Goal: Task Accomplishment & Management: Manage account settings

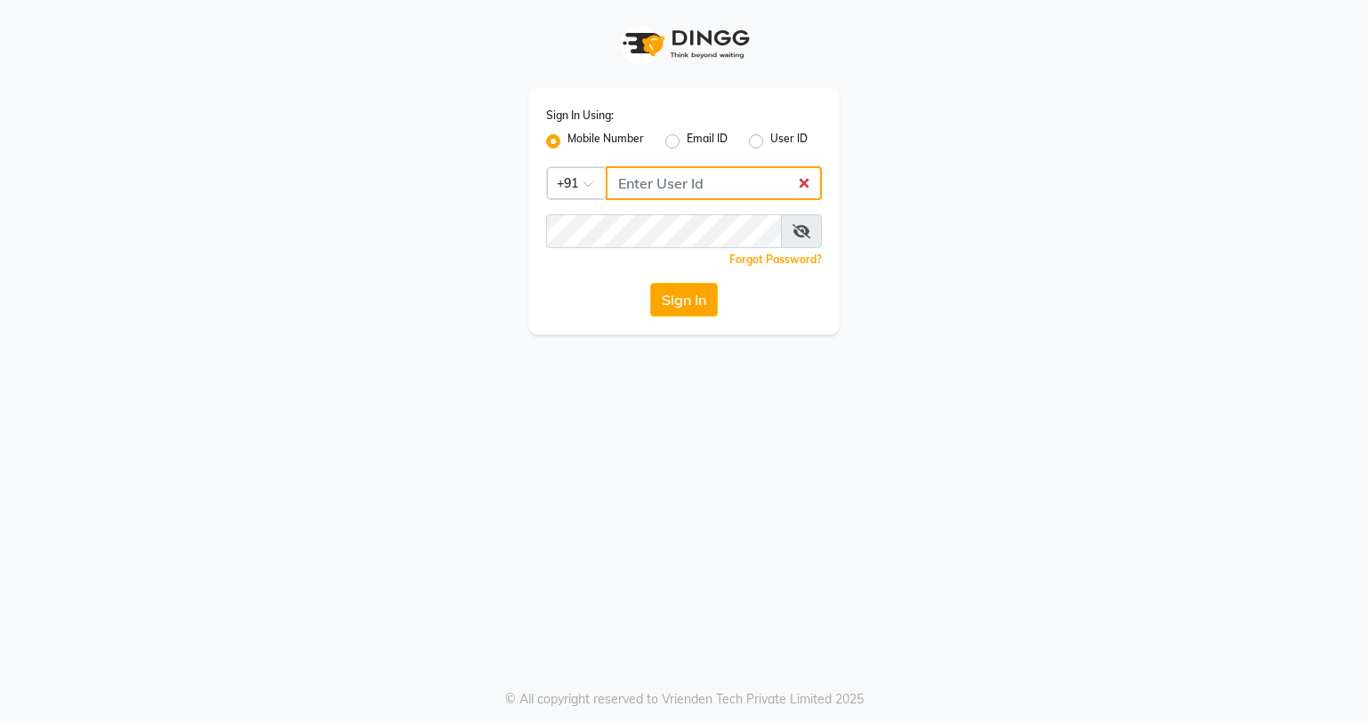
click at [699, 181] on input "Username" at bounding box center [714, 183] width 216 height 34
type input "9"
click at [674, 180] on input "Username" at bounding box center [714, 183] width 216 height 34
click at [712, 182] on input "Username" at bounding box center [714, 183] width 216 height 34
type input "7378378227"
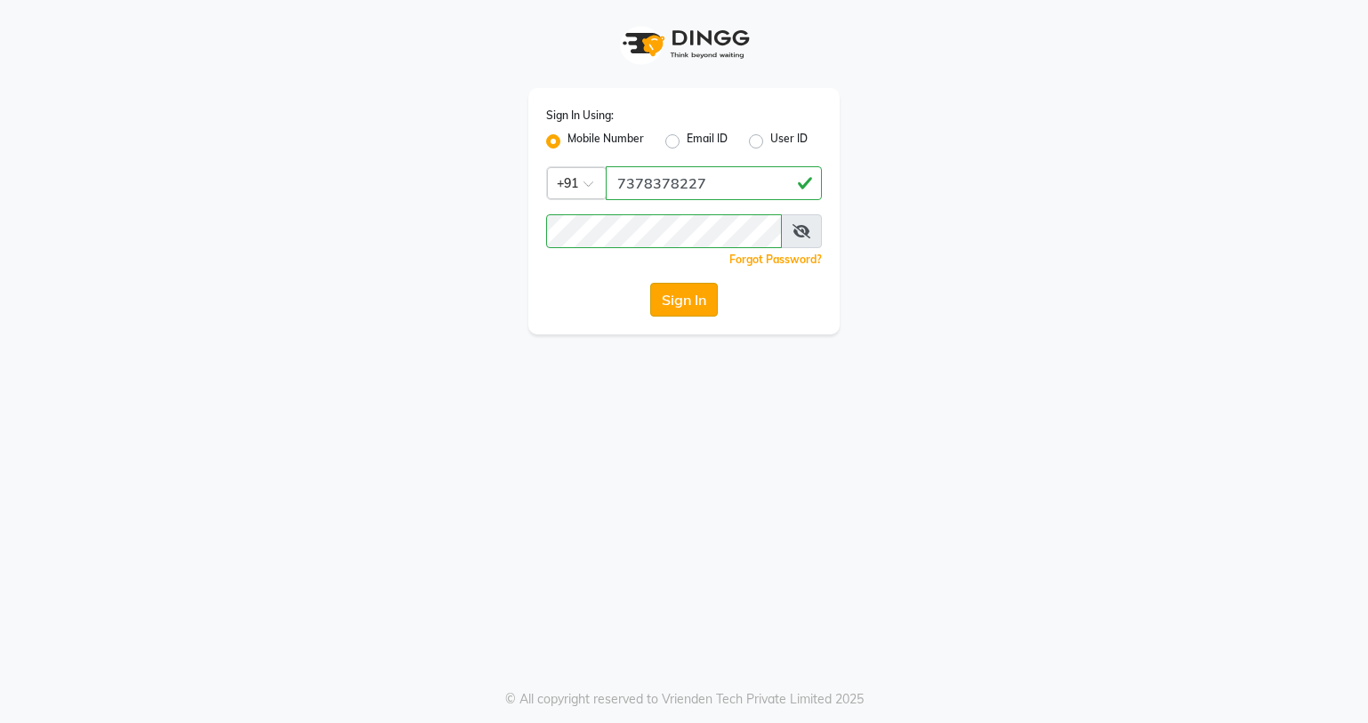
click at [693, 299] on button "Sign In" at bounding box center [684, 300] width 68 height 34
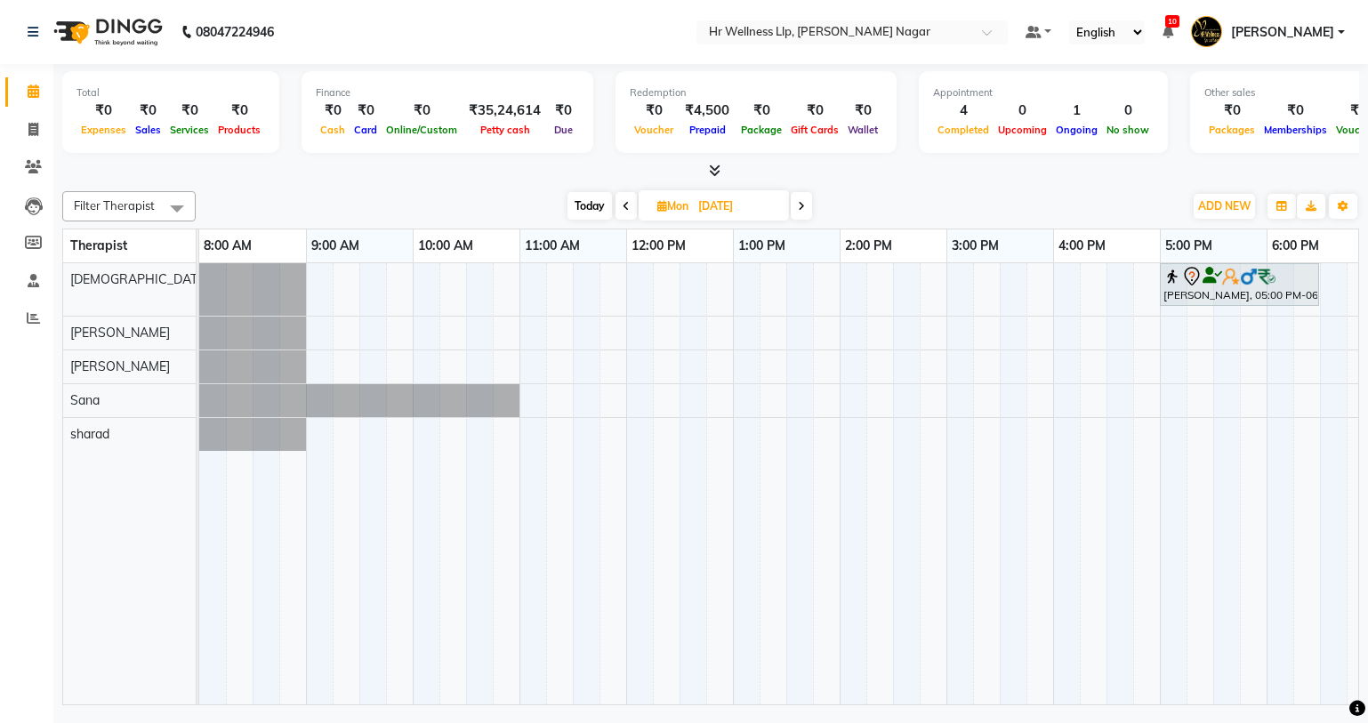
scroll to position [0, 229]
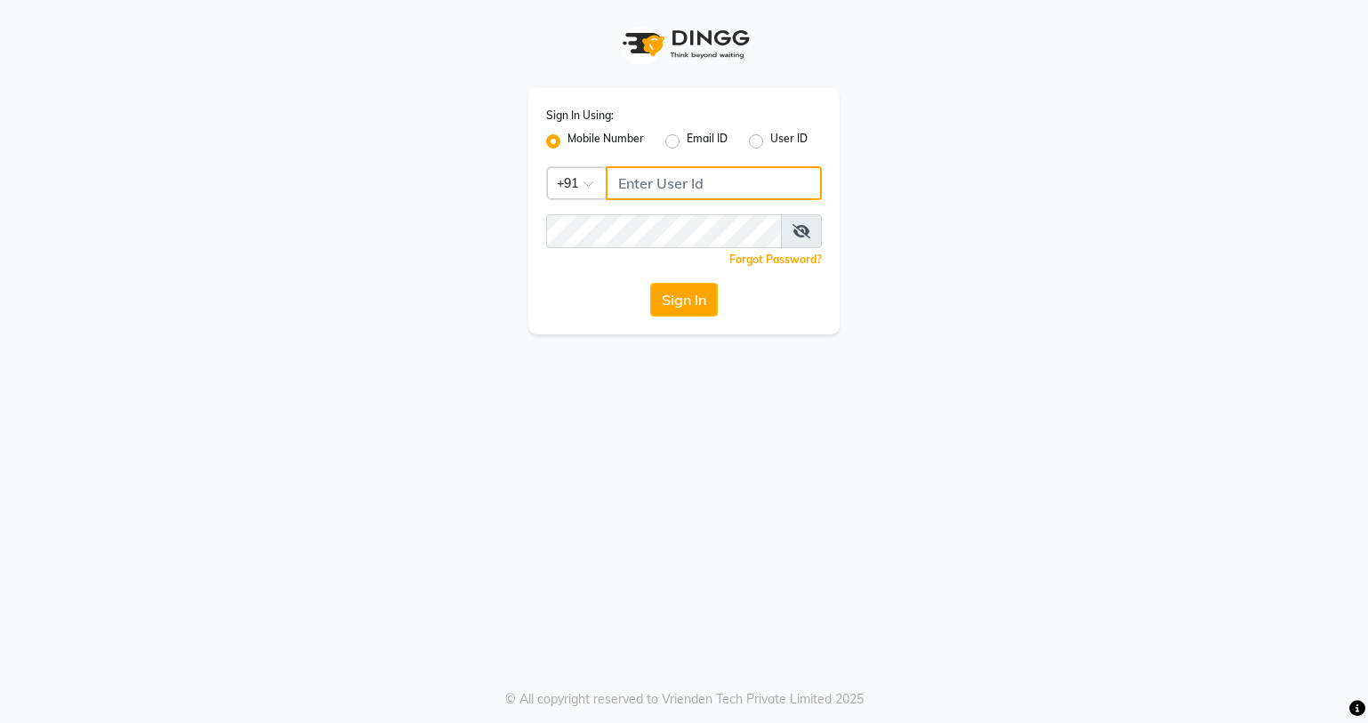
click at [751, 183] on input "Username" at bounding box center [714, 183] width 216 height 34
type input "7378378227"
click at [680, 299] on button "Sign In" at bounding box center [684, 300] width 68 height 34
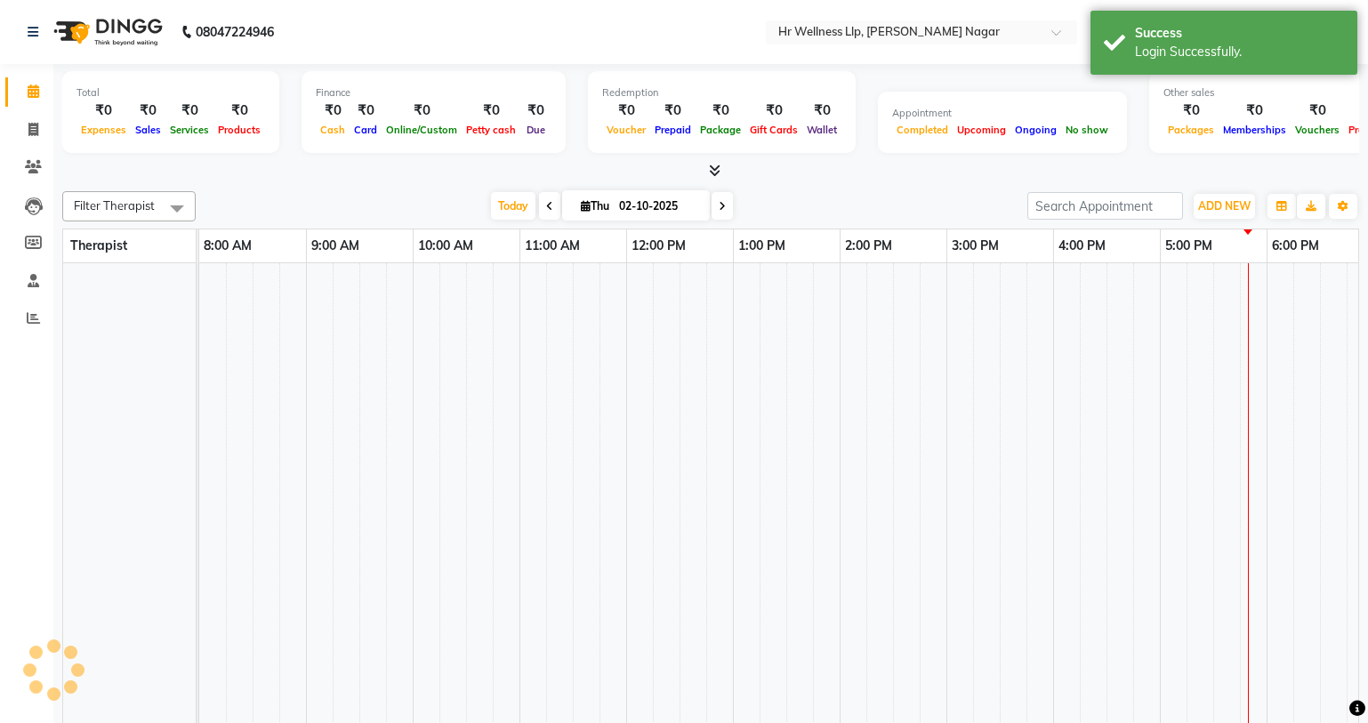
select select "en"
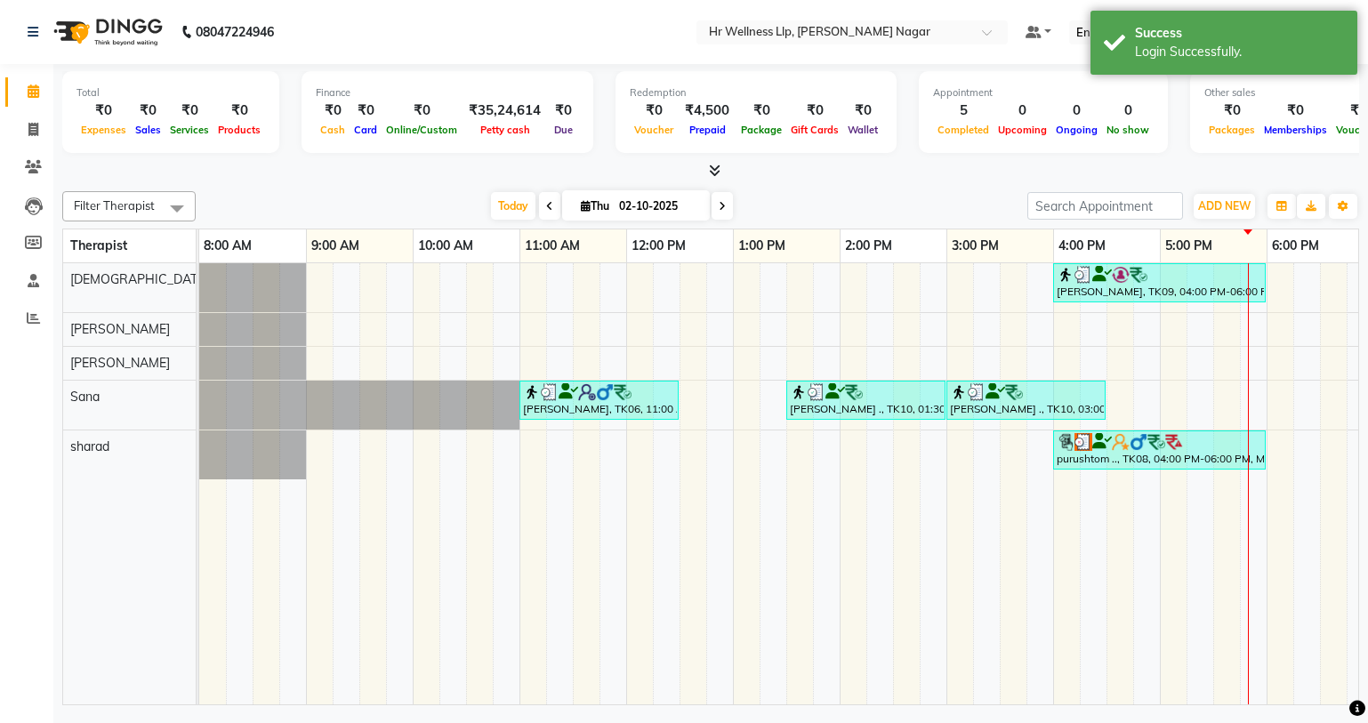
click at [722, 201] on icon at bounding box center [722, 206] width 7 height 11
type input "03-10-2025"
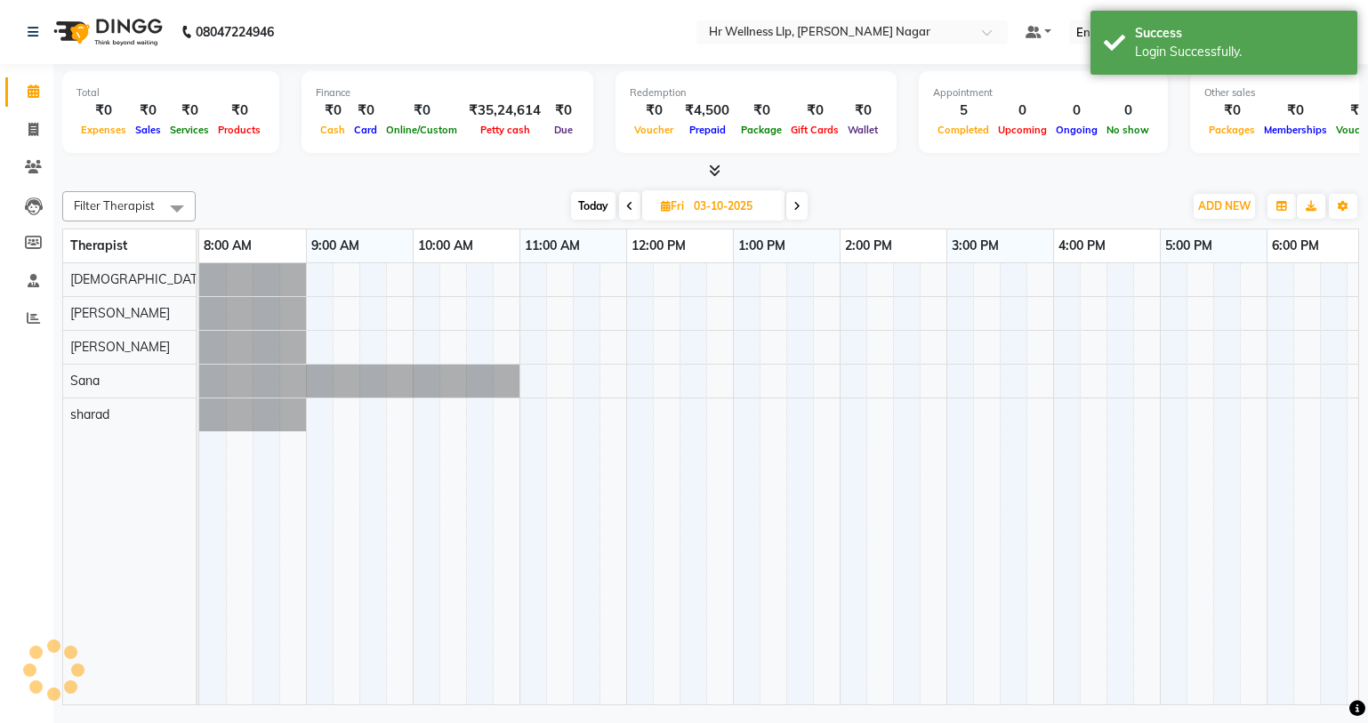
scroll to position [0, 229]
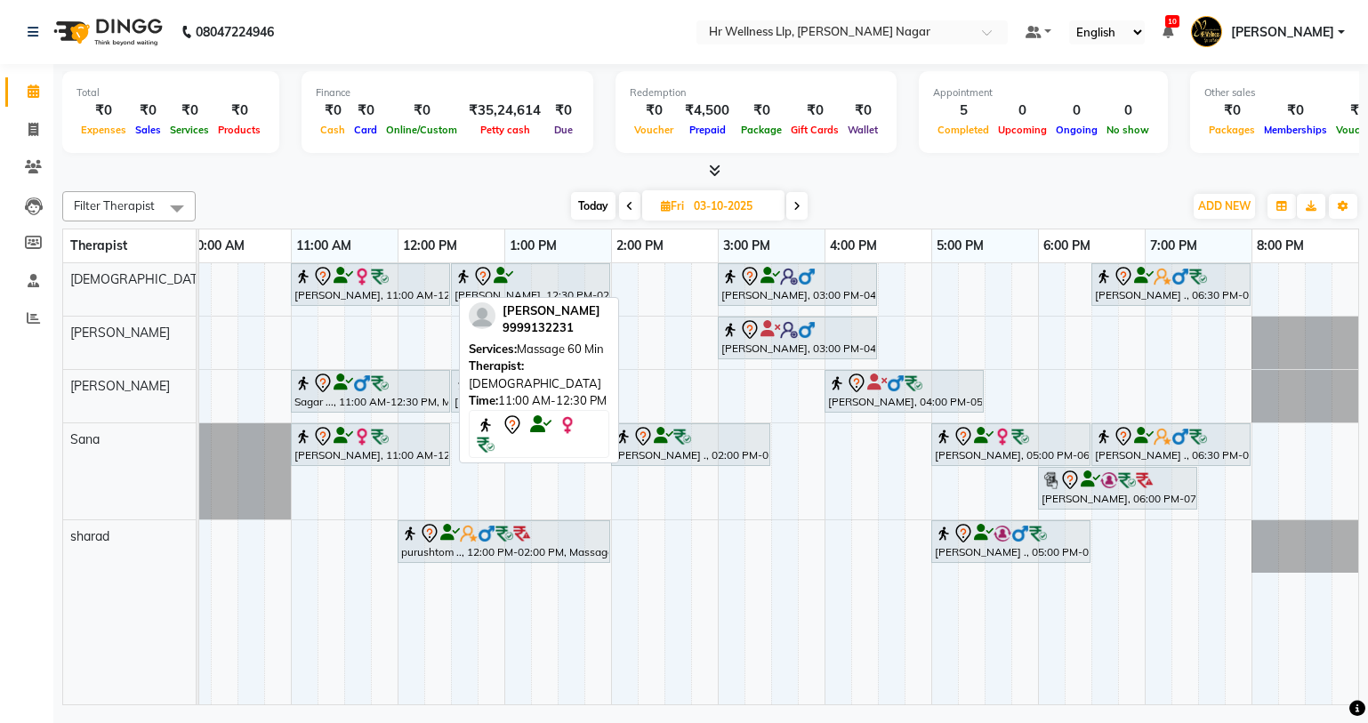
click at [385, 277] on img at bounding box center [380, 277] width 18 height 18
select select "7"
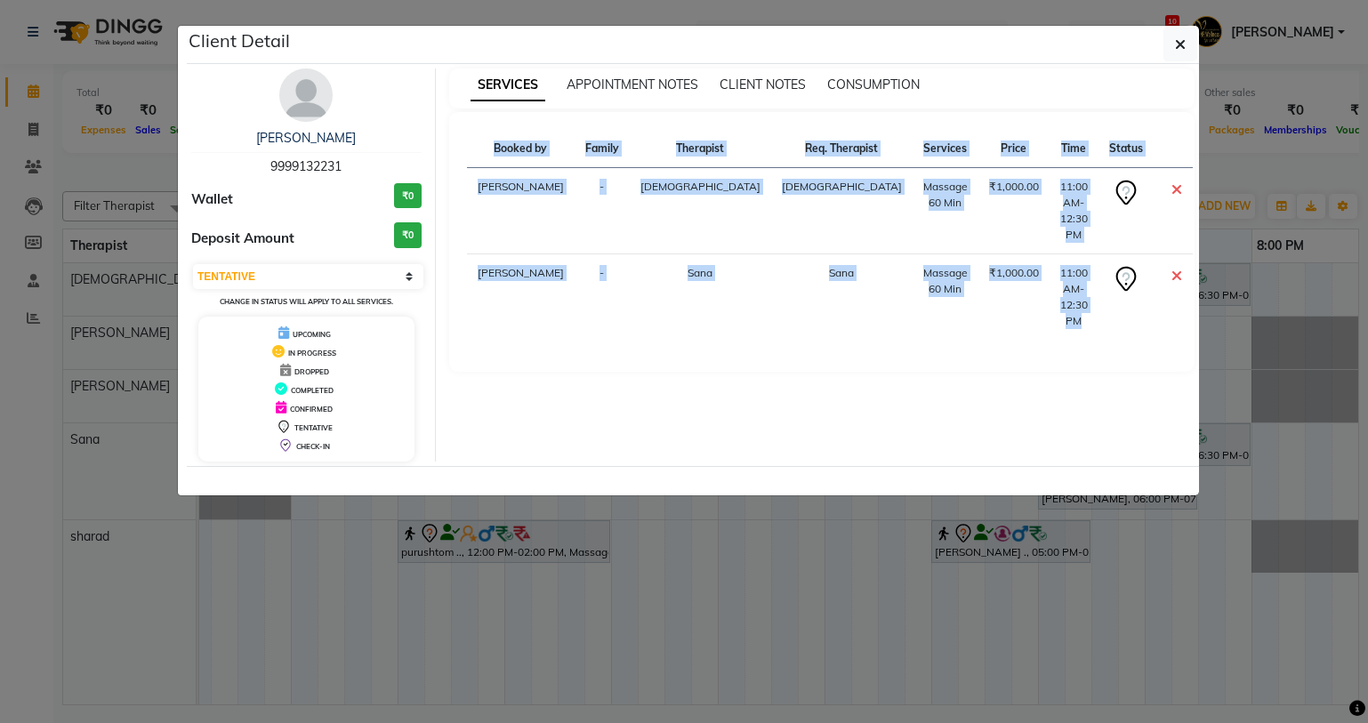
drag, startPoint x: 260, startPoint y: 157, endPoint x: 344, endPoint y: 171, distance: 85.7
click at [344, 171] on div "[PERSON_NAME] 9999132231" at bounding box center [306, 152] width 230 height 47
copy span "9999132231"
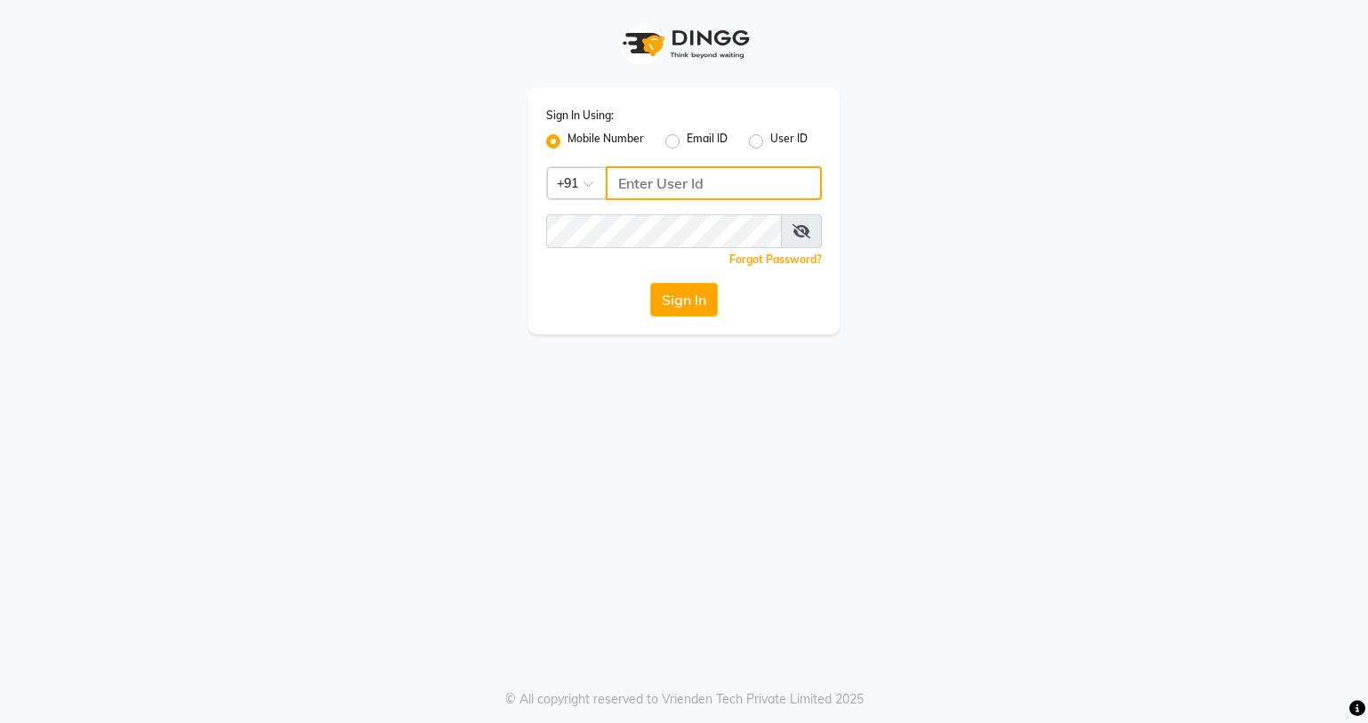
click at [703, 188] on input "Username" at bounding box center [714, 183] width 216 height 34
click at [781, 186] on input "Username" at bounding box center [714, 183] width 216 height 34
type input "7378378227"
click at [666, 294] on button "Sign In" at bounding box center [684, 300] width 68 height 34
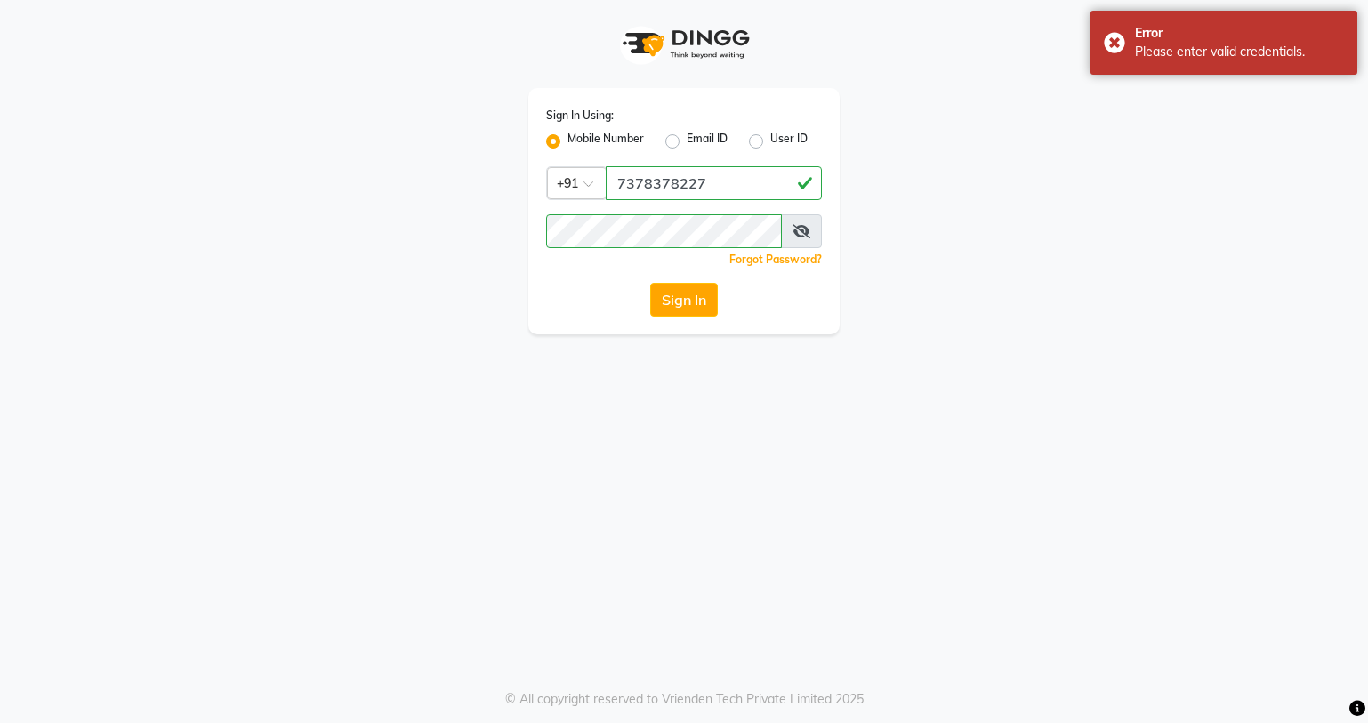
click at [793, 243] on span at bounding box center [801, 231] width 41 height 34
click at [806, 239] on span at bounding box center [801, 231] width 41 height 34
click at [807, 230] on icon at bounding box center [802, 231] width 18 height 14
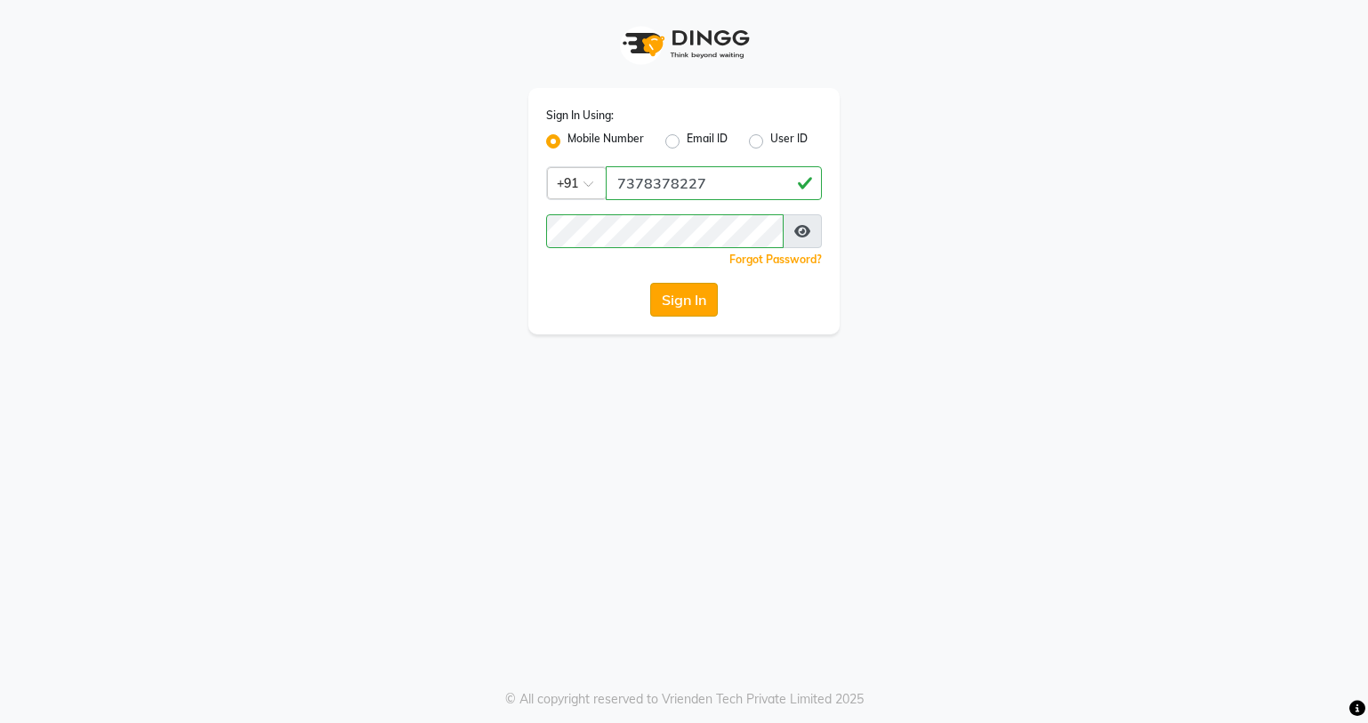
click at [685, 290] on button "Sign In" at bounding box center [684, 300] width 68 height 34
click at [691, 298] on button "Sign In" at bounding box center [684, 300] width 68 height 34
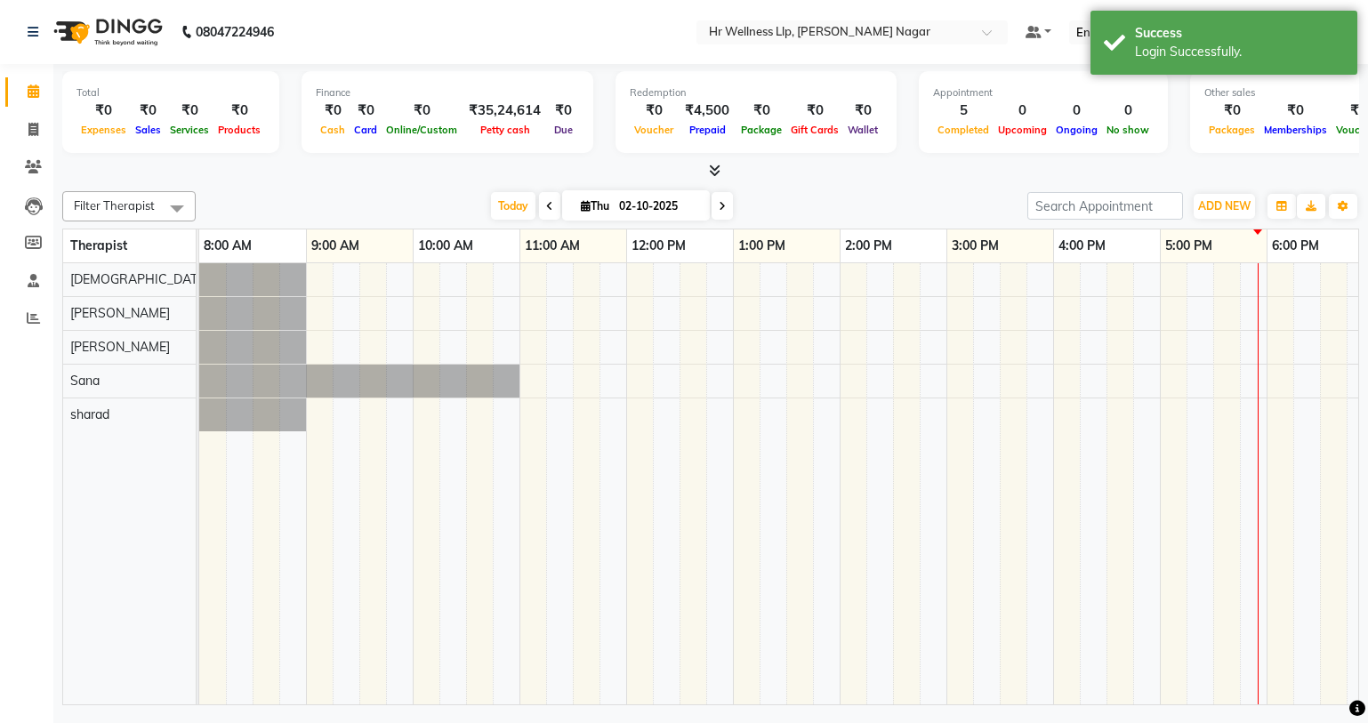
click at [719, 207] on icon at bounding box center [722, 206] width 7 height 11
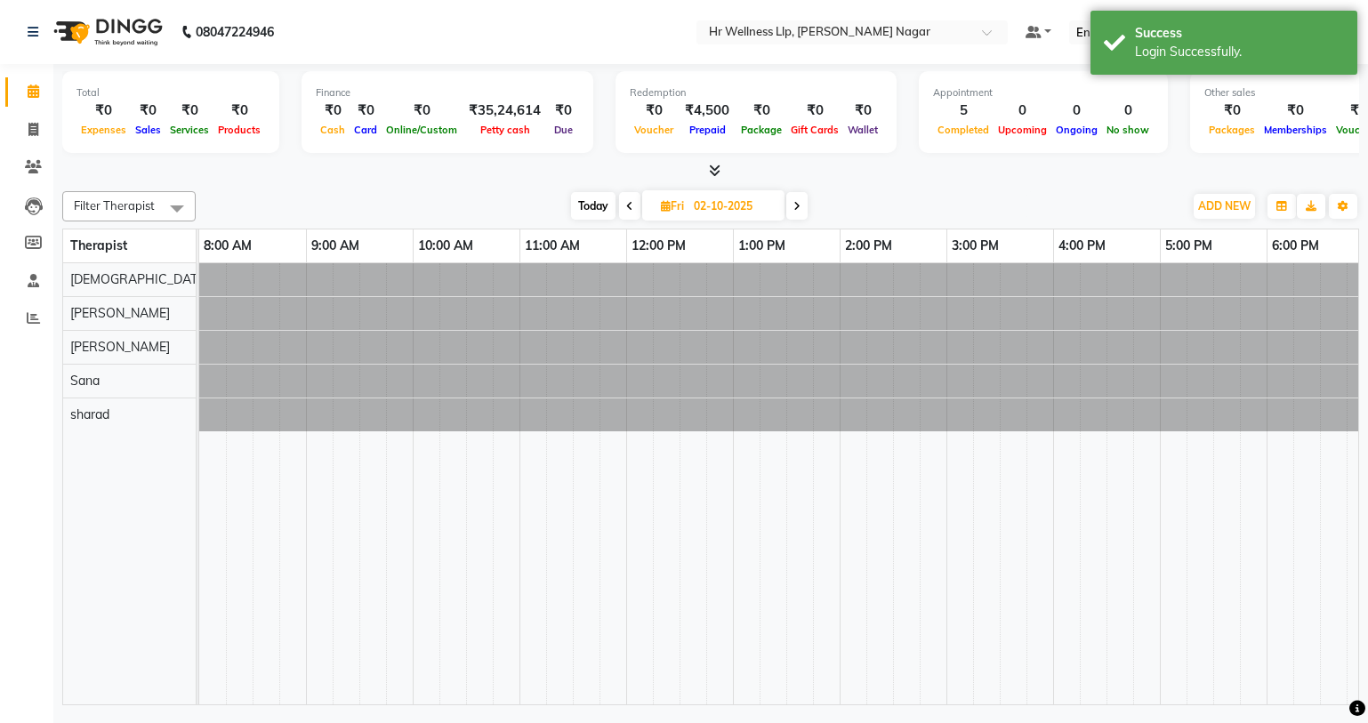
type input "03-10-2025"
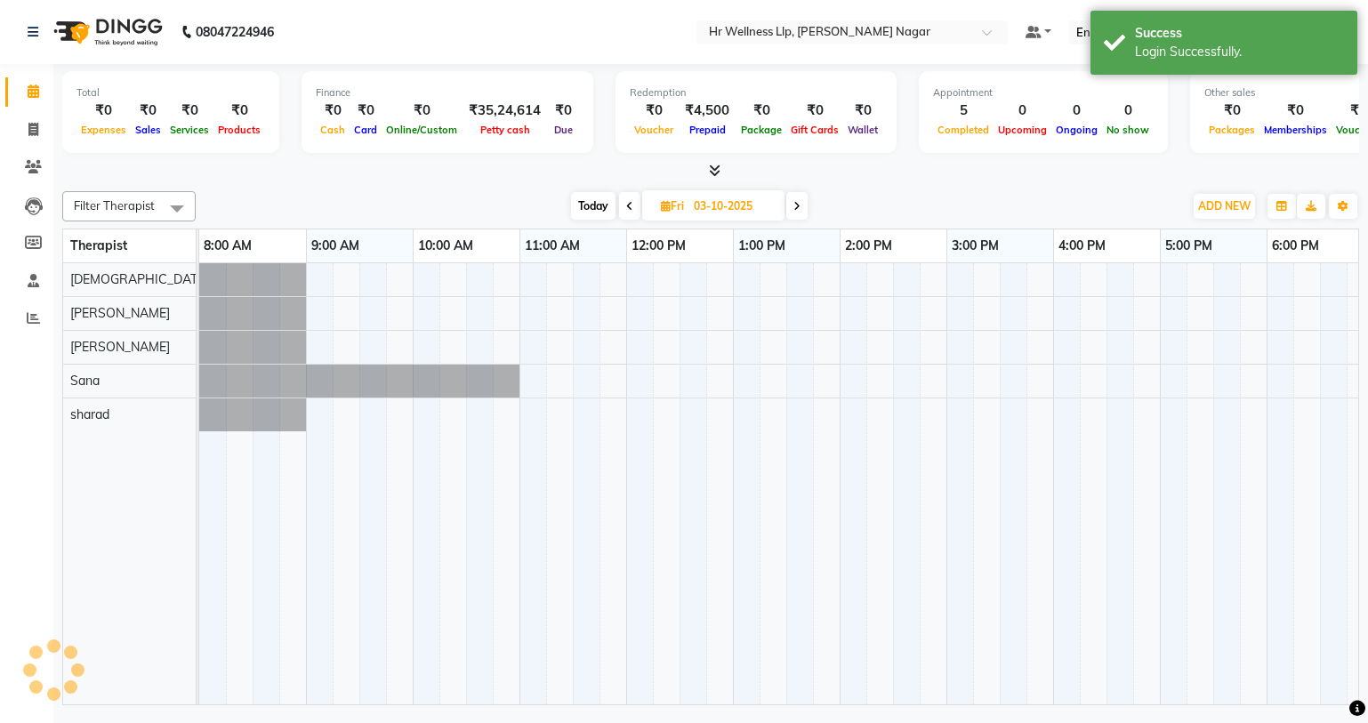
scroll to position [0, 229]
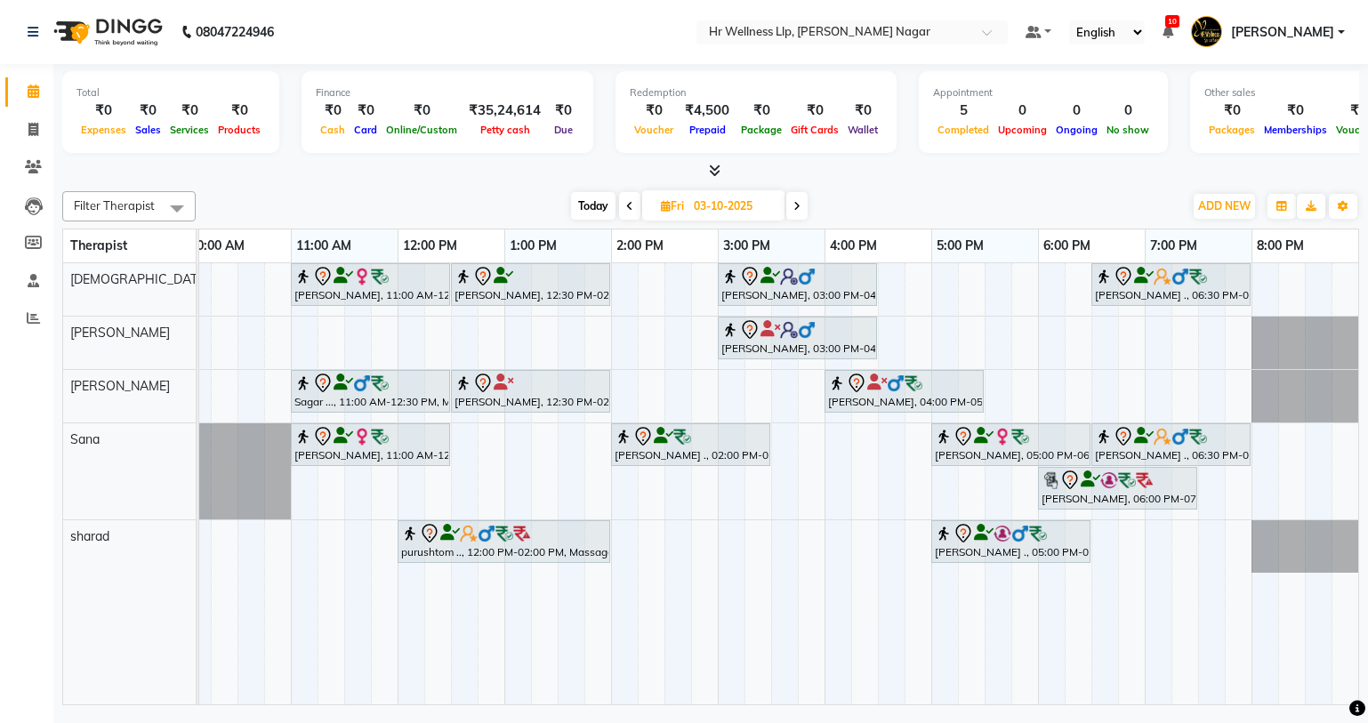
click at [693, 208] on input "03-10-2025" at bounding box center [733, 206] width 89 height 27
select select "10"
select select "2025"
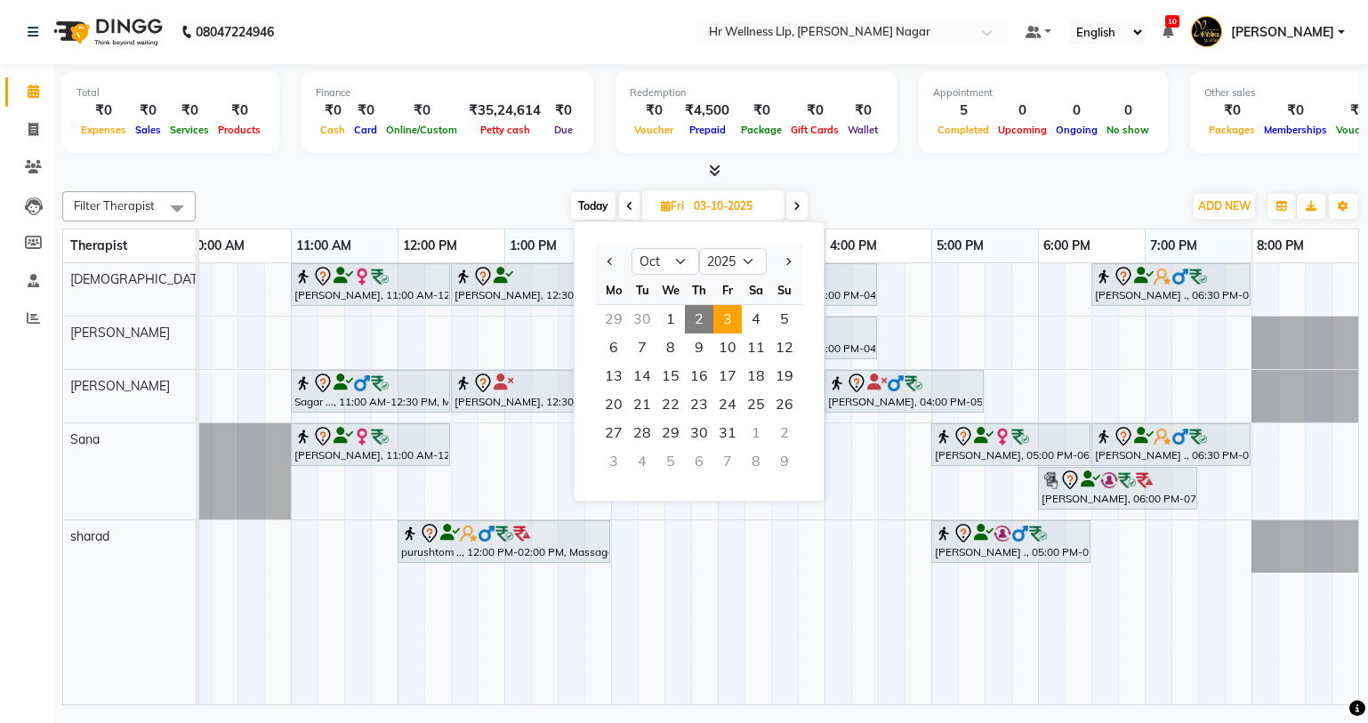
drag, startPoint x: 693, startPoint y: 208, endPoint x: 763, endPoint y: 213, distance: 70.4
click at [763, 213] on input "03-10-2025" at bounding box center [733, 206] width 89 height 27
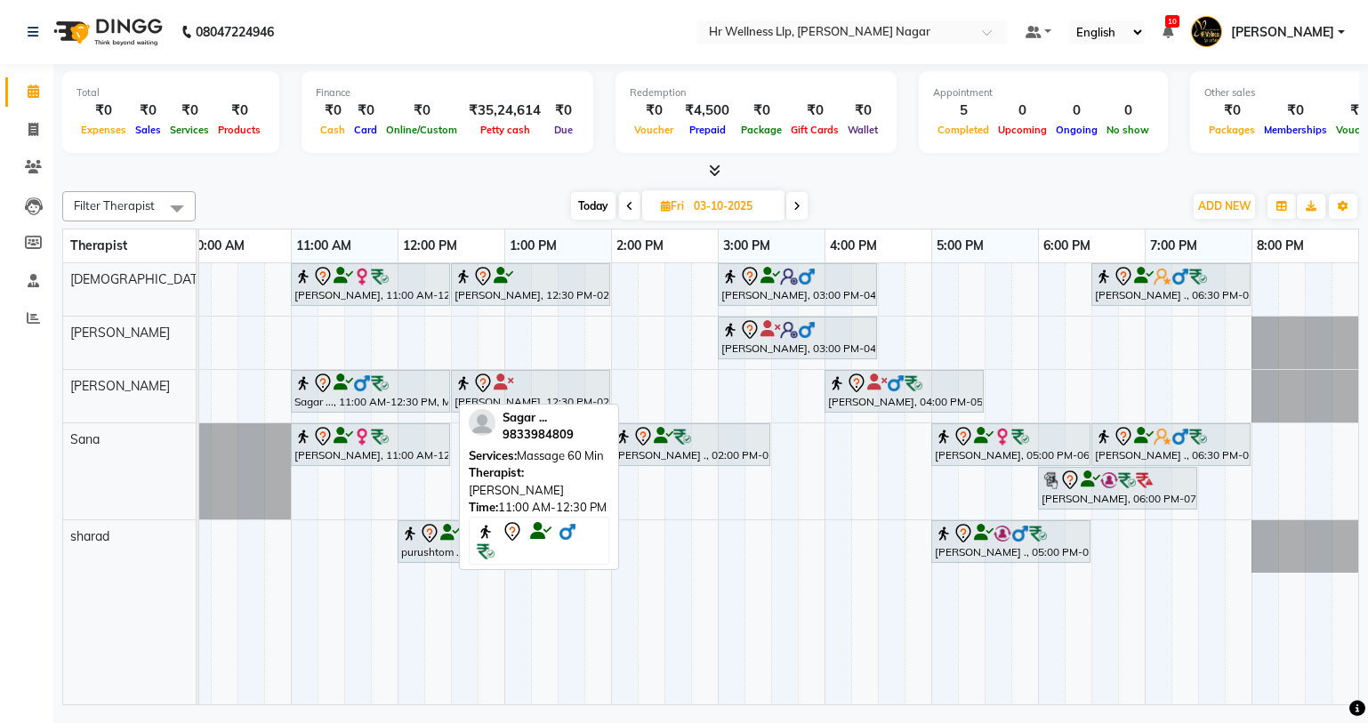
click at [417, 388] on div at bounding box center [371, 383] width 152 height 21
select select "7"
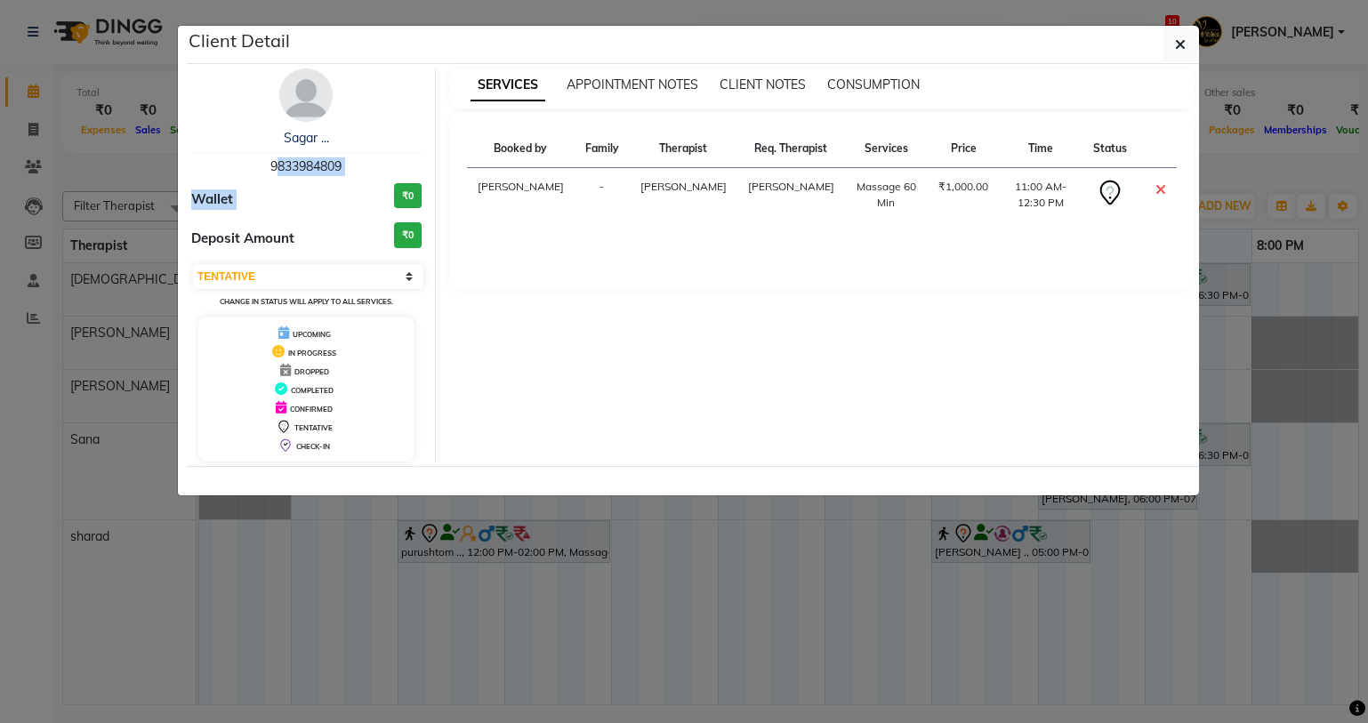
drag, startPoint x: 267, startPoint y: 164, endPoint x: 367, endPoint y: 179, distance: 100.8
click at [367, 179] on div "Sagar ... 9833984809 Wallet ₹0 Deposit Amount ₹0 Select CONFIRMED TENTATIVE Cha…" at bounding box center [307, 265] width 258 height 393
drag, startPoint x: 366, startPoint y: 171, endPoint x: 263, endPoint y: 171, distance: 102.3
click at [263, 171] on div "Sagar ... 9833984809" at bounding box center [306, 152] width 230 height 47
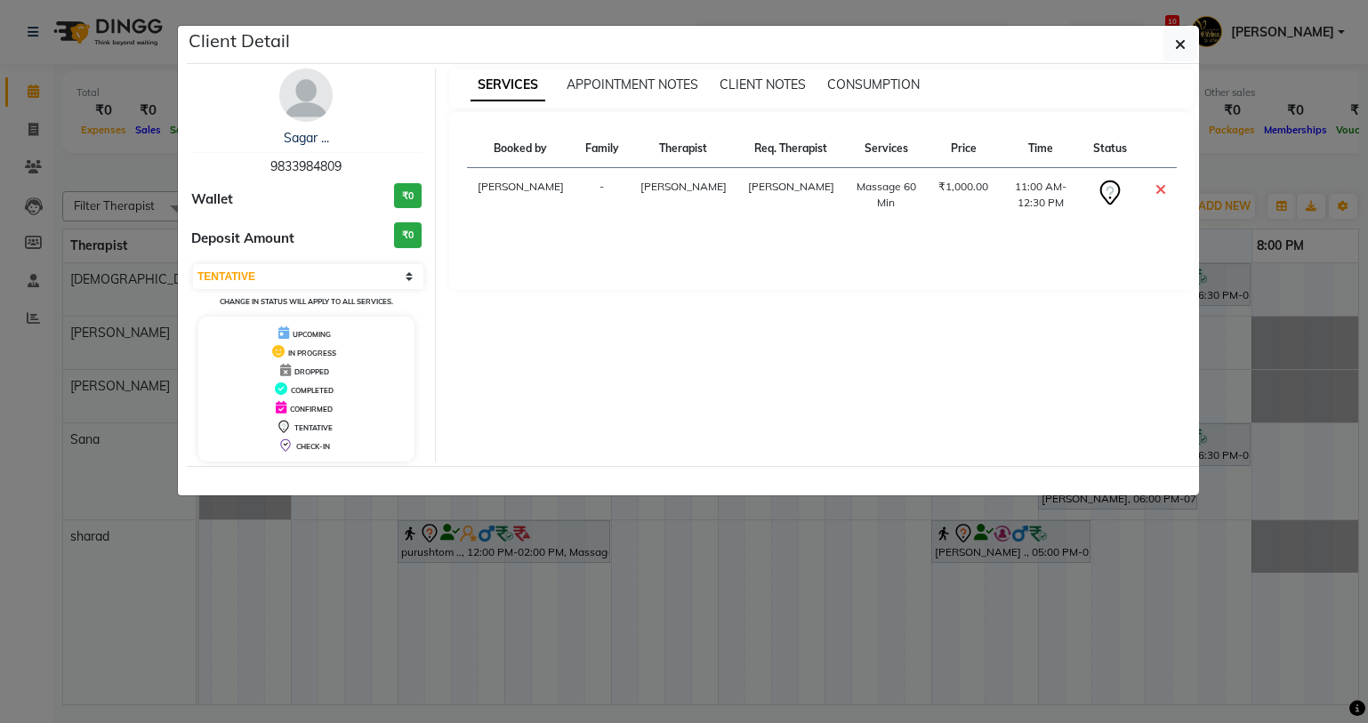
copy span "9833984809"
click at [1181, 42] on icon "button" at bounding box center [1180, 44] width 11 height 14
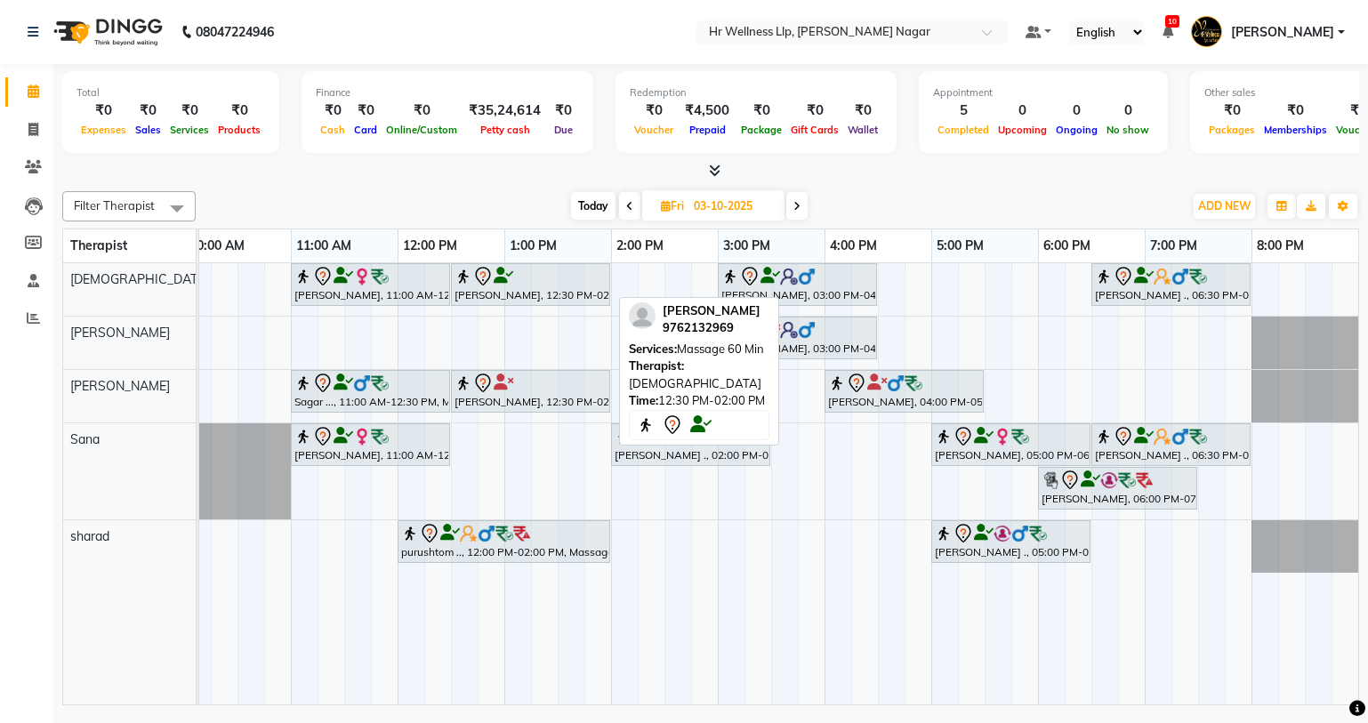
click at [527, 292] on div "[PERSON_NAME], 12:30 PM-02:00 PM, Massage 60 Min" at bounding box center [531, 284] width 156 height 37
select select "7"
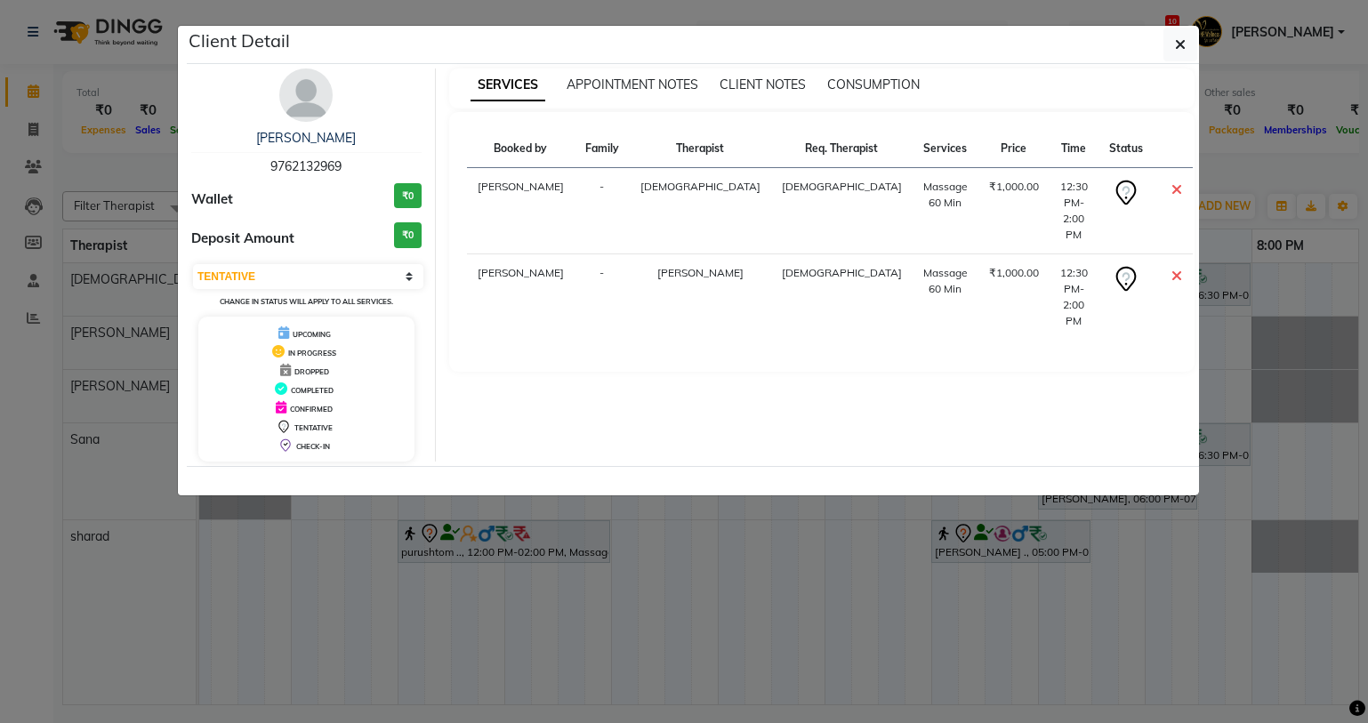
drag, startPoint x: 262, startPoint y: 164, endPoint x: 346, endPoint y: 172, distance: 84.9
click at [346, 172] on div "[PERSON_NAME] 9762132969" at bounding box center [306, 152] width 230 height 47
copy span "9762132969"
click at [644, 421] on div "SERVICES APPOINTMENT NOTES CLIENT NOTES CONSUMPTION Booked by Family Therapist …" at bounding box center [822, 265] width 773 height 393
click at [1181, 48] on icon "button" at bounding box center [1180, 44] width 11 height 14
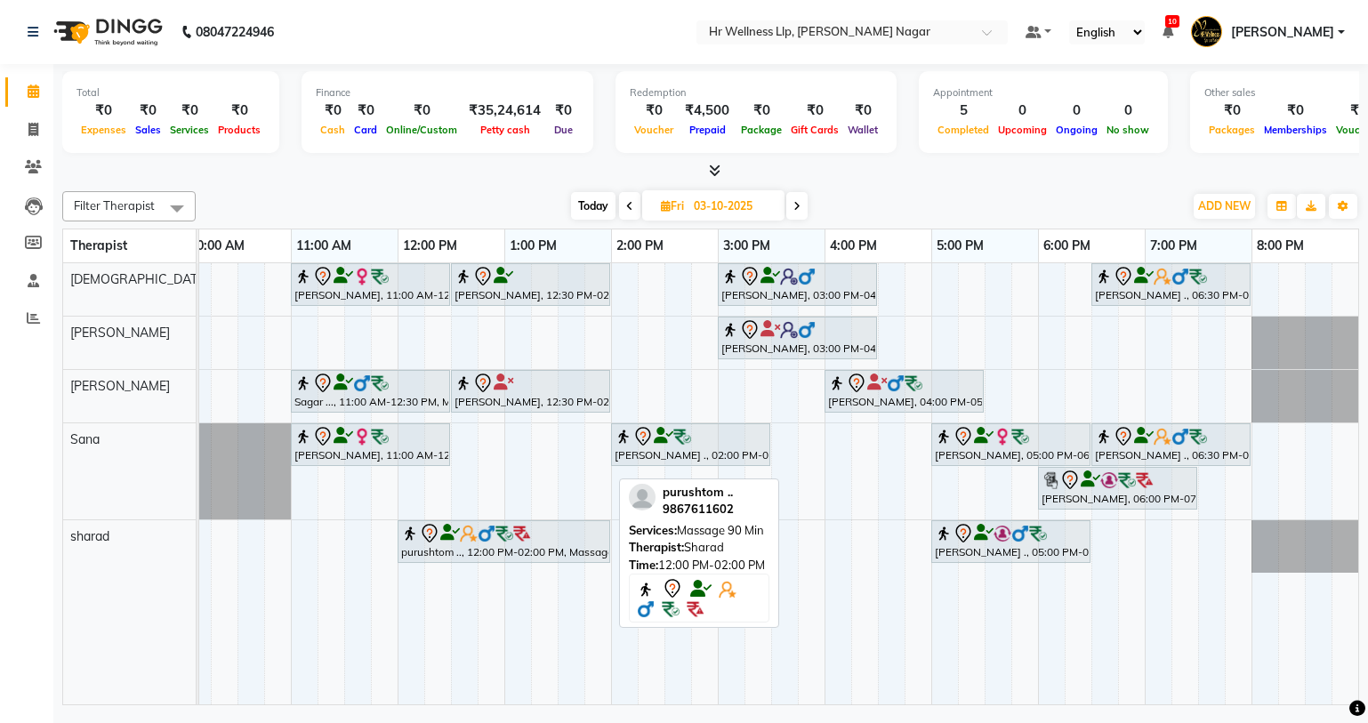
click at [545, 556] on div "purushtom .., 12:00 PM-02:00 PM, Massage 90 Min" at bounding box center [503, 541] width 209 height 37
select select "7"
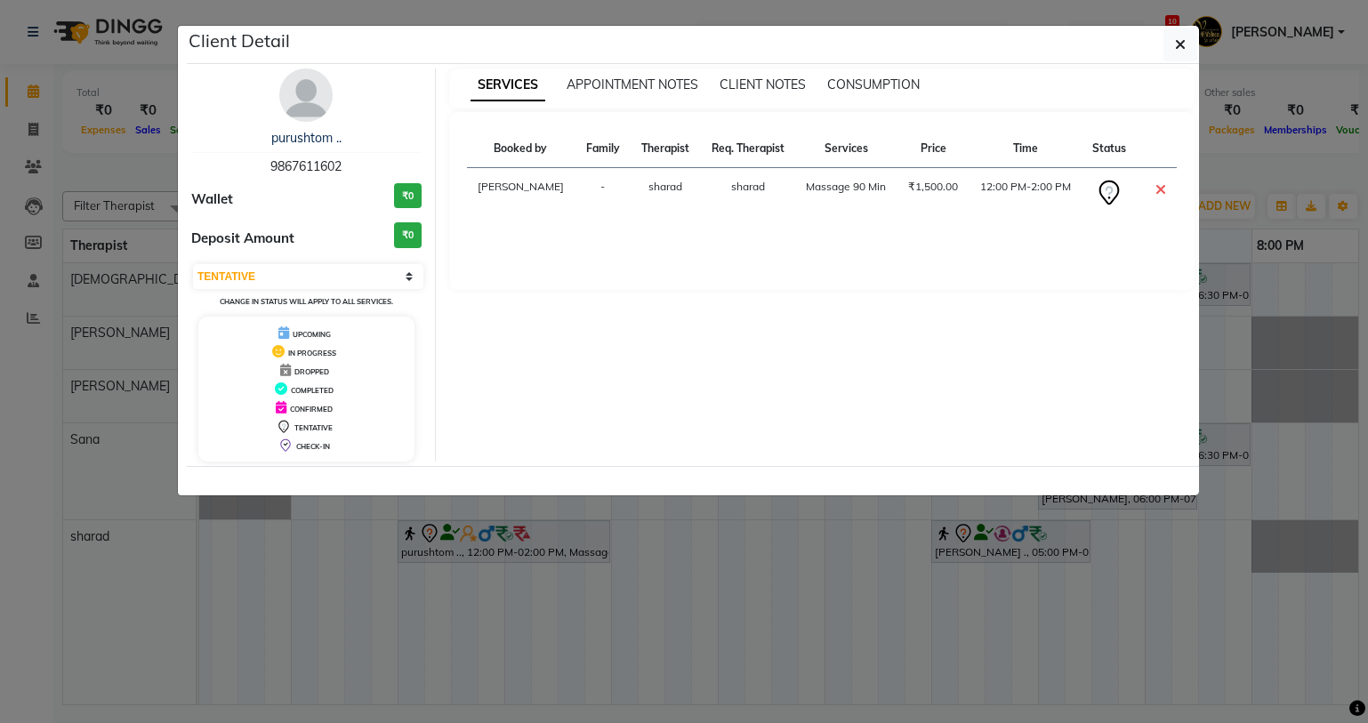
drag, startPoint x: 261, startPoint y: 164, endPoint x: 357, endPoint y: 171, distance: 96.4
click at [357, 171] on div "purushtom .. 9867611602" at bounding box center [306, 152] width 230 height 47
copy span "9867611602"
click at [1182, 45] on icon "button" at bounding box center [1180, 44] width 11 height 14
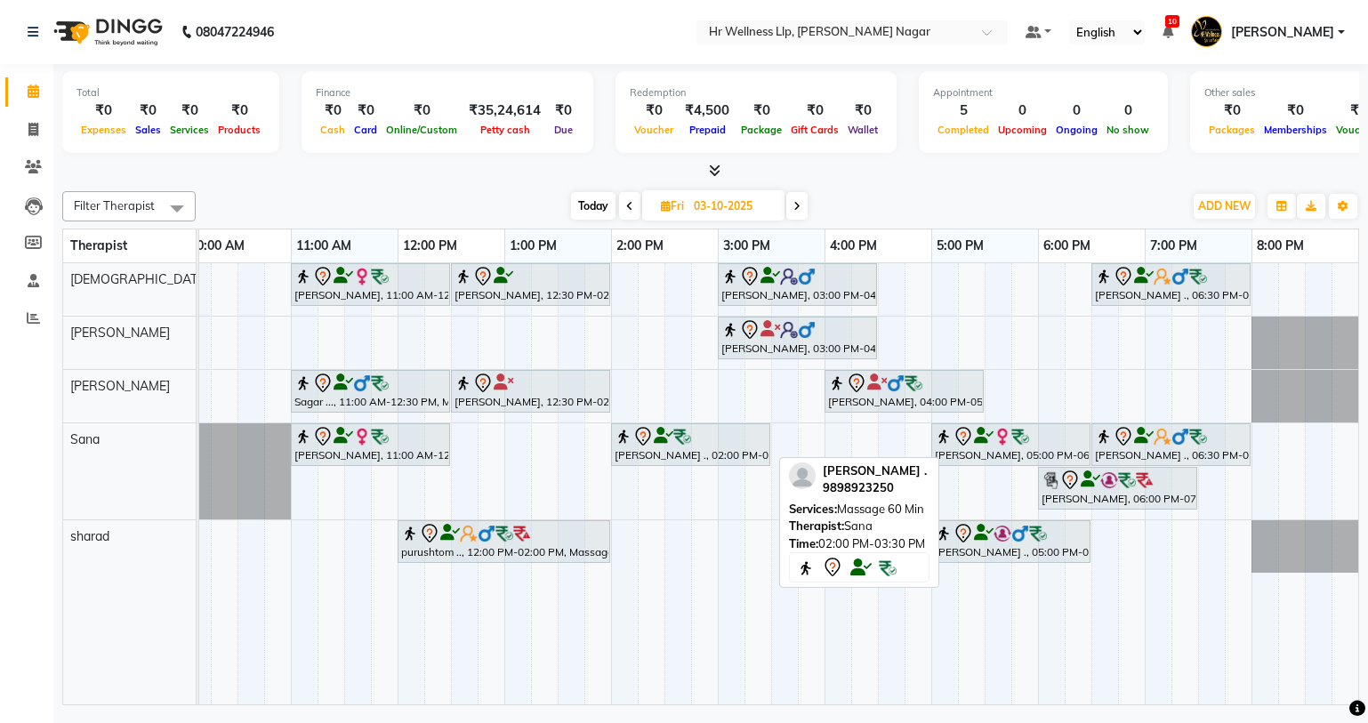
click at [650, 455] on div "[PERSON_NAME] ., 02:00 PM-03:30 PM, Massage 60 Min" at bounding box center [691, 444] width 156 height 37
select select "7"
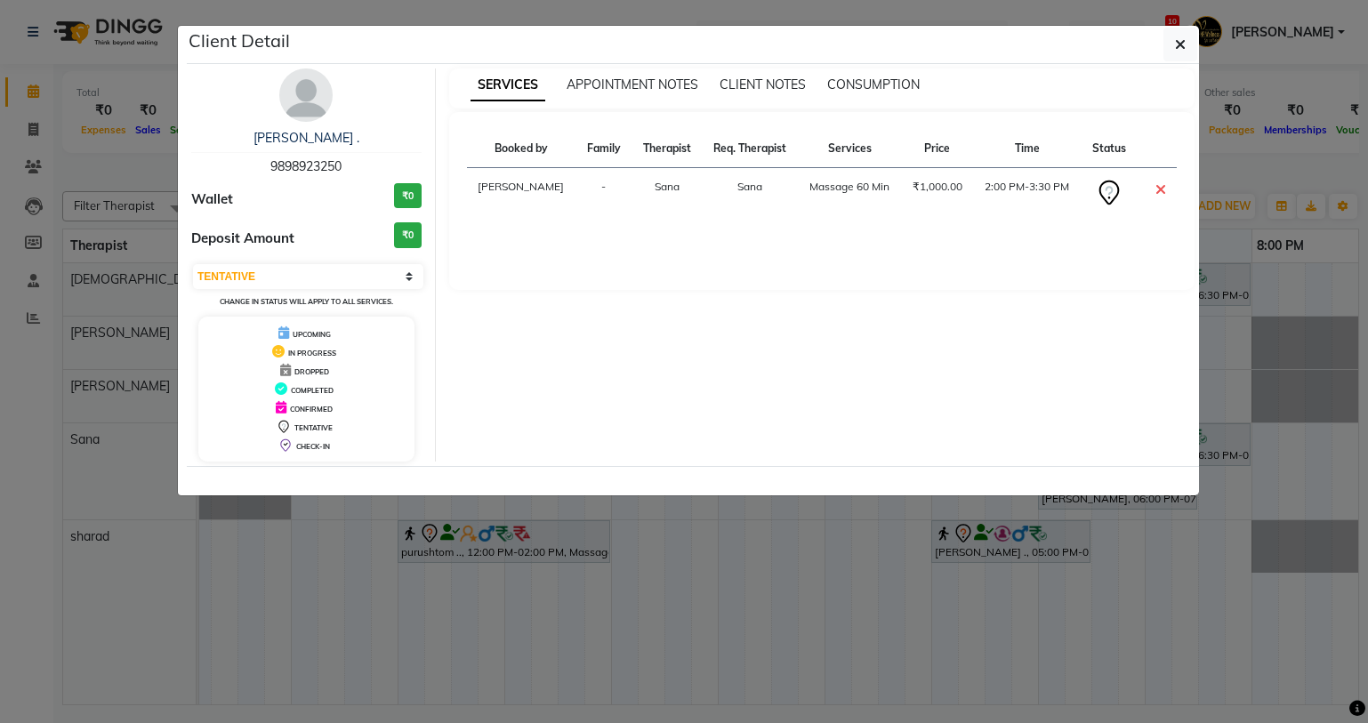
drag, startPoint x: 268, startPoint y: 165, endPoint x: 353, endPoint y: 166, distance: 85.4
click at [353, 166] on div "[PERSON_NAME] . 9898923250" at bounding box center [306, 152] width 230 height 47
copy span "9898923250"
click at [1193, 43] on button "button" at bounding box center [1181, 45] width 34 height 34
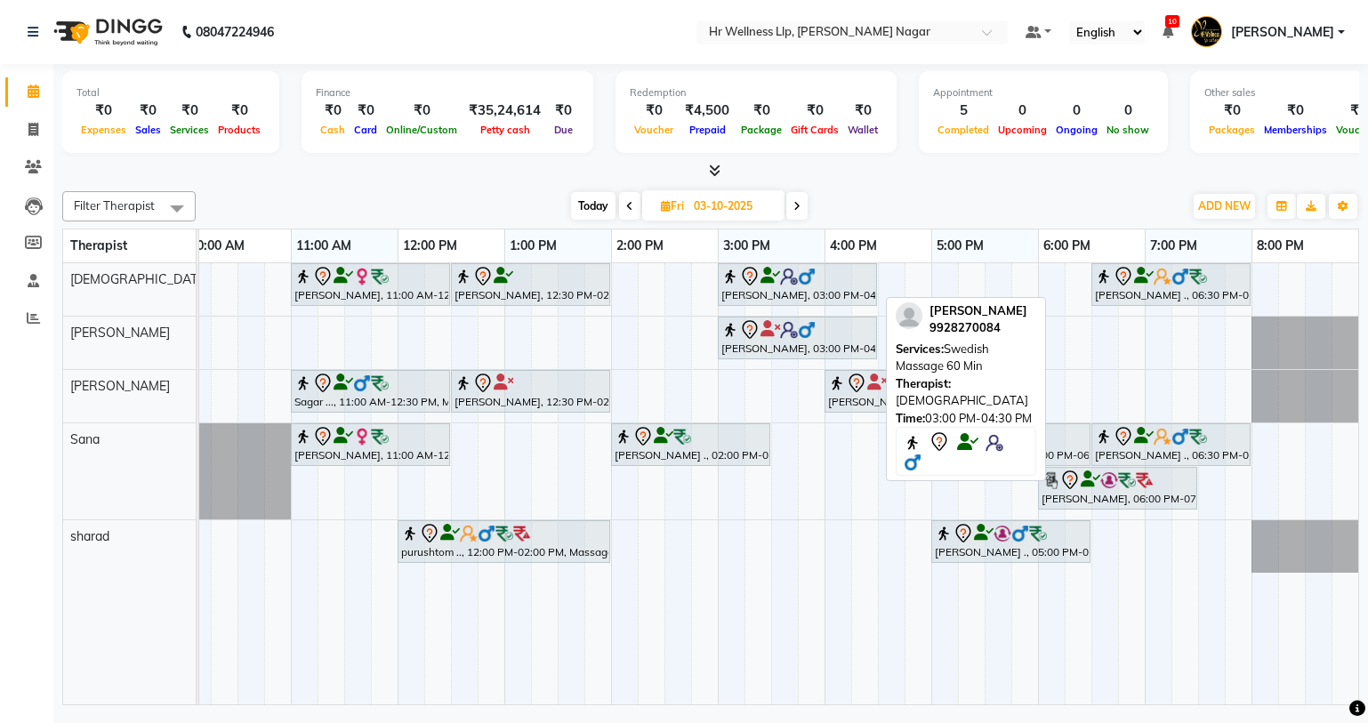
click at [756, 272] on icon at bounding box center [749, 276] width 15 height 19
select select "7"
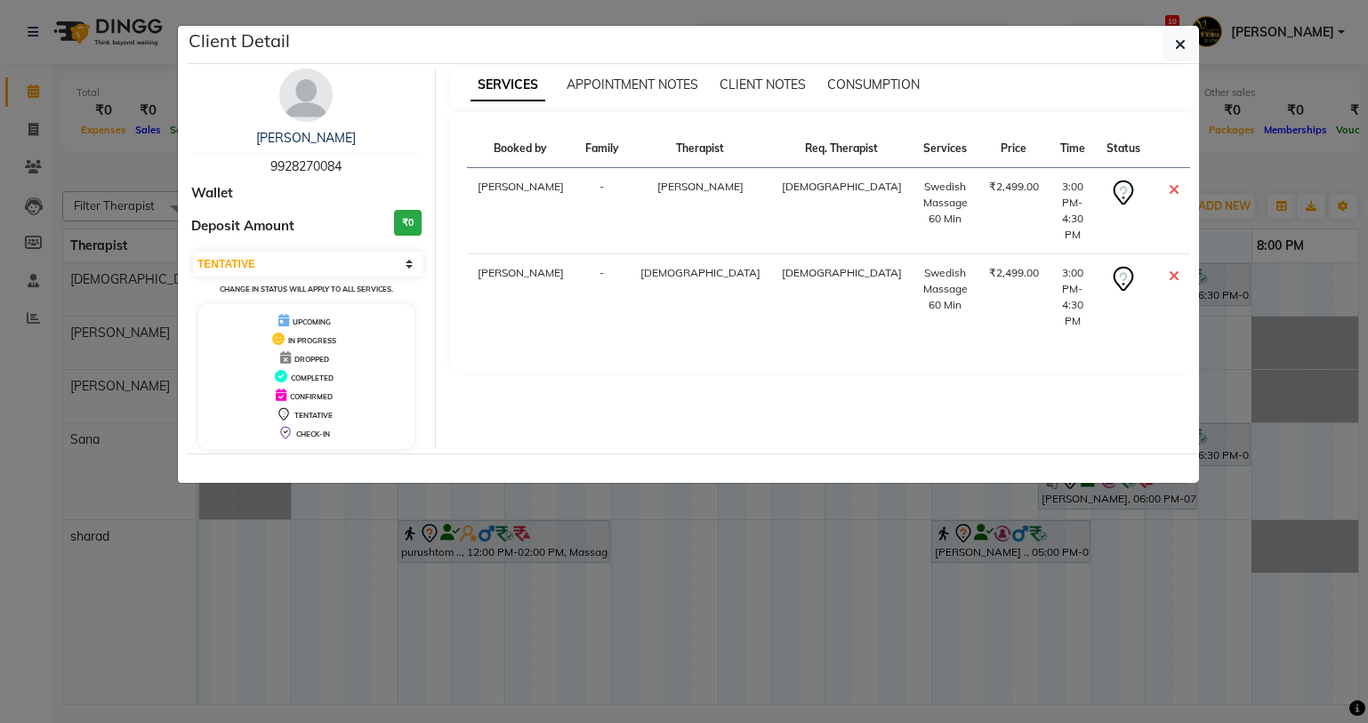
drag, startPoint x: 264, startPoint y: 165, endPoint x: 352, endPoint y: 168, distance: 88.2
click at [352, 168] on div "[PERSON_NAME] 9928270084" at bounding box center [306, 152] width 230 height 47
copy span "9928270084"
click at [1178, 46] on icon "button" at bounding box center [1180, 44] width 11 height 14
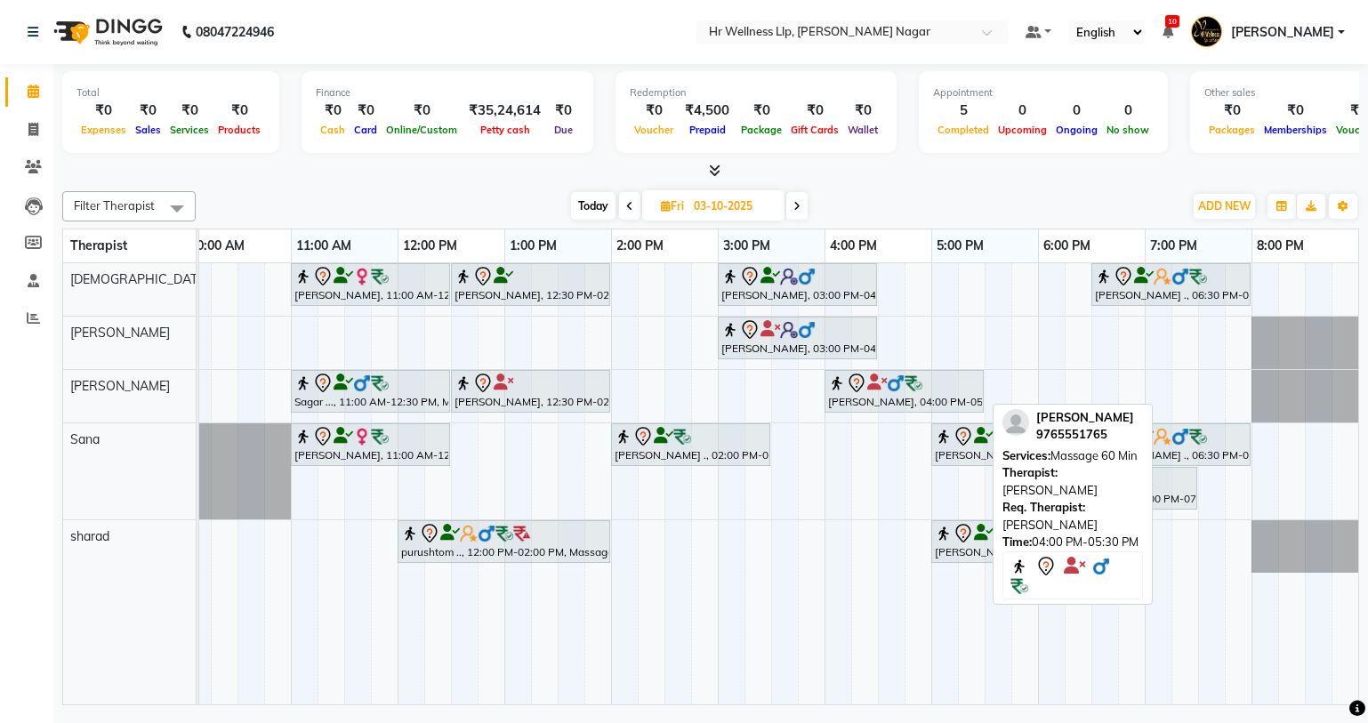
click at [900, 407] on div "[PERSON_NAME], 04:00 PM-05:30 PM, Massage 60 Min" at bounding box center [905, 391] width 156 height 37
select select "7"
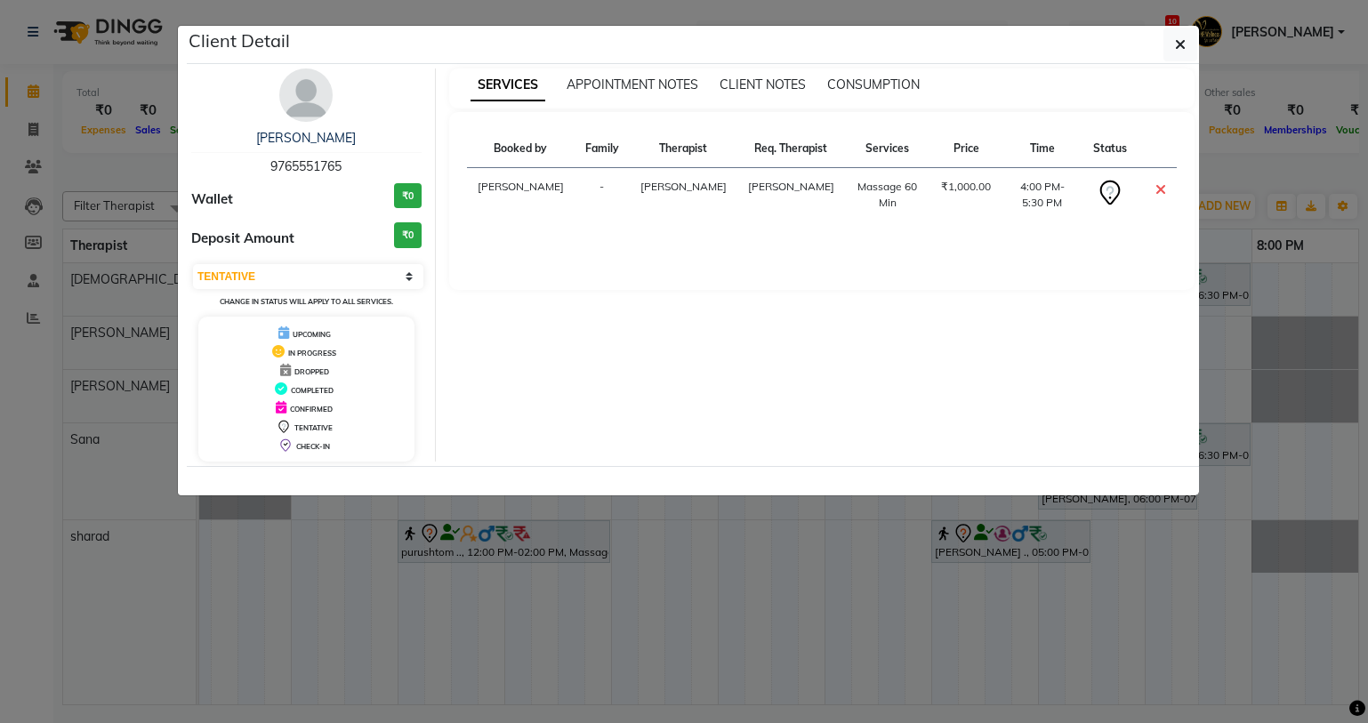
copy span "9765551765"
drag, startPoint x: 270, startPoint y: 161, endPoint x: 384, endPoint y: 168, distance: 114.1
click at [384, 168] on div "[PERSON_NAME] 9765551765" at bounding box center [306, 152] width 230 height 47
click at [1168, 44] on button "button" at bounding box center [1181, 45] width 34 height 34
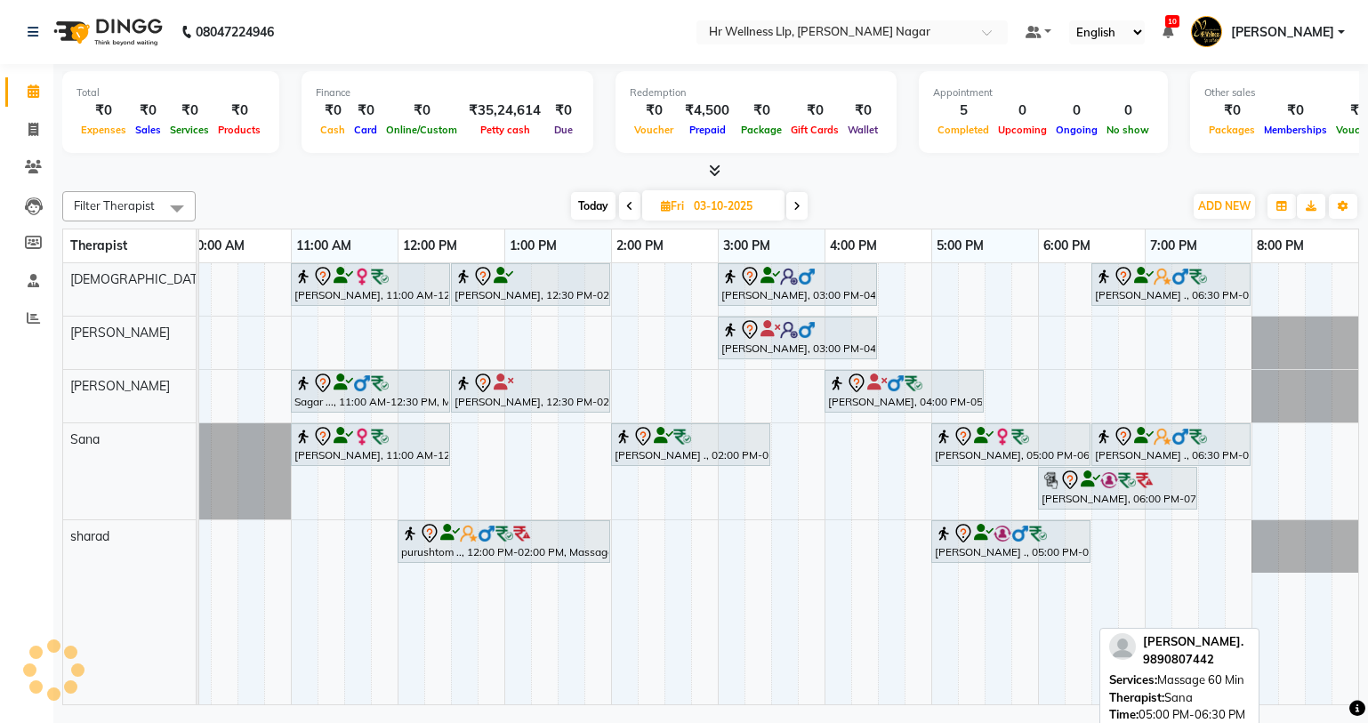
click at [1001, 448] on div "[PERSON_NAME], 05:00 PM-06:30 PM, Massage 60 Min" at bounding box center [1011, 444] width 156 height 37
select select "7"
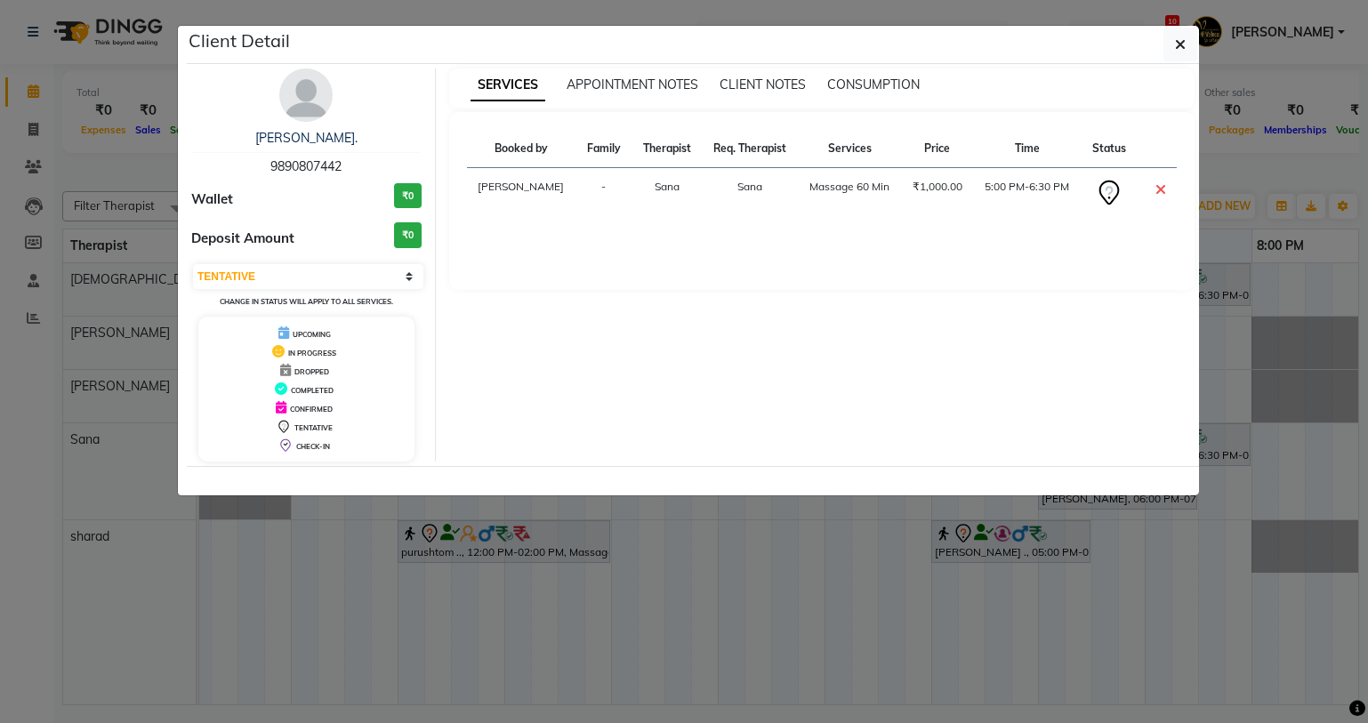
drag, startPoint x: 270, startPoint y: 163, endPoint x: 350, endPoint y: 164, distance: 79.2
click at [350, 164] on div "[PERSON_NAME]. 9890807442" at bounding box center [306, 152] width 230 height 47
copy span "9890807442"
click at [1187, 50] on button "button" at bounding box center [1181, 45] width 34 height 34
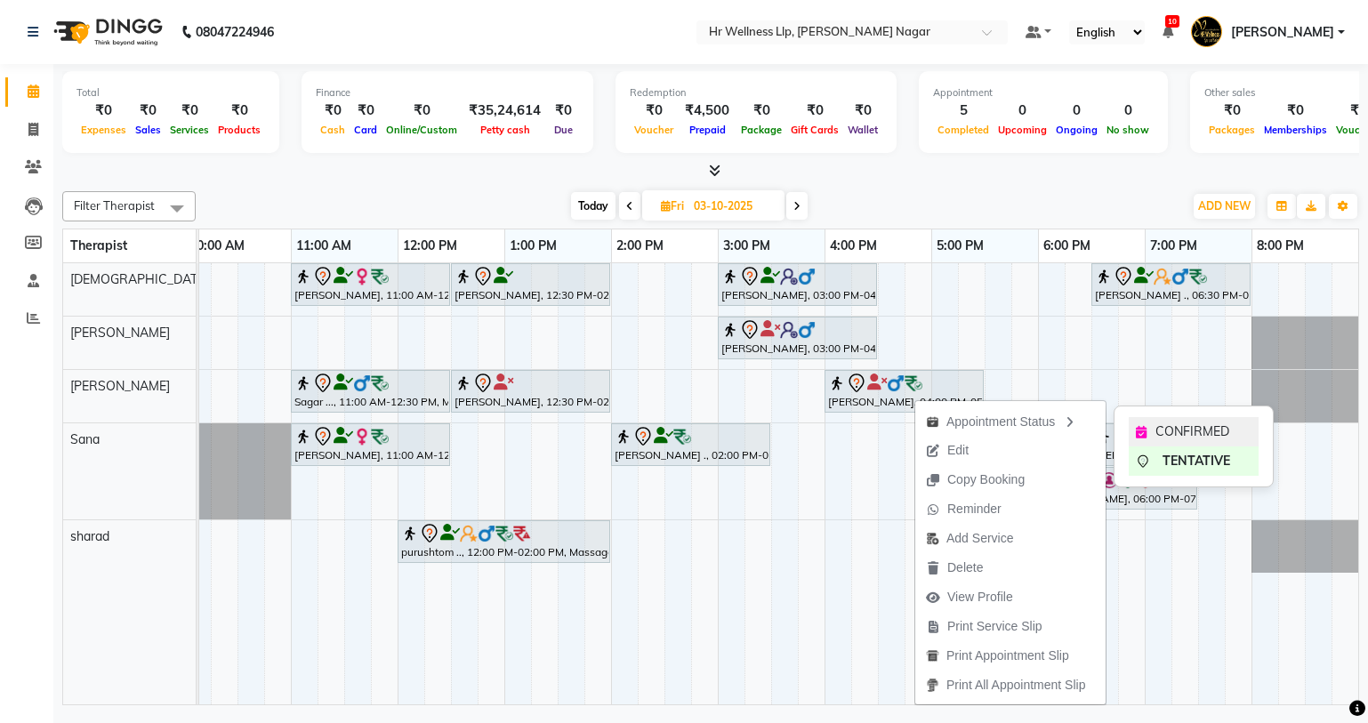
click at [1175, 422] on div "CONFIRMED" at bounding box center [1194, 431] width 130 height 29
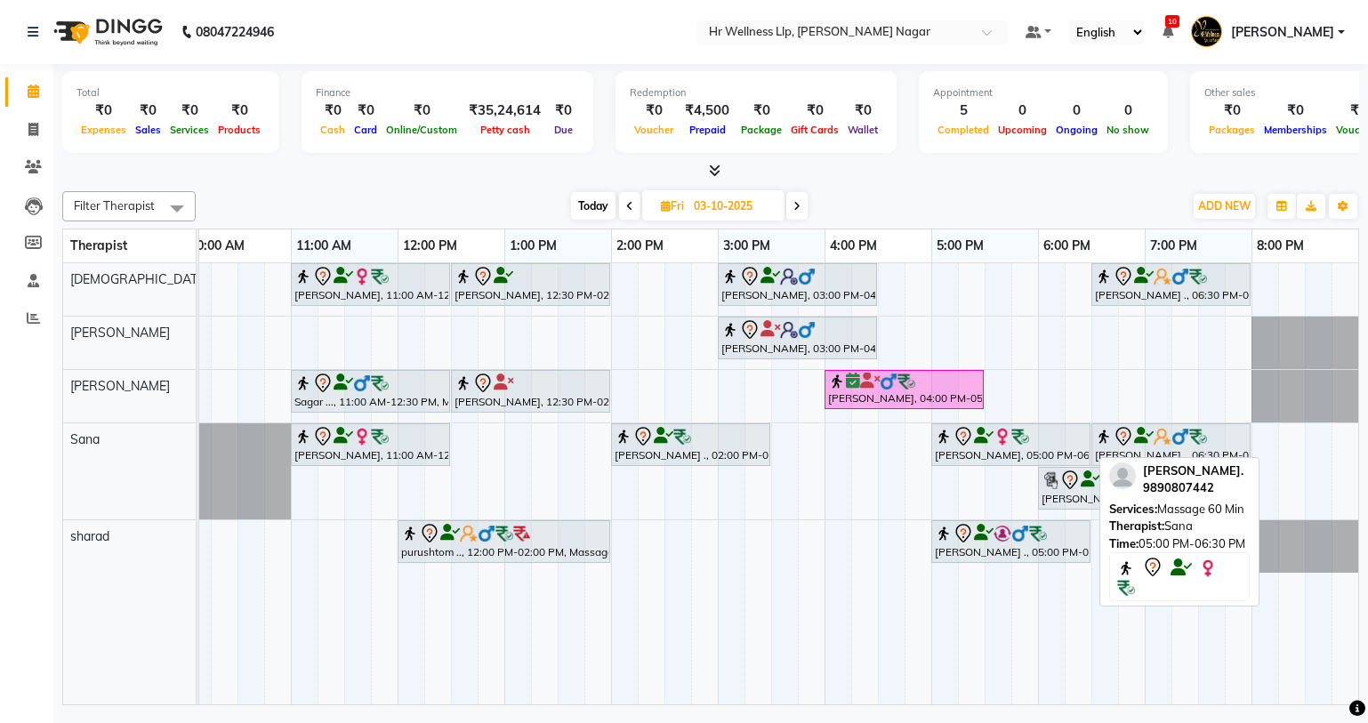
click at [989, 449] on div "[PERSON_NAME], 05:00 PM-06:30 PM, Massage 60 Min" at bounding box center [1011, 444] width 156 height 37
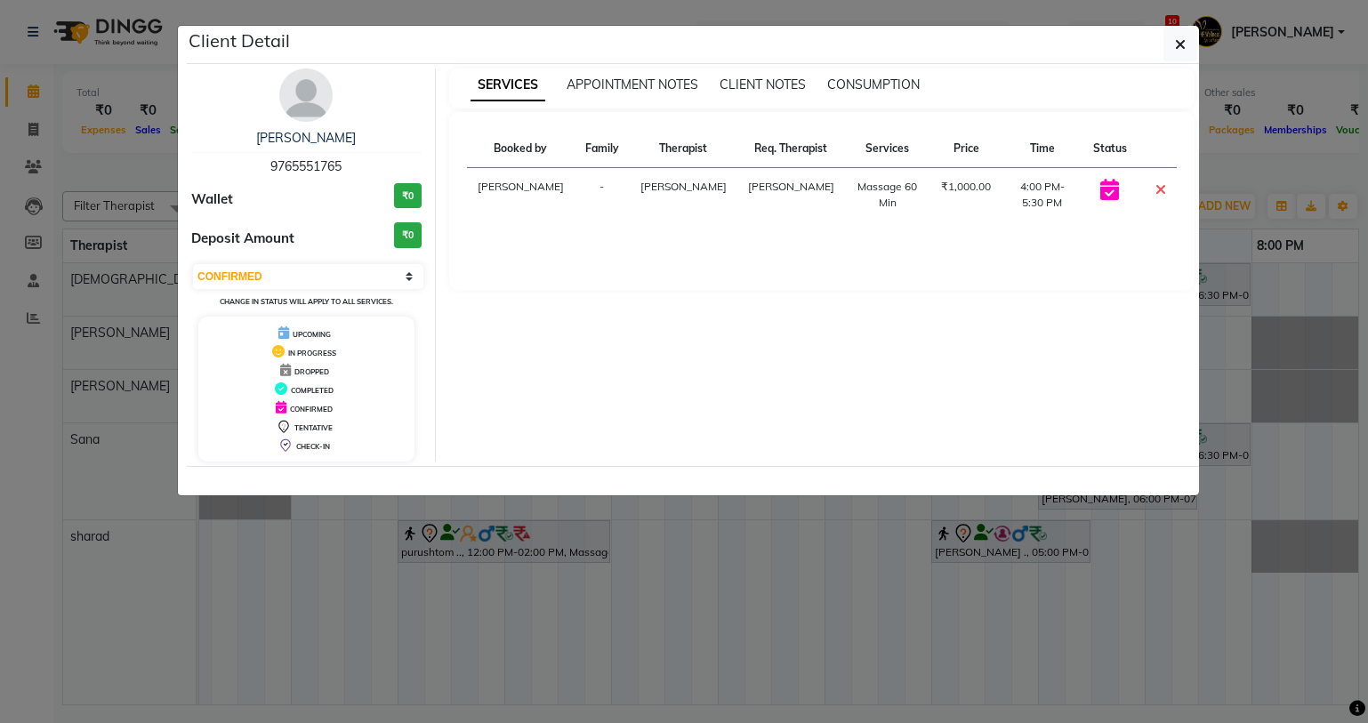
select select "7"
drag, startPoint x: 262, startPoint y: 168, endPoint x: 388, endPoint y: 161, distance: 125.7
click at [388, 161] on div "[PERSON_NAME]. 9890807442" at bounding box center [306, 152] width 230 height 47
copy span "9890807442"
click at [1198, 56] on div "Client Detail" at bounding box center [693, 45] width 1013 height 38
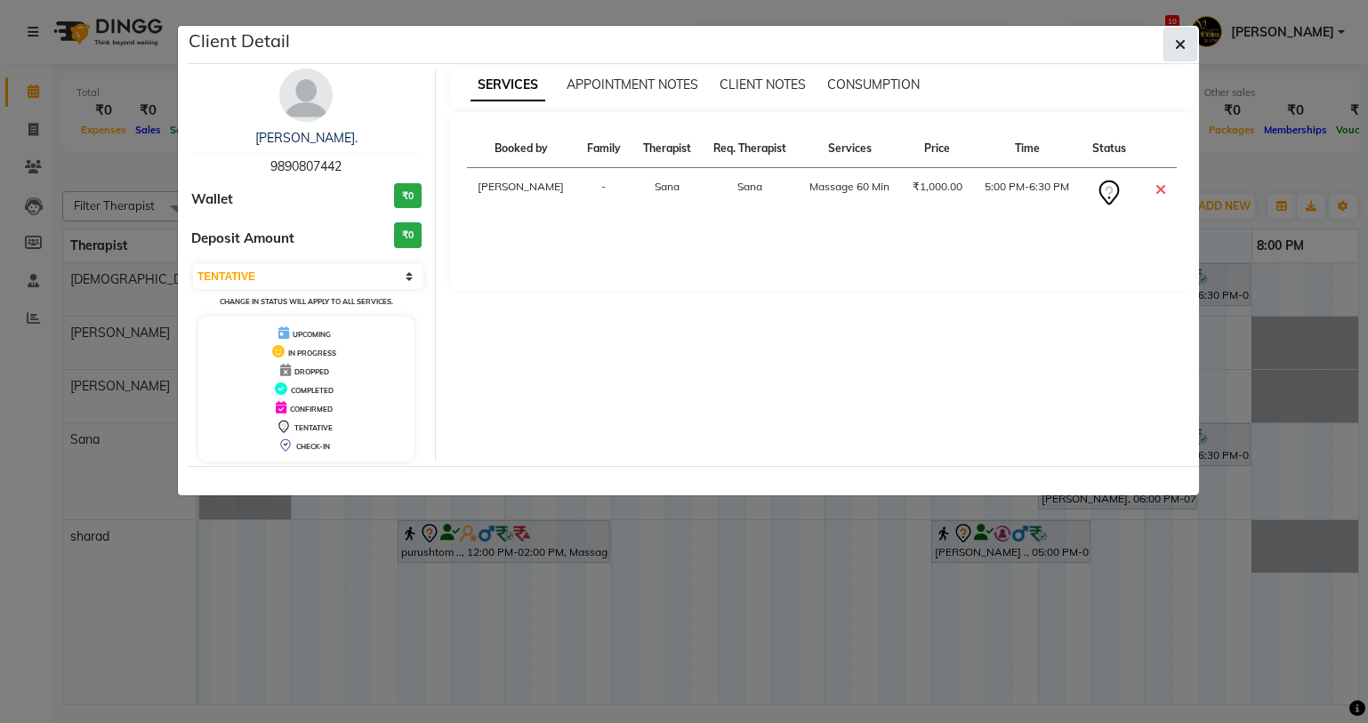
click at [1183, 49] on icon "button" at bounding box center [1180, 44] width 11 height 14
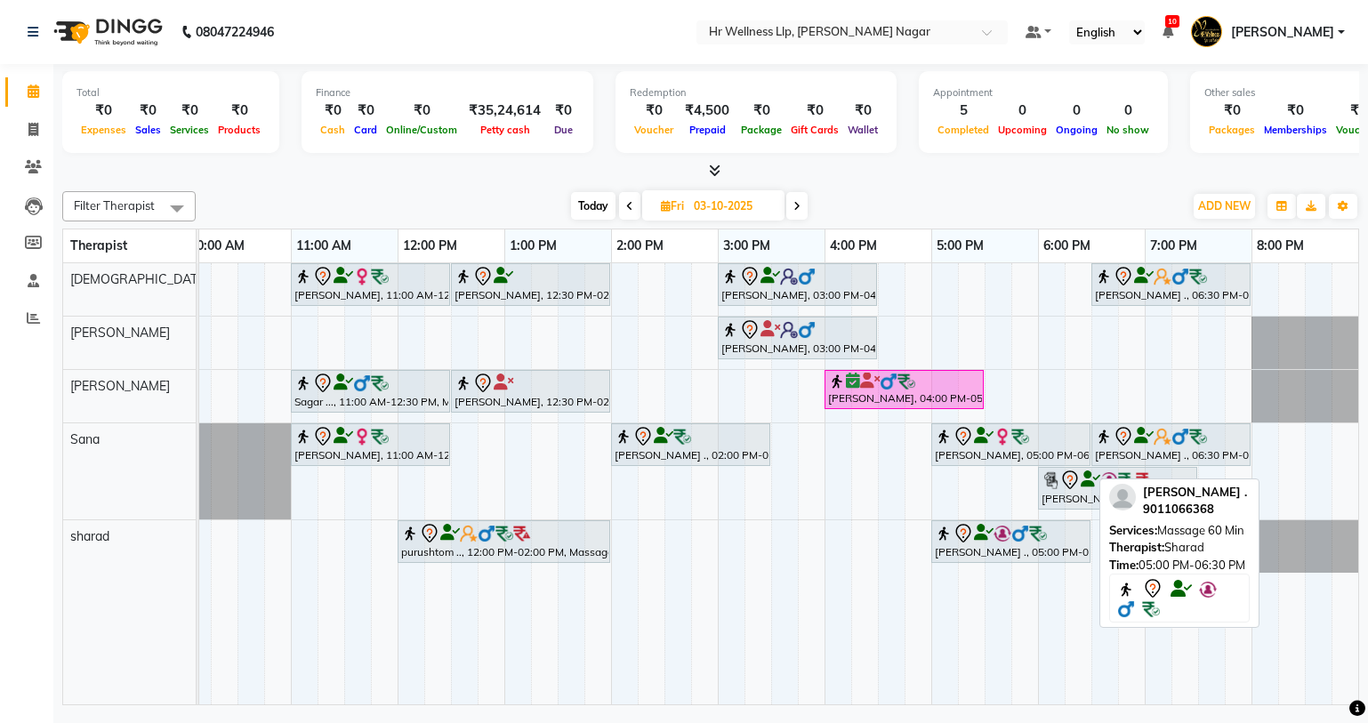
click at [1023, 536] on img at bounding box center [1021, 534] width 18 height 18
select select "7"
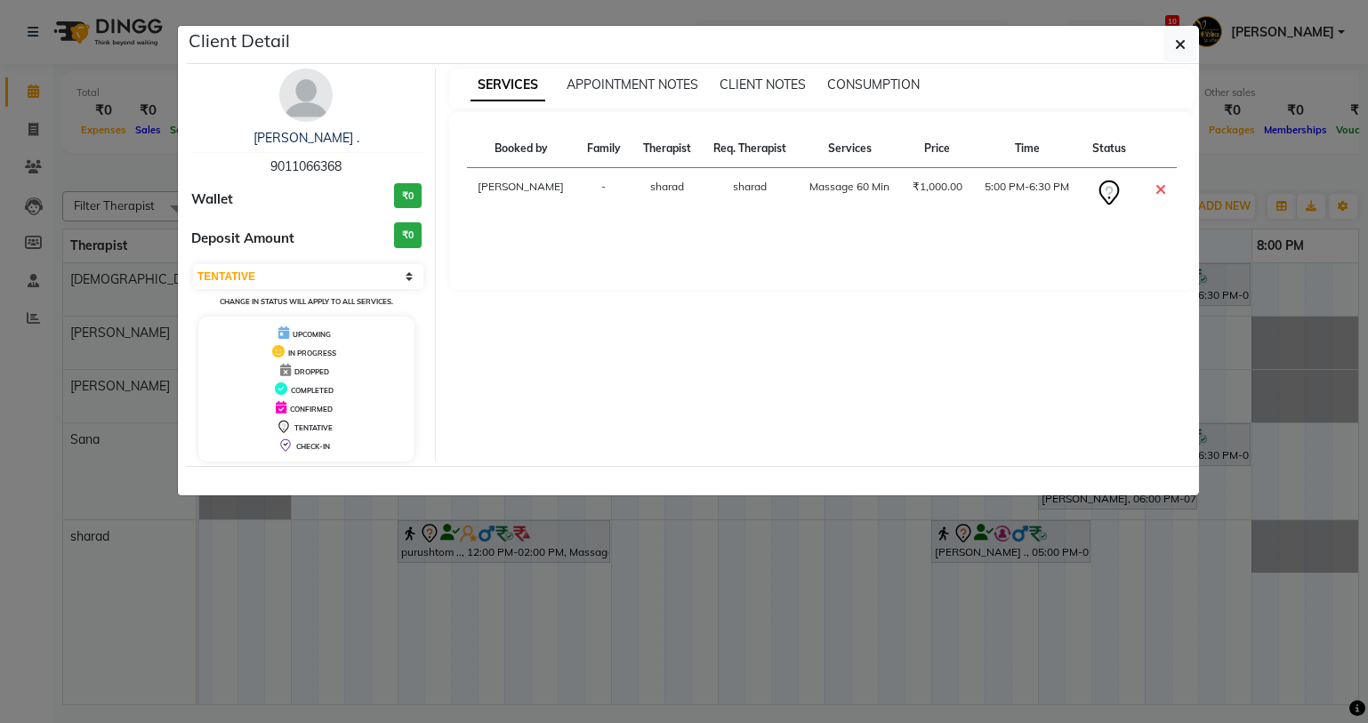
drag, startPoint x: 259, startPoint y: 153, endPoint x: 351, endPoint y: 165, distance: 93.3
click at [351, 165] on div "[PERSON_NAME] . 9011066368" at bounding box center [306, 152] width 230 height 47
copy span "9011066368"
click at [1173, 49] on button "button" at bounding box center [1181, 45] width 34 height 34
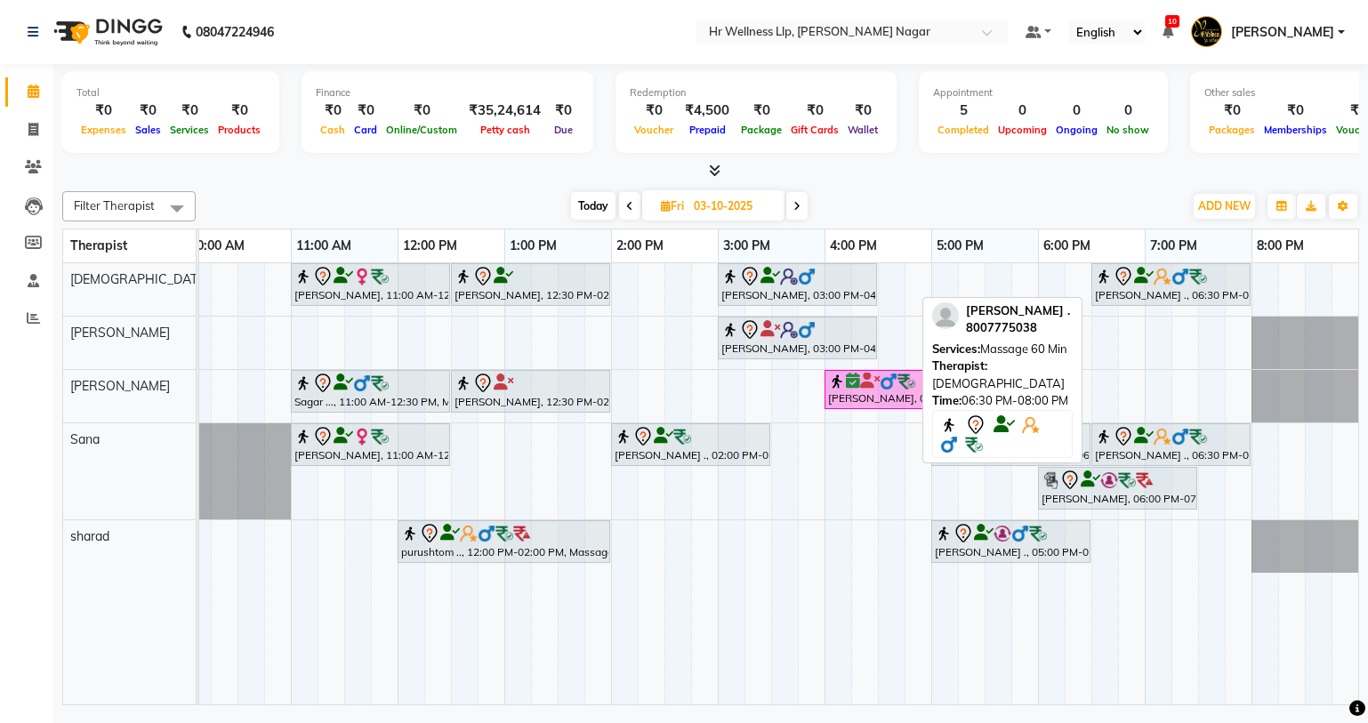
click at [1147, 293] on div "[PERSON_NAME] ., 06:30 PM-08:00 PM, Massage 60 Min" at bounding box center [1171, 284] width 156 height 37
select select "7"
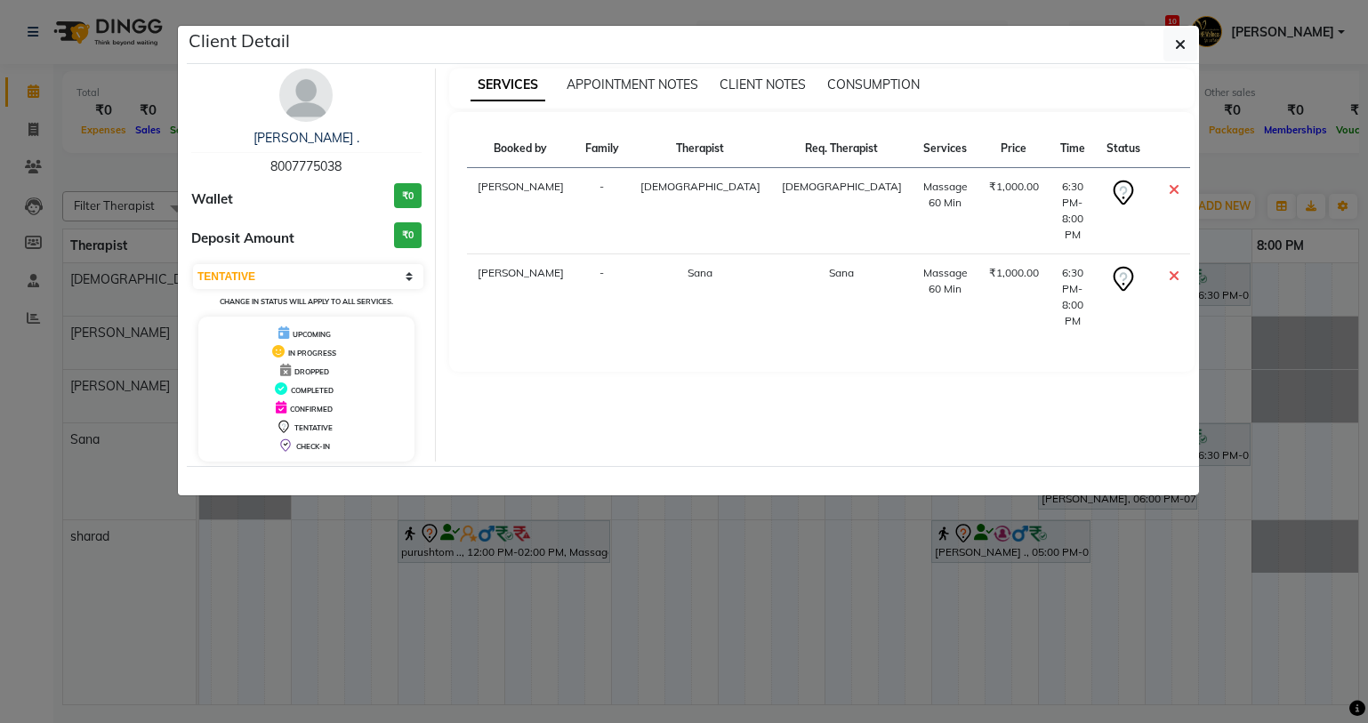
drag, startPoint x: 262, startPoint y: 167, endPoint x: 356, endPoint y: 170, distance: 93.5
click at [356, 170] on div "[PERSON_NAME] . 8007775038" at bounding box center [306, 152] width 230 height 47
click at [1190, 33] on button "button" at bounding box center [1181, 45] width 34 height 34
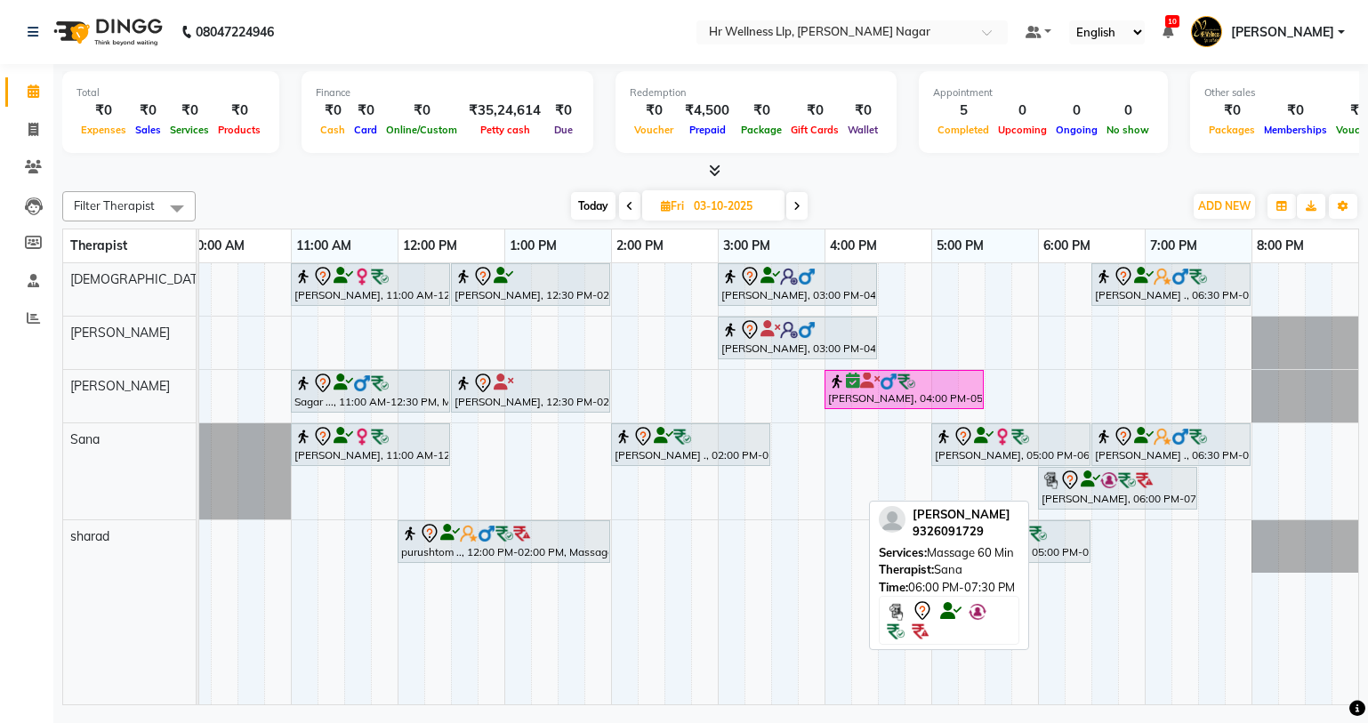
click at [1101, 488] on img at bounding box center [1110, 481] width 18 height 18
select select "7"
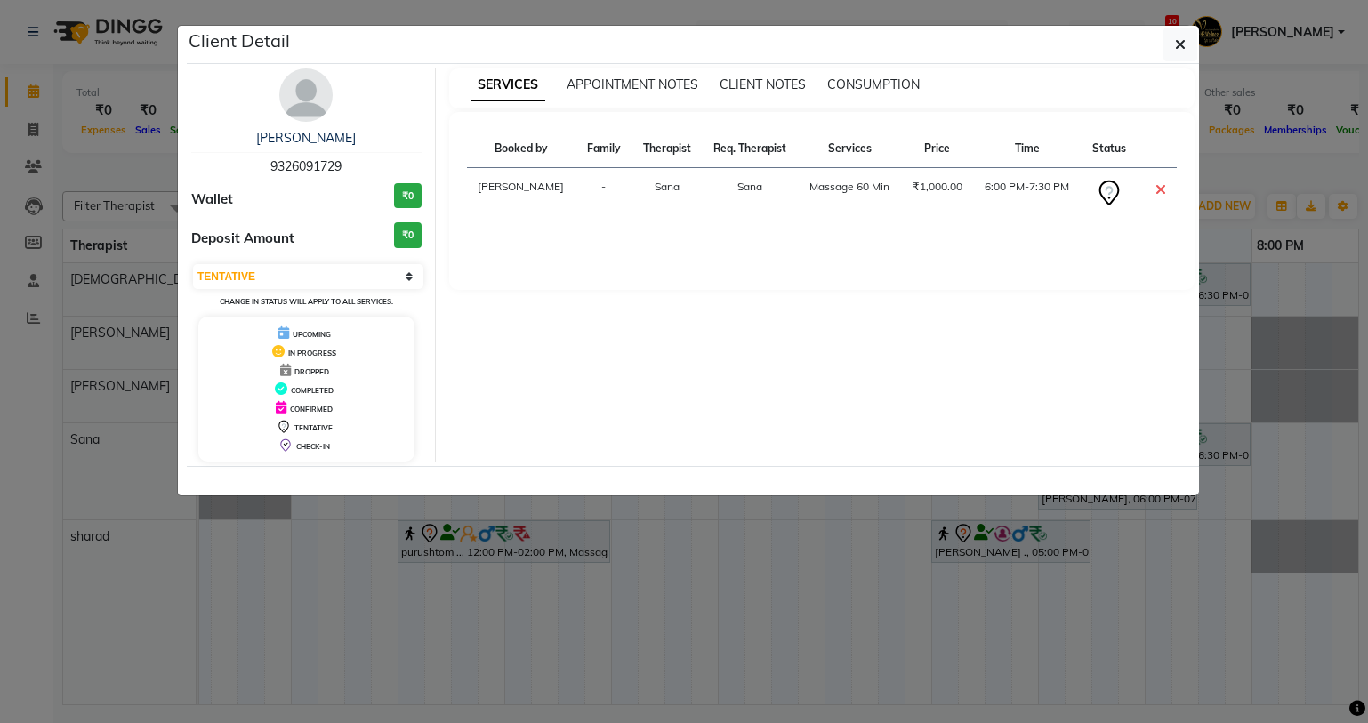
drag, startPoint x: 254, startPoint y: 156, endPoint x: 359, endPoint y: 162, distance: 105.2
click at [359, 162] on div "[PERSON_NAME] 9326091729" at bounding box center [306, 152] width 230 height 47
click at [1188, 27] on div "Client Detail" at bounding box center [693, 45] width 1013 height 38
click at [1180, 40] on icon "button" at bounding box center [1180, 44] width 11 height 14
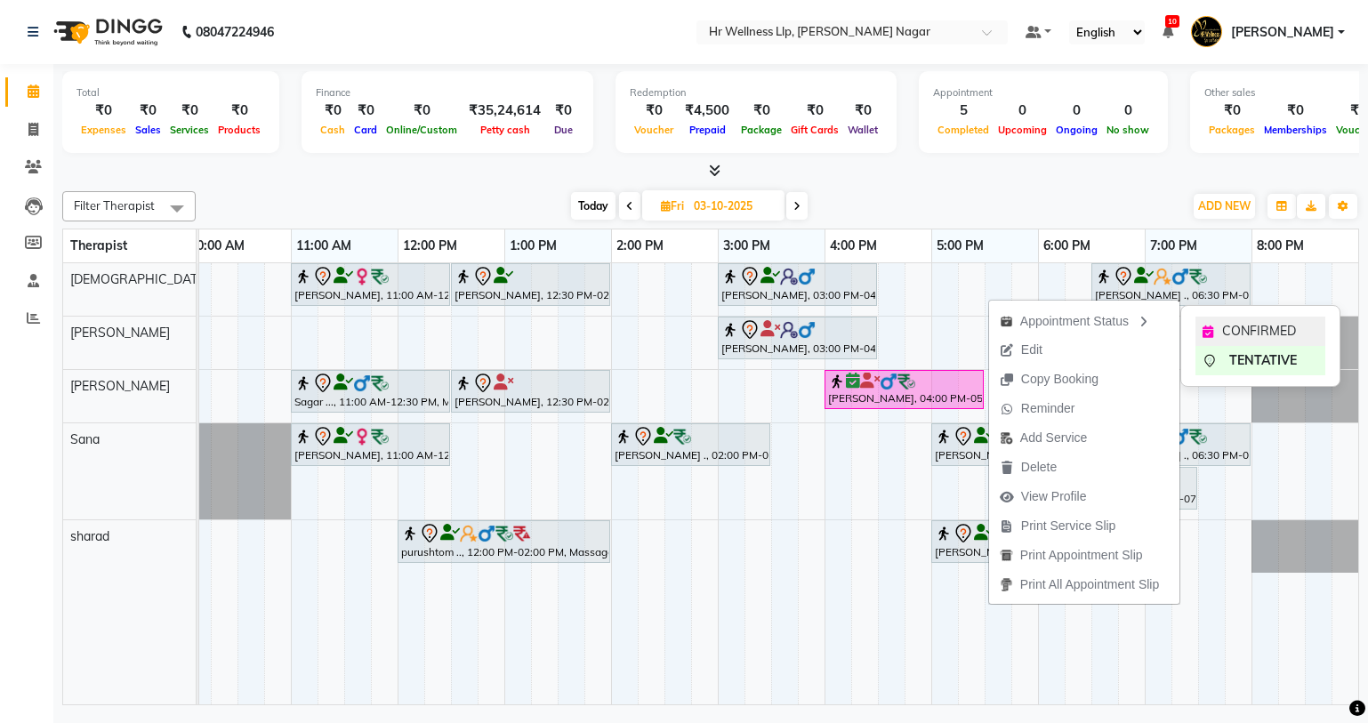
click at [1233, 326] on span "CONFIRMED" at bounding box center [1259, 331] width 74 height 19
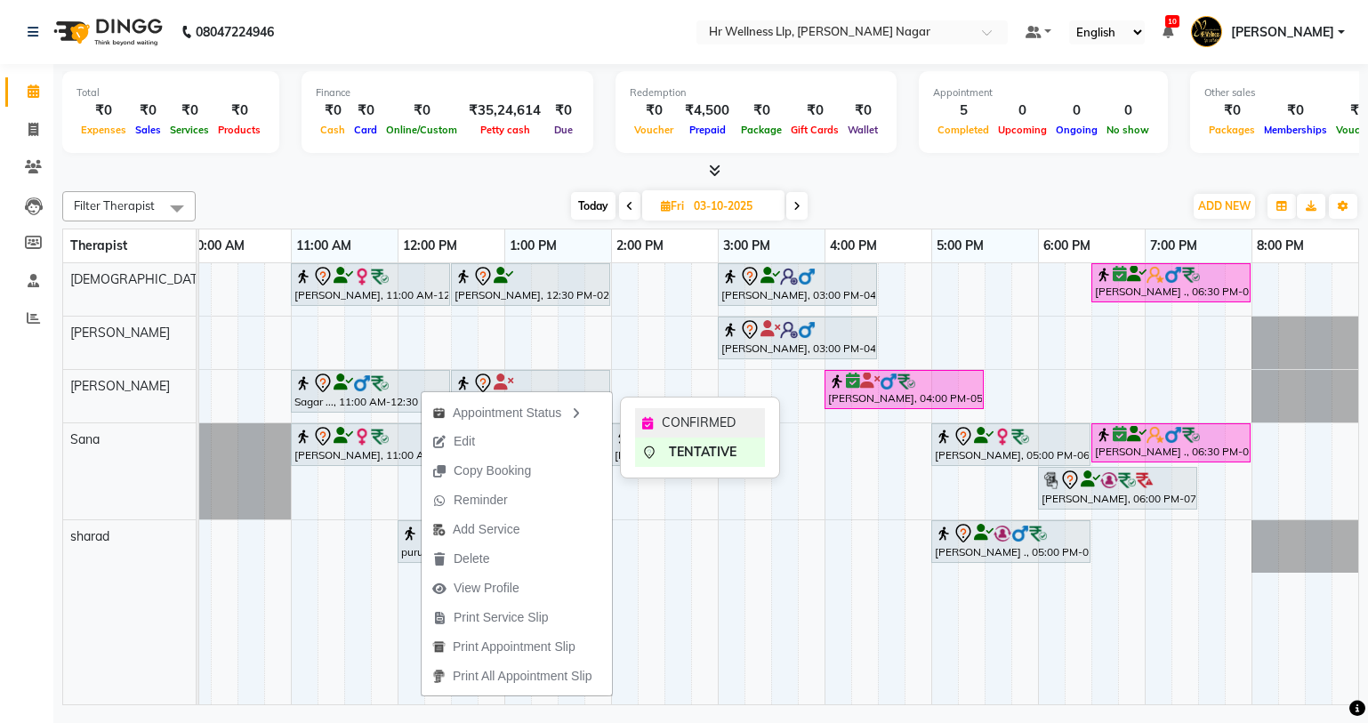
click at [663, 422] on span "CONFIRMED" at bounding box center [699, 423] width 74 height 19
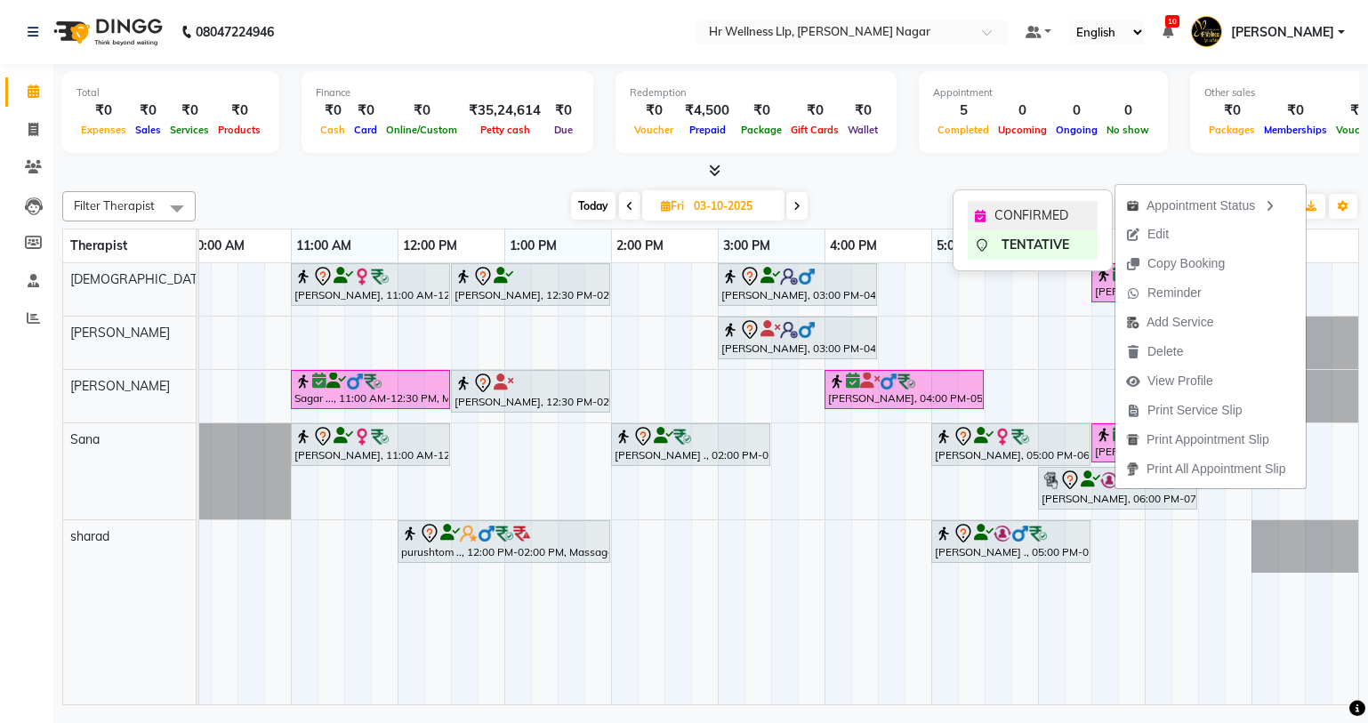
click at [1077, 213] on div "CONFIRMED" at bounding box center [1033, 215] width 130 height 29
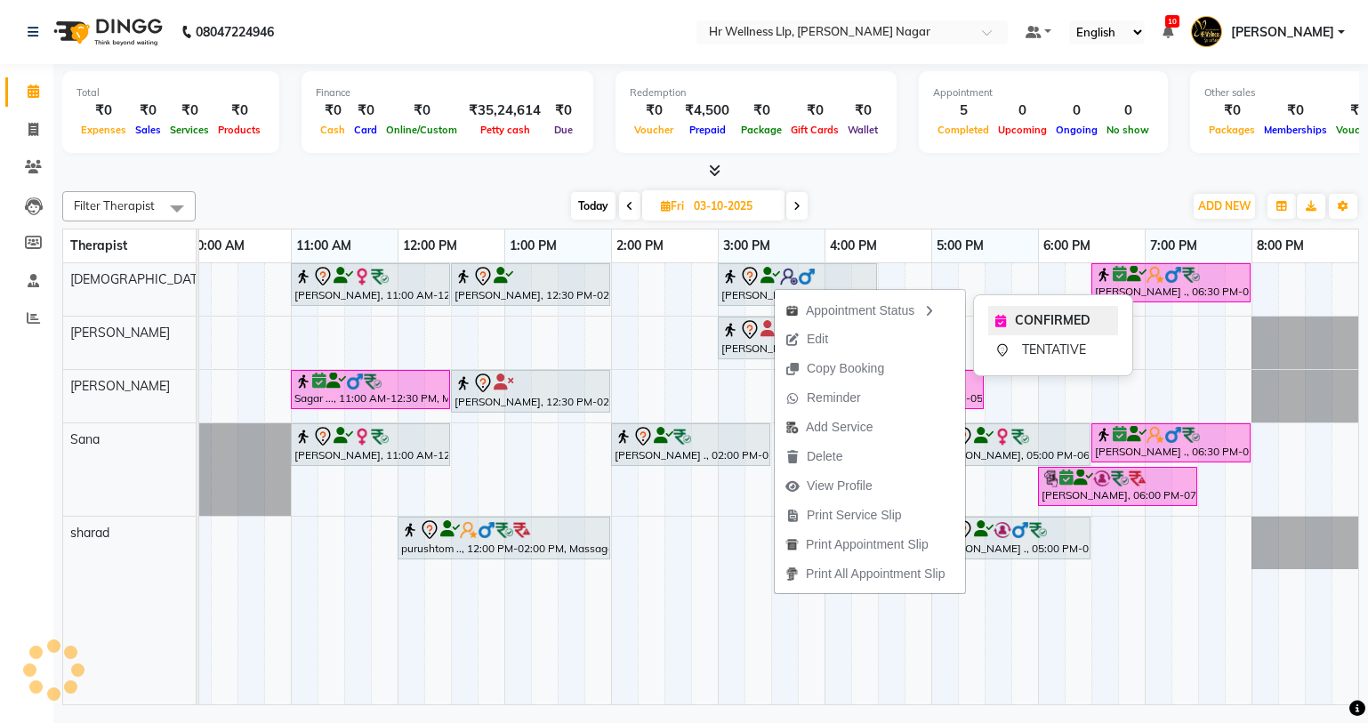
click at [1025, 313] on span "CONFIRMED" at bounding box center [1053, 320] width 76 height 19
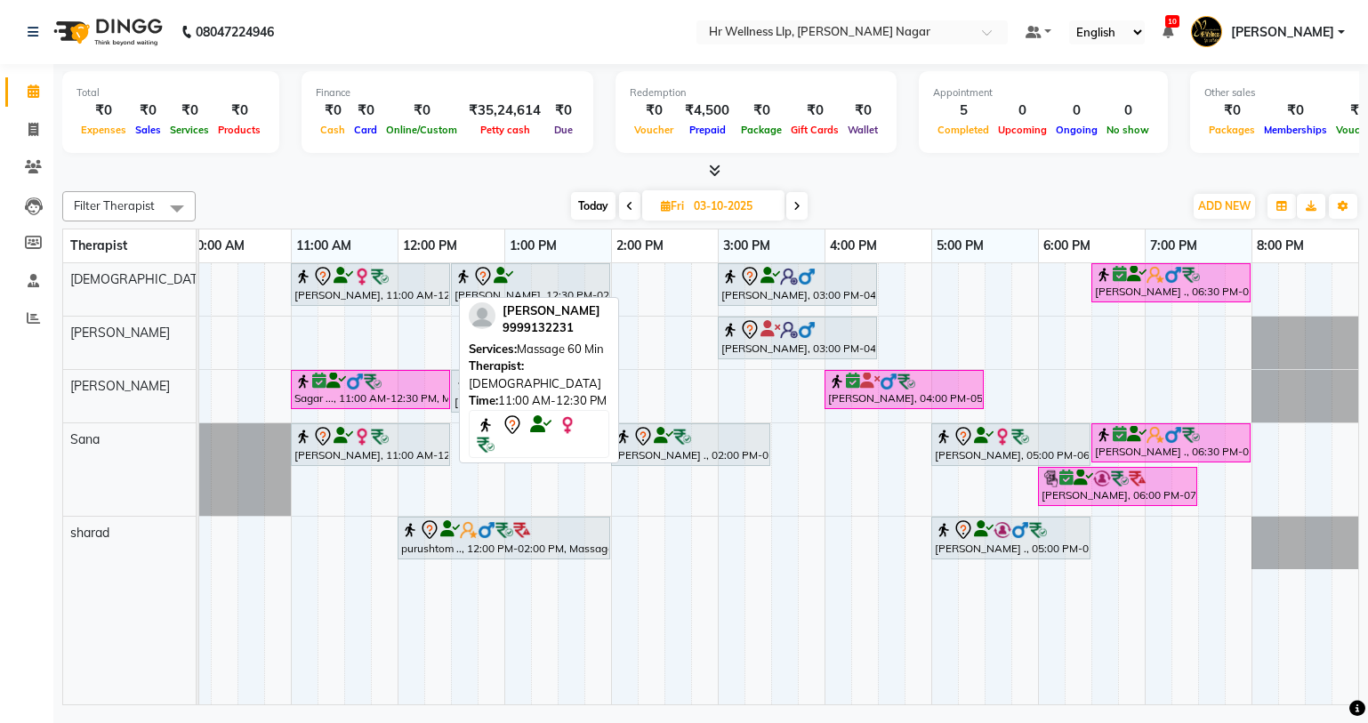
click at [329, 279] on icon at bounding box center [322, 276] width 21 height 21
select select "7"
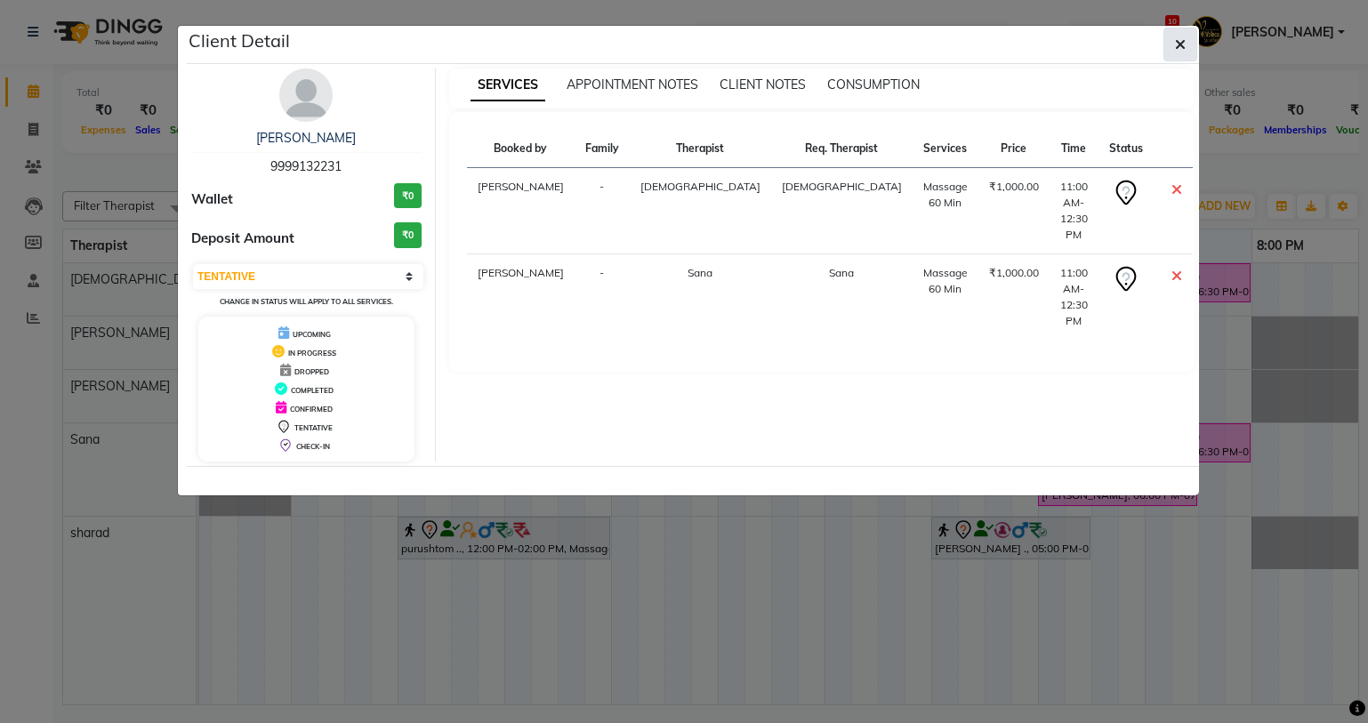
click at [1182, 45] on icon "button" at bounding box center [1180, 44] width 11 height 14
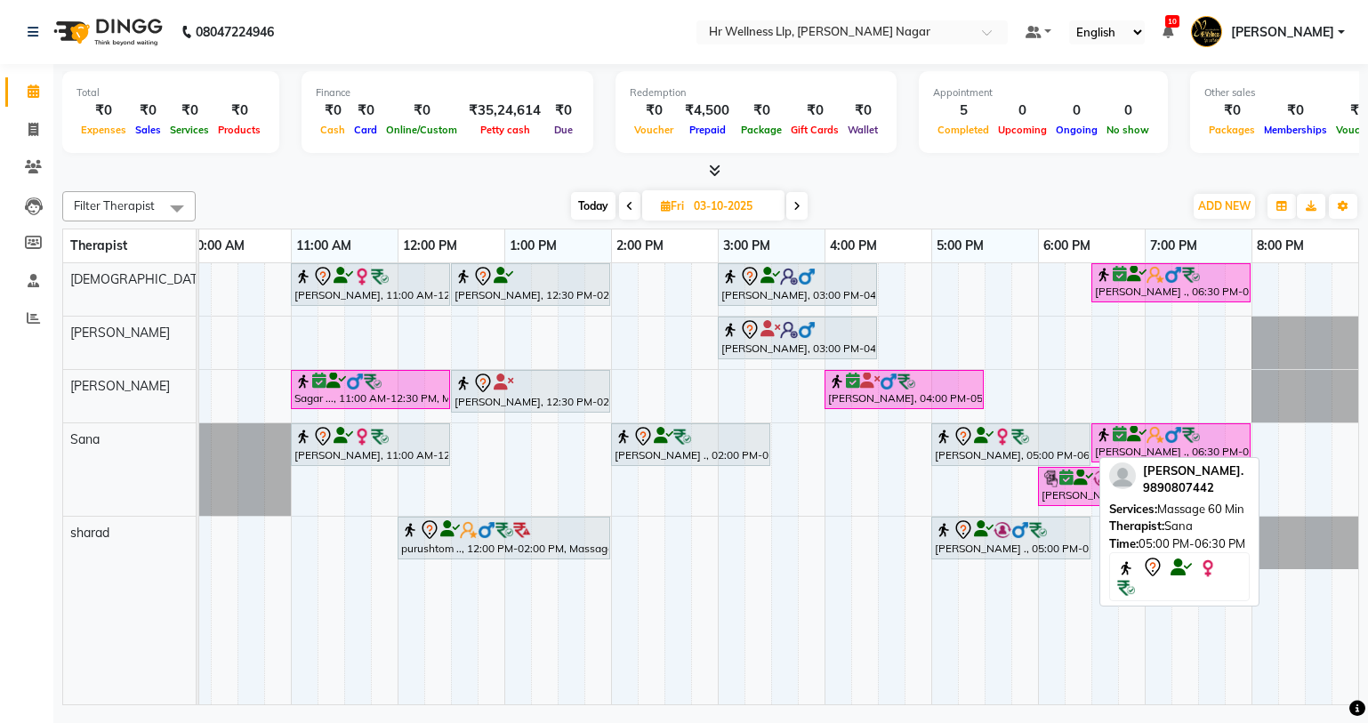
click at [980, 448] on div "[PERSON_NAME], 05:00 PM-06:30 PM, Massage 60 Min" at bounding box center [1011, 444] width 156 height 37
select select "7"
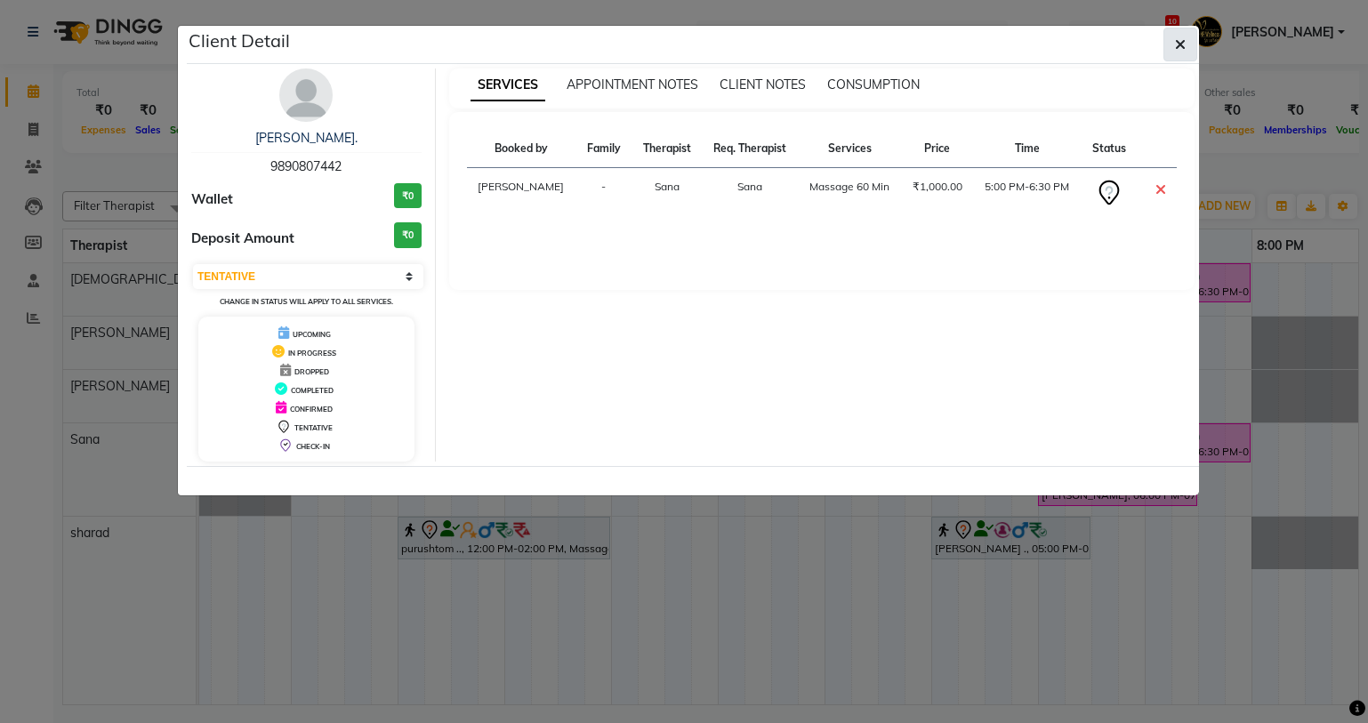
click at [1183, 50] on icon "button" at bounding box center [1180, 44] width 11 height 14
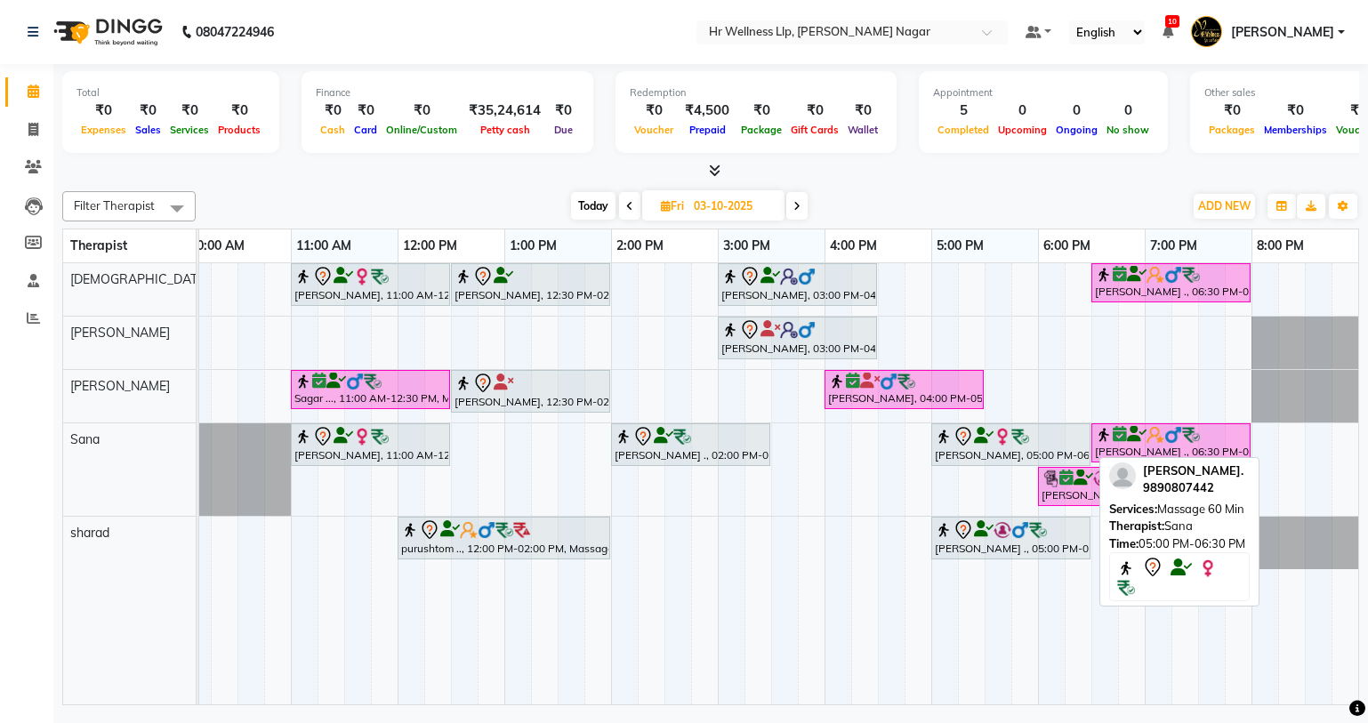
click at [978, 437] on icon at bounding box center [984, 436] width 20 height 1
select select "7"
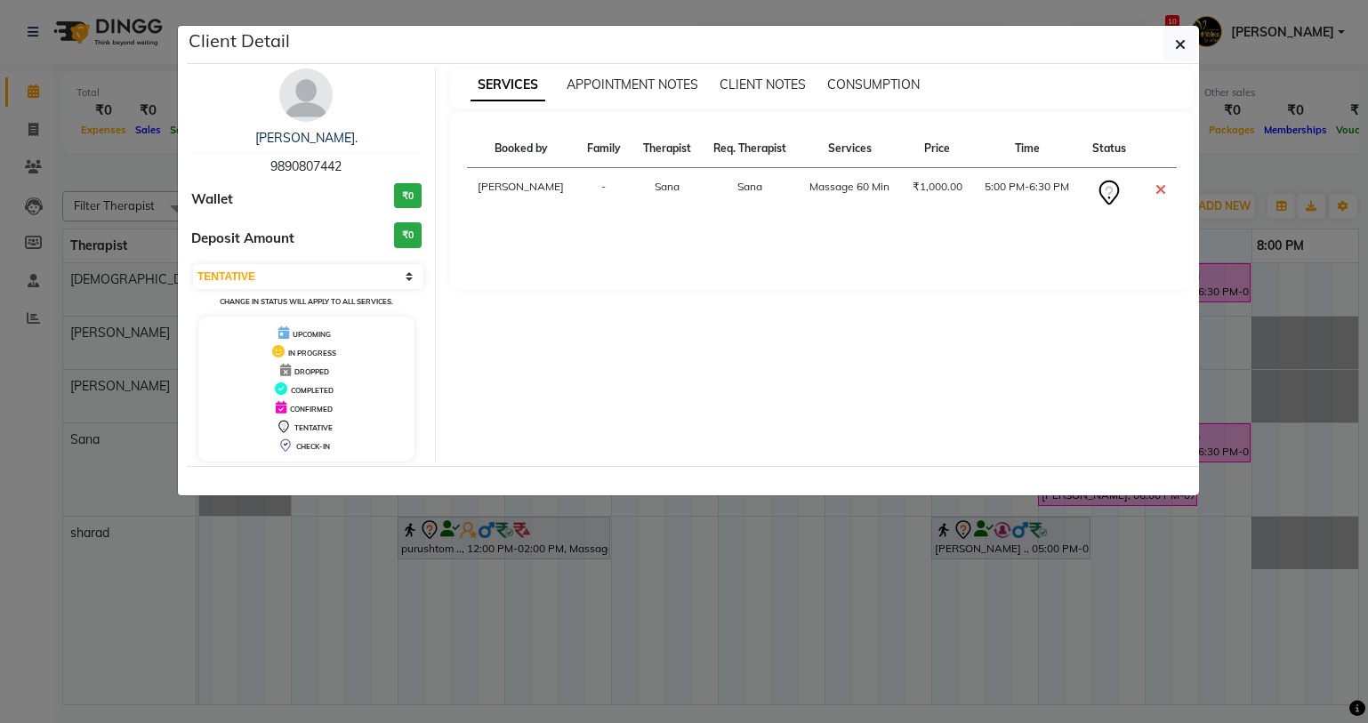
drag, startPoint x: 262, startPoint y: 166, endPoint x: 386, endPoint y: 158, distance: 124.8
click at [386, 158] on div "[PERSON_NAME]. 9890807442" at bounding box center [306, 152] width 230 height 47
click at [1178, 45] on icon "button" at bounding box center [1180, 44] width 11 height 14
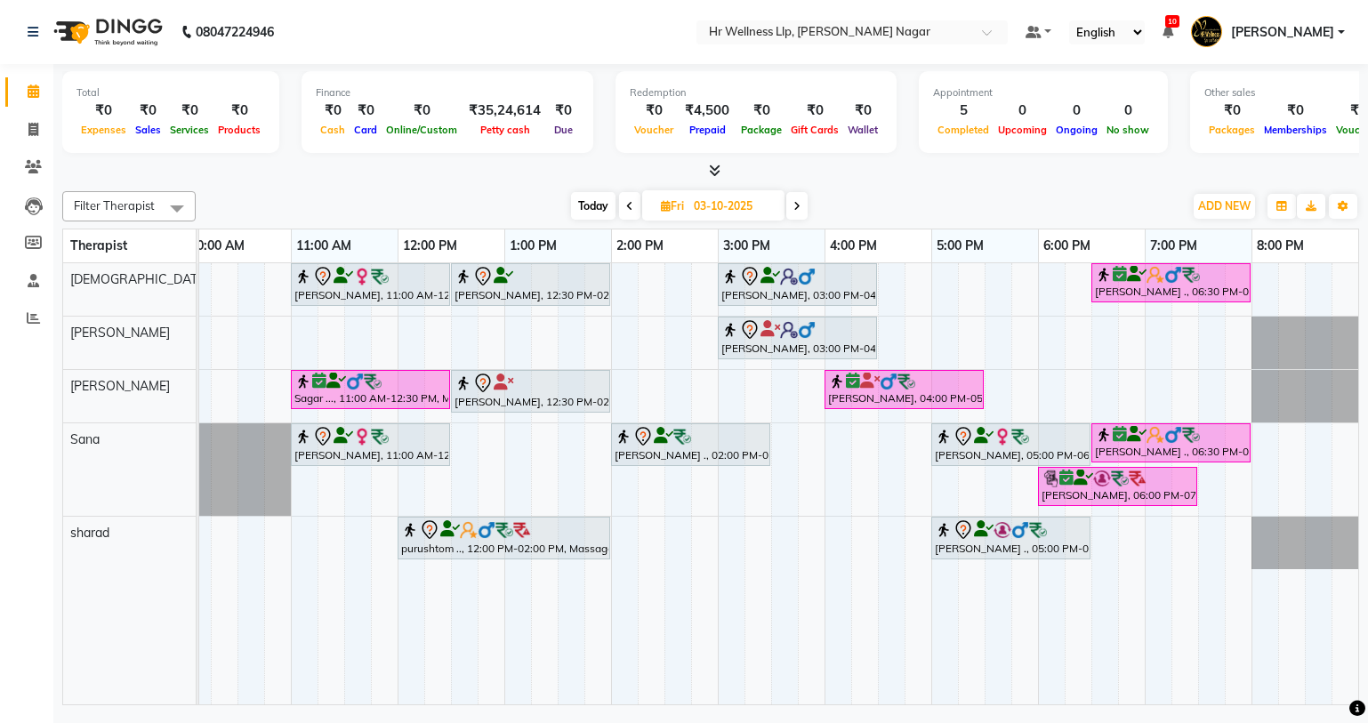
click at [709, 207] on input "03-10-2025" at bounding box center [733, 206] width 89 height 27
select select "10"
select select "2025"
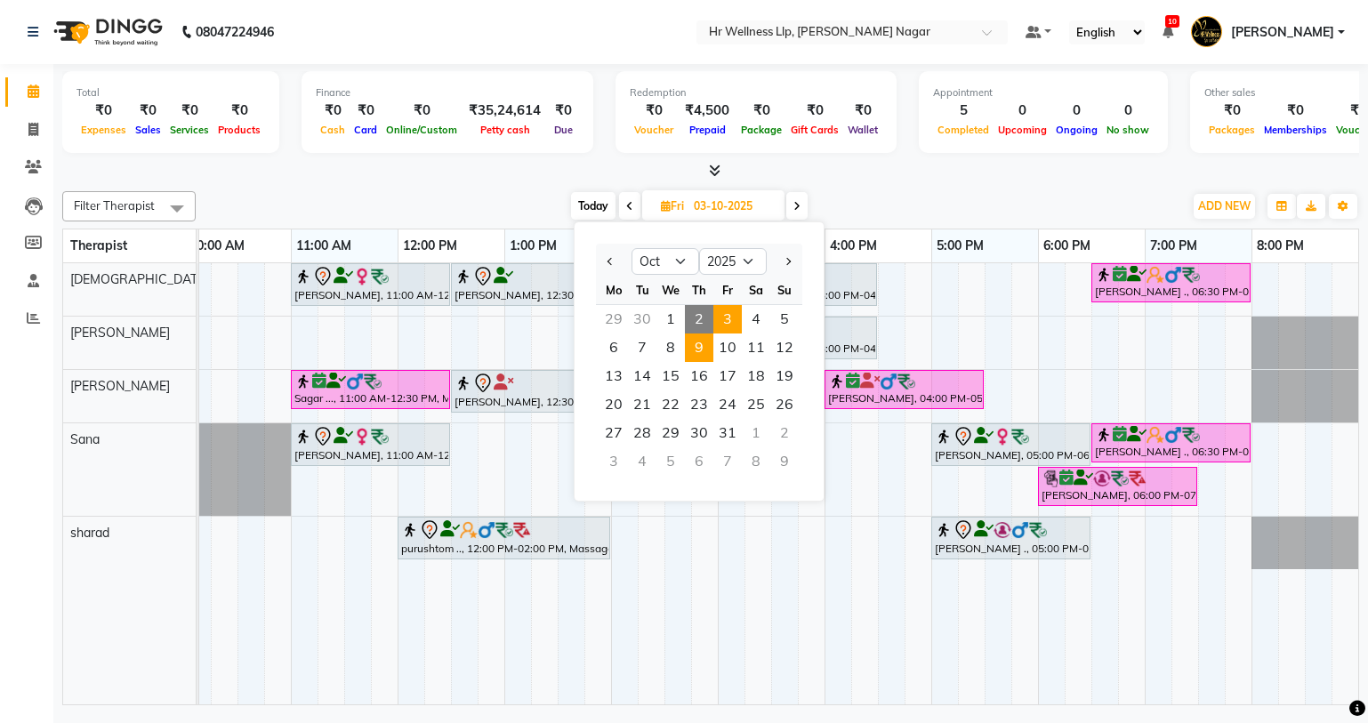
click at [692, 346] on span "9" at bounding box center [699, 348] width 28 height 28
type input "[DATE]"
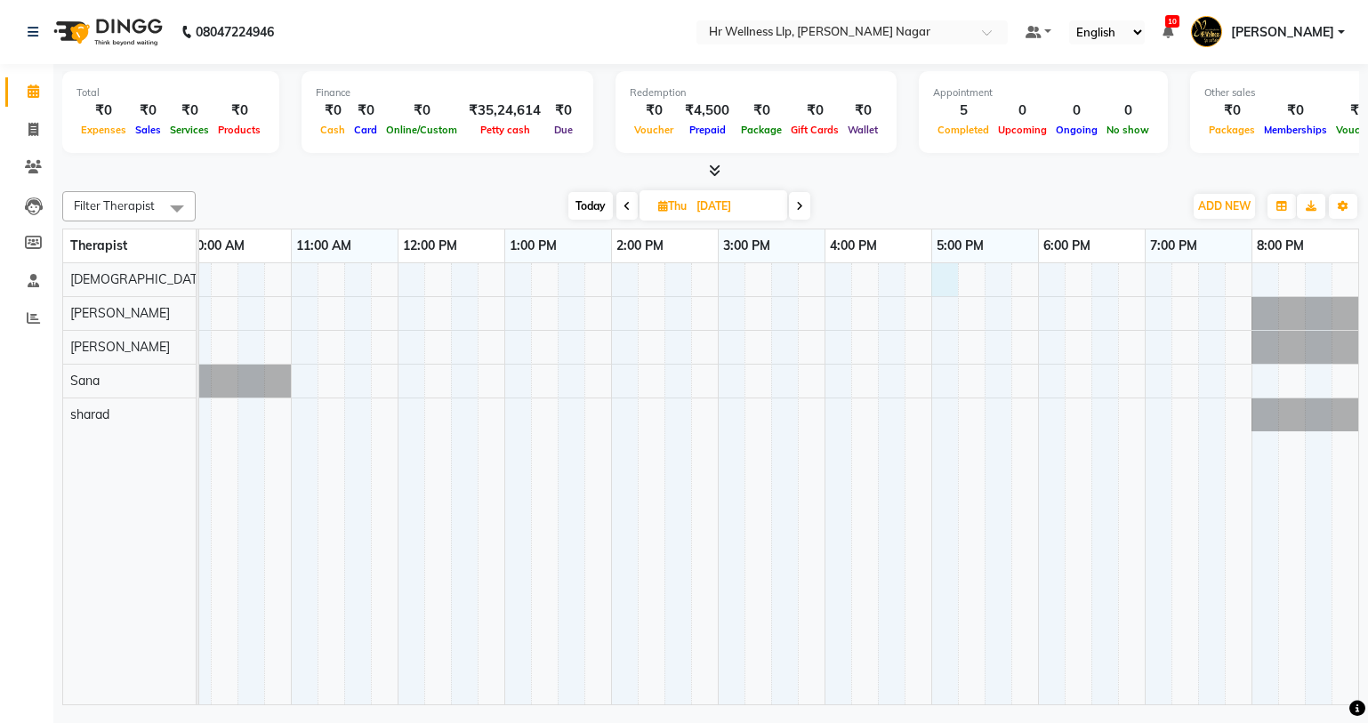
click at [938, 280] on div at bounding box center [665, 483] width 1388 height 441
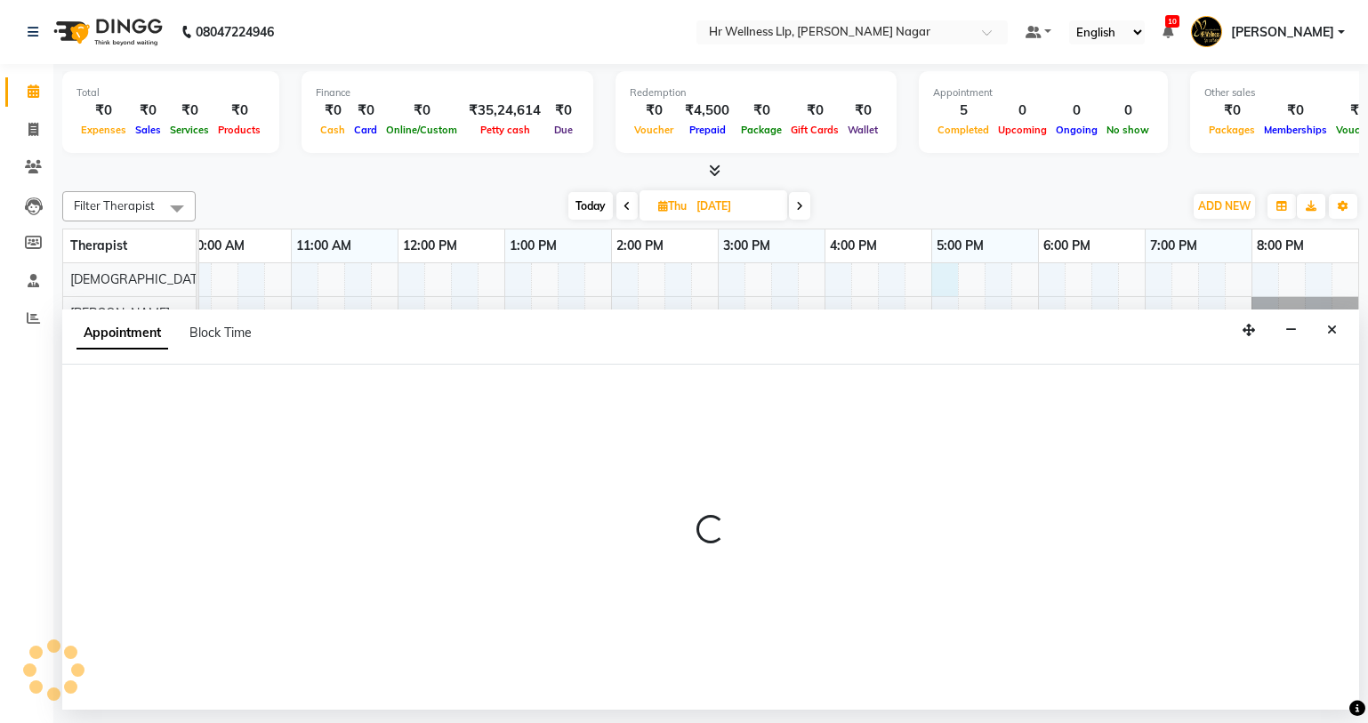
select select "19732"
select select "1020"
select select "tentative"
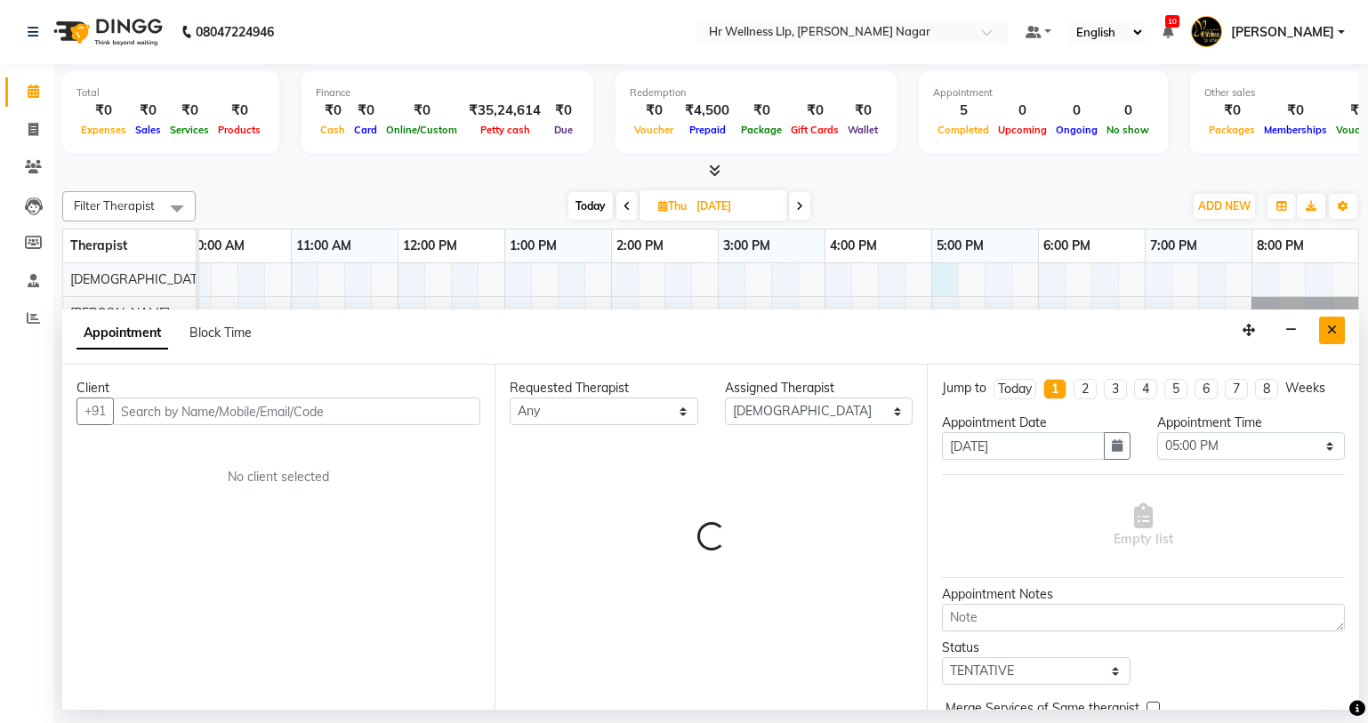
click at [1337, 328] on button "Close" at bounding box center [1332, 331] width 26 height 28
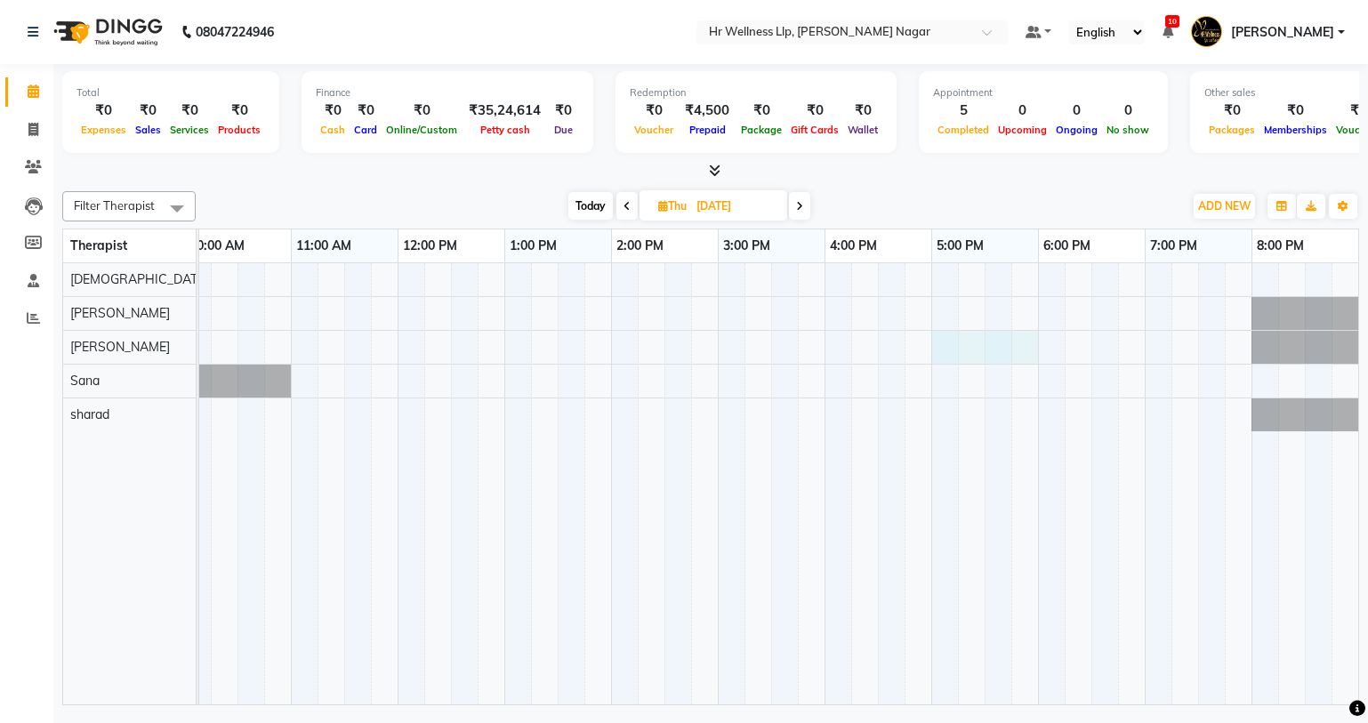
drag, startPoint x: 937, startPoint y: 348, endPoint x: 1031, endPoint y: 354, distance: 94.5
click at [1031, 354] on div at bounding box center [665, 483] width 1388 height 441
select select "50266"
select select "tentative"
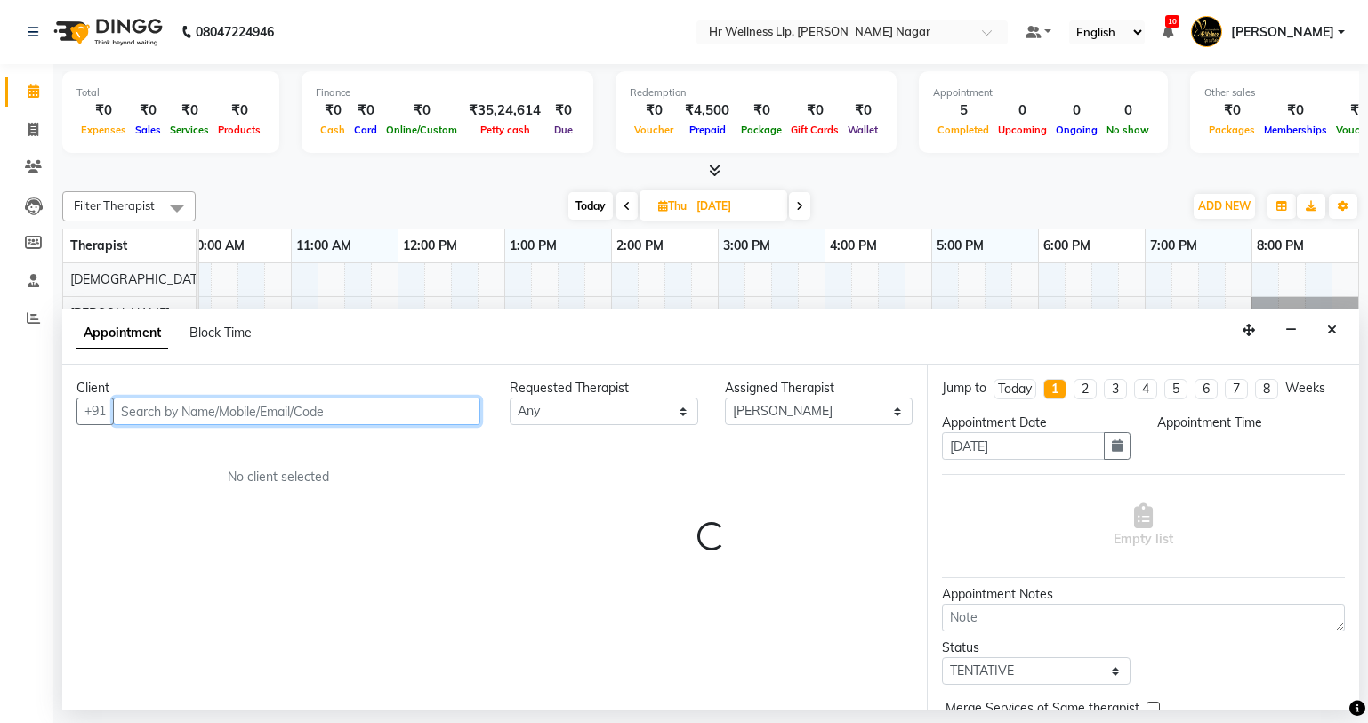
select select "1020"
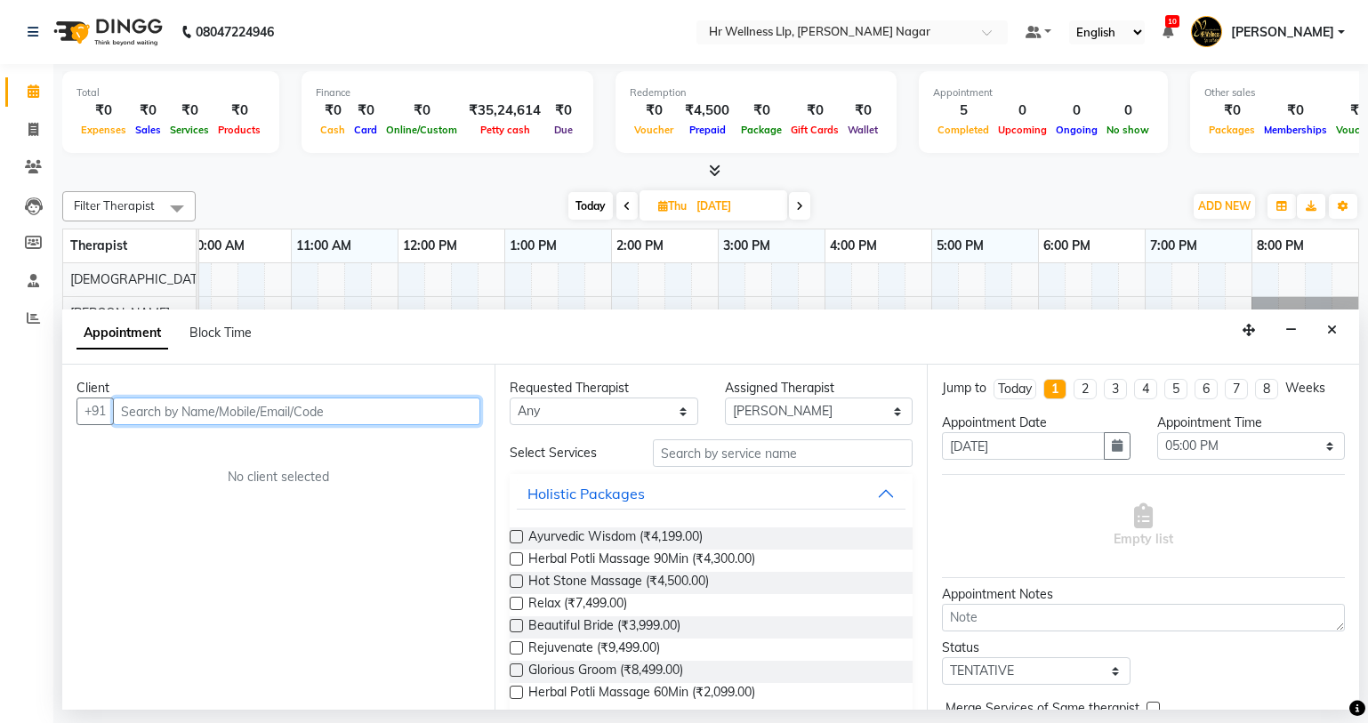
click at [298, 412] on input "text" at bounding box center [296, 412] width 367 height 28
paste input "9890807442"
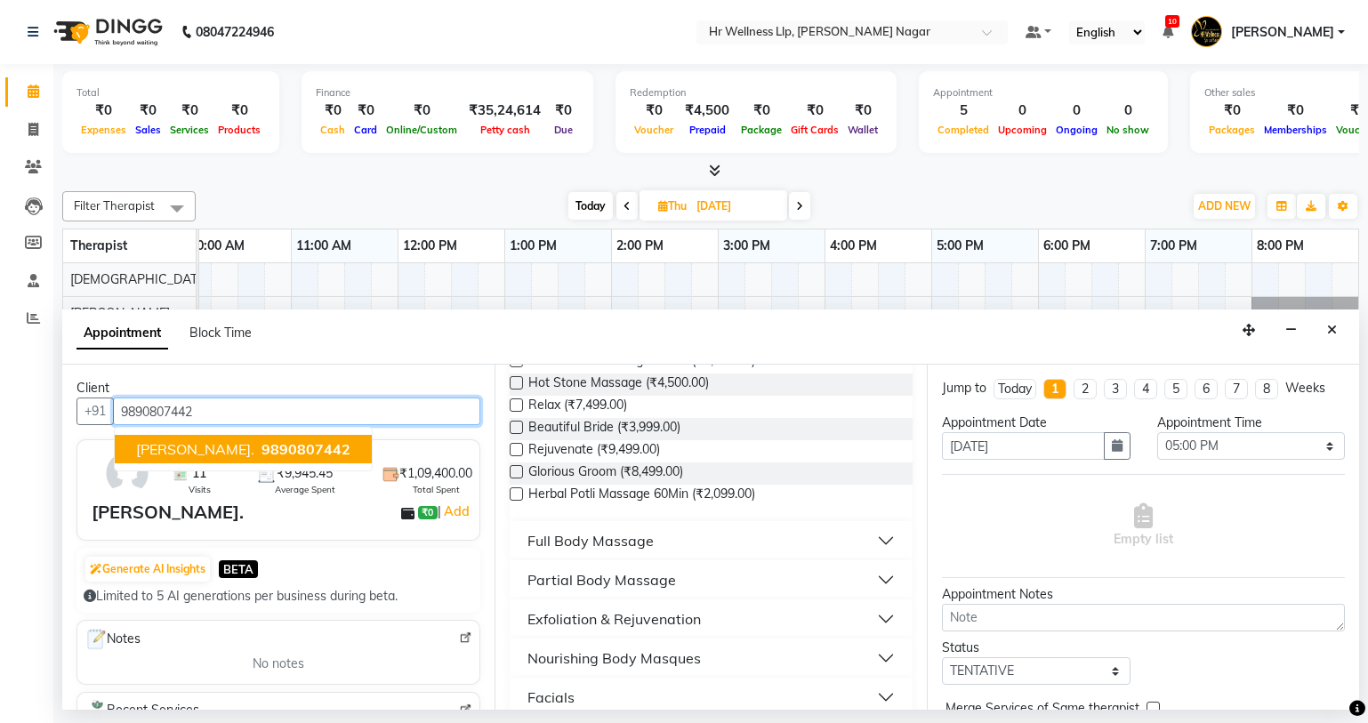
scroll to position [238, 0]
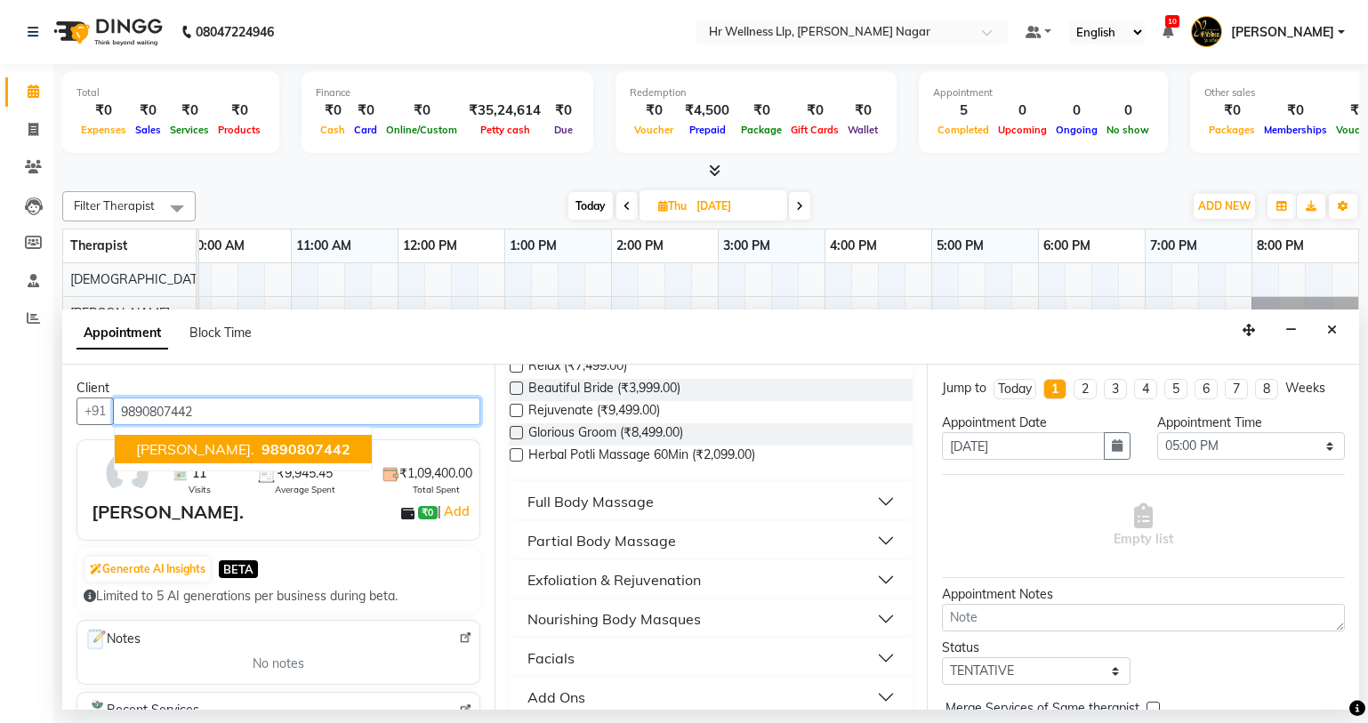
type input "9890807442"
click at [814, 504] on button "Full Body Massage" at bounding box center [711, 502] width 389 height 32
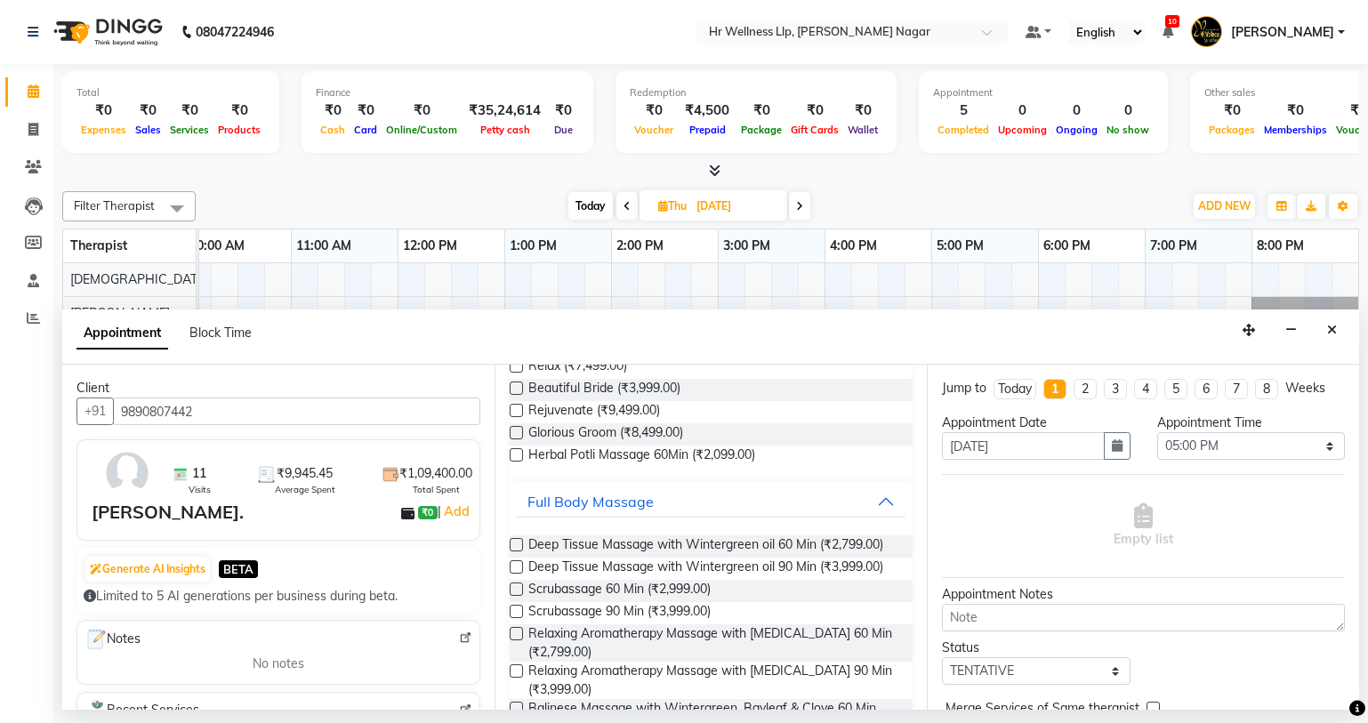
click at [513, 548] on label at bounding box center [516, 544] width 13 height 13
click at [513, 548] on input "checkbox" at bounding box center [516, 547] width 12 height 12
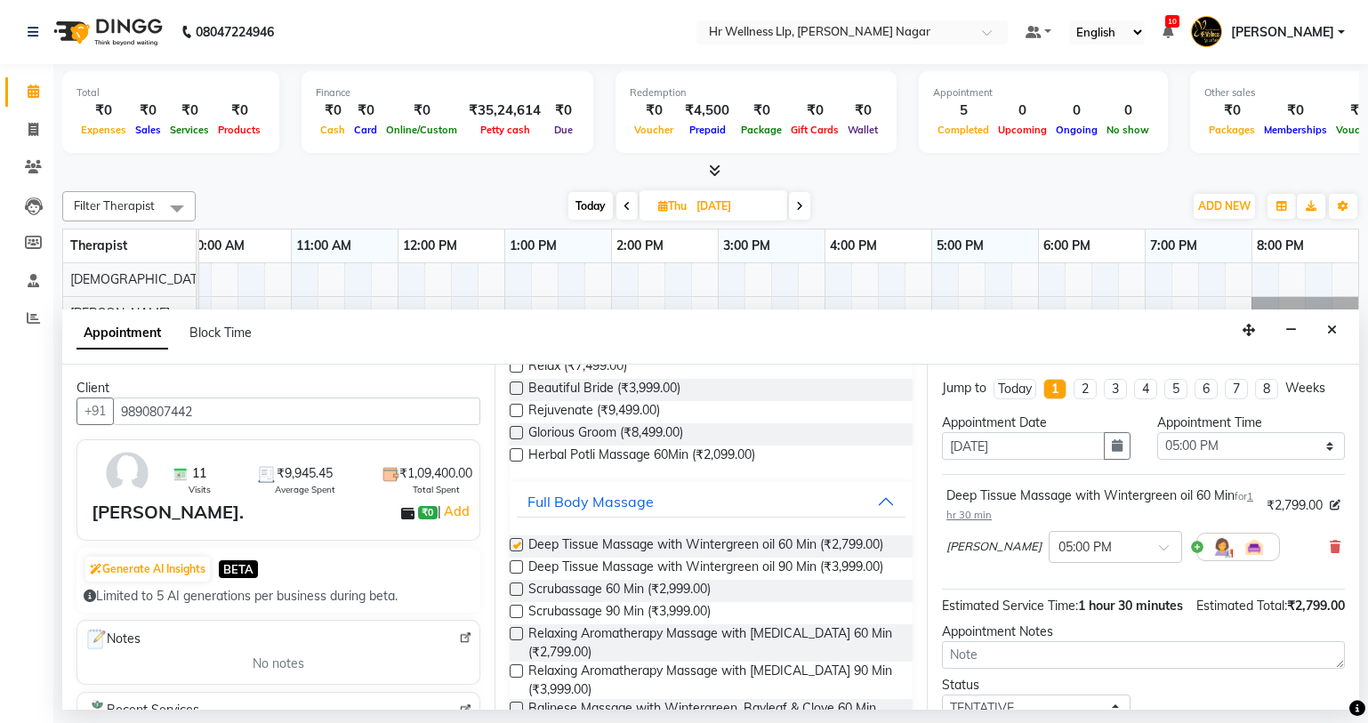
checkbox input "false"
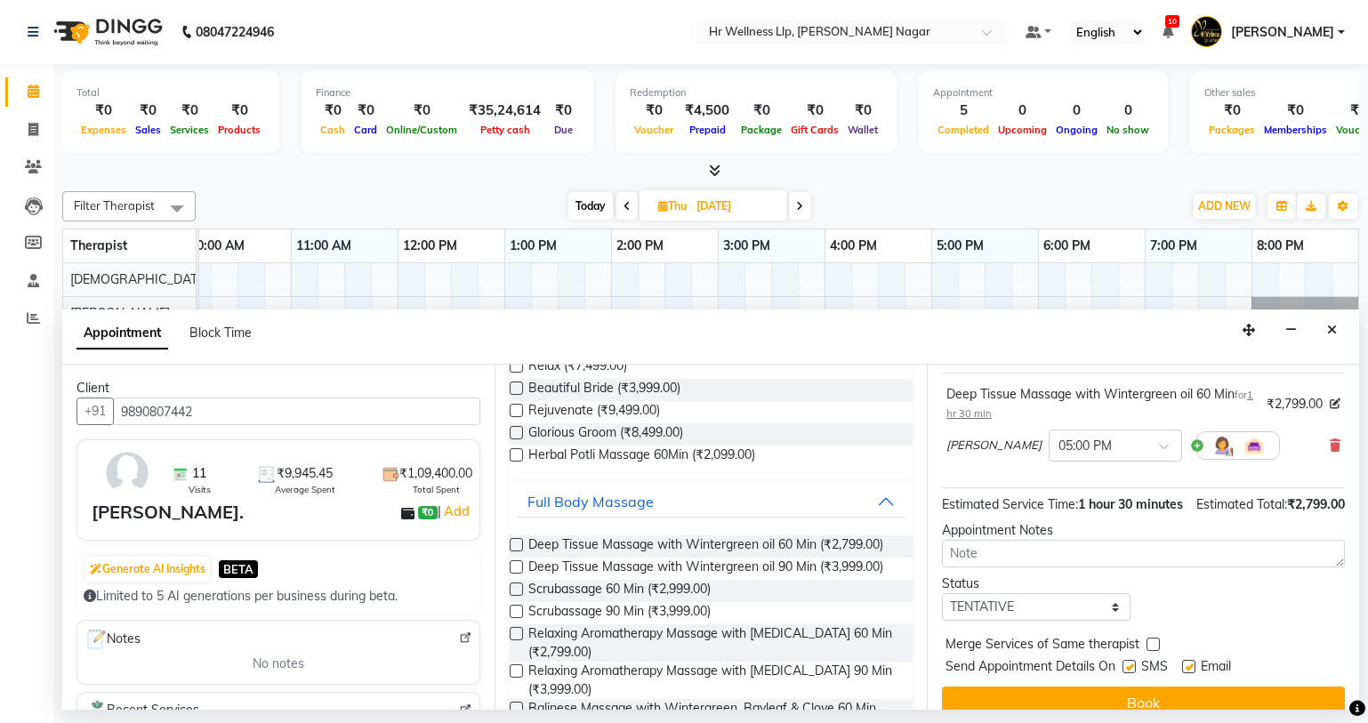
scroll to position [143, 0]
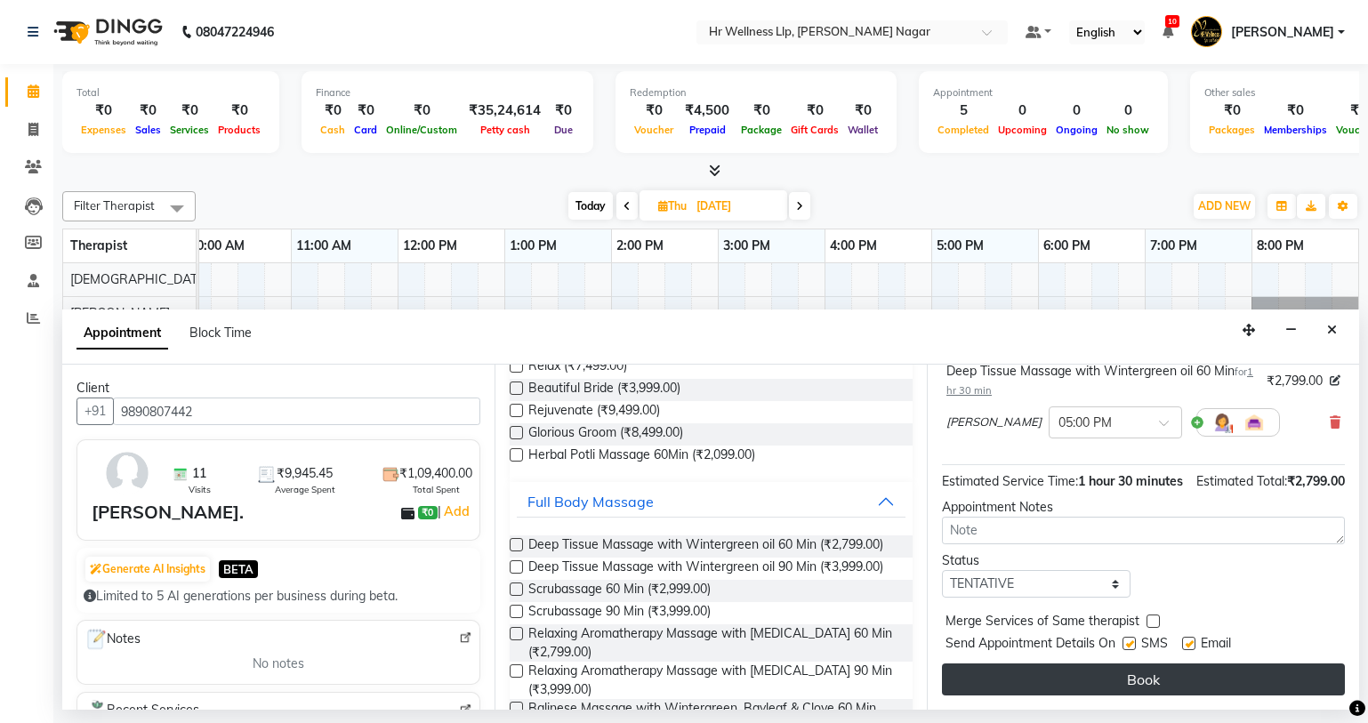
click at [1105, 674] on button "Book" at bounding box center [1143, 680] width 403 height 32
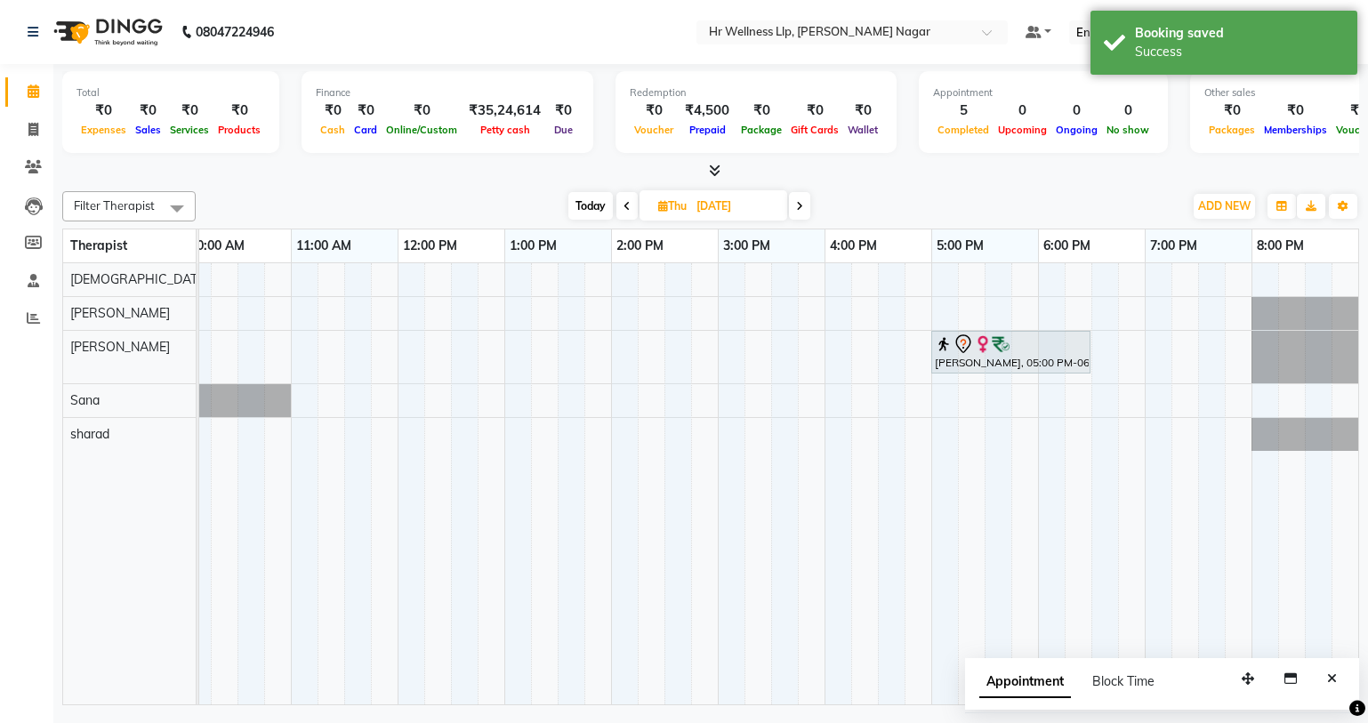
click at [676, 199] on span "Thu" at bounding box center [672, 205] width 37 height 13
select select "10"
select select "2025"
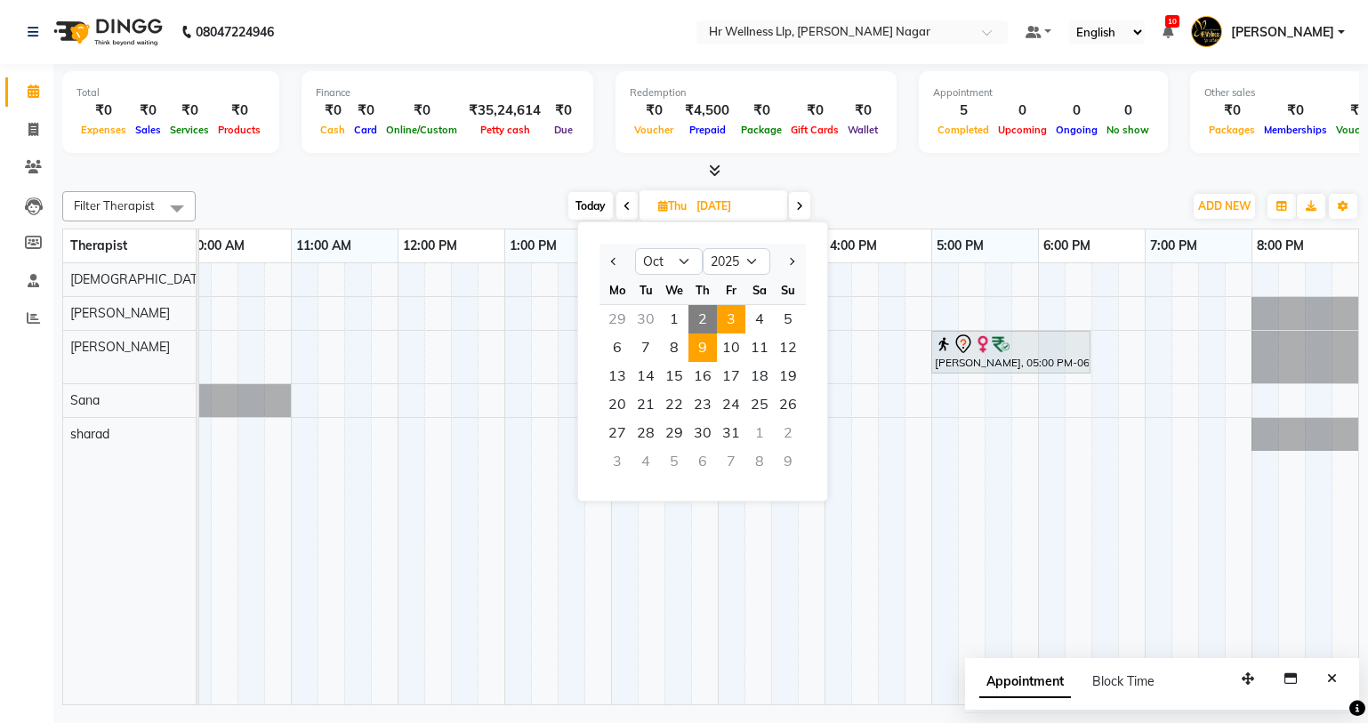
click at [737, 319] on span "3" at bounding box center [731, 319] width 28 height 28
type input "03-10-2025"
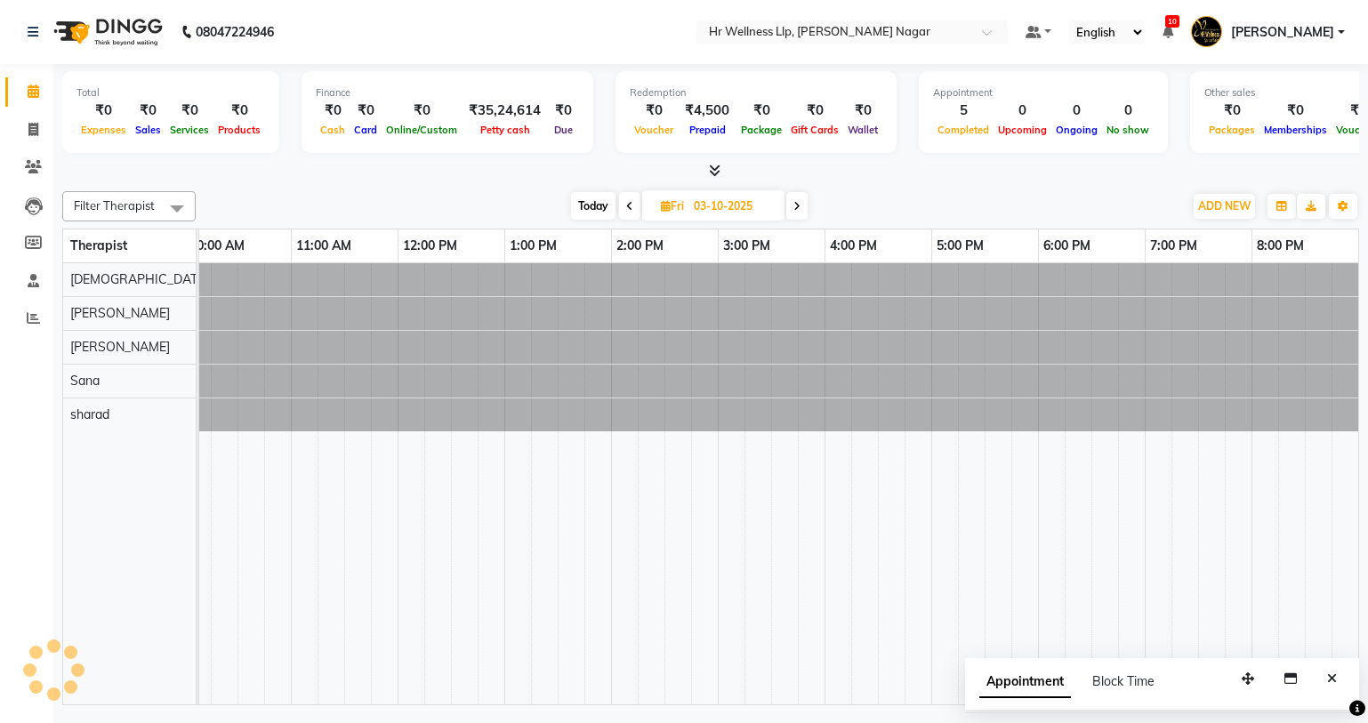
scroll to position [0, 229]
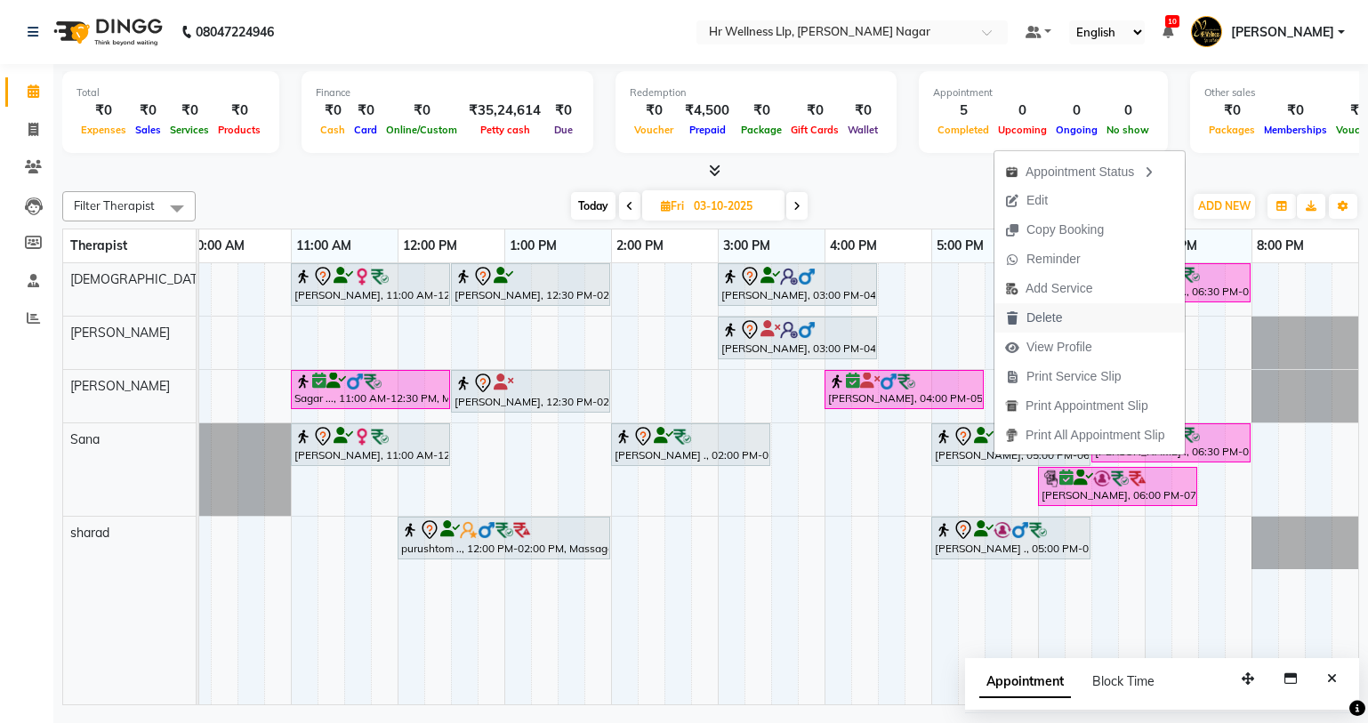
click at [1098, 323] on button "Delete" at bounding box center [1090, 317] width 190 height 29
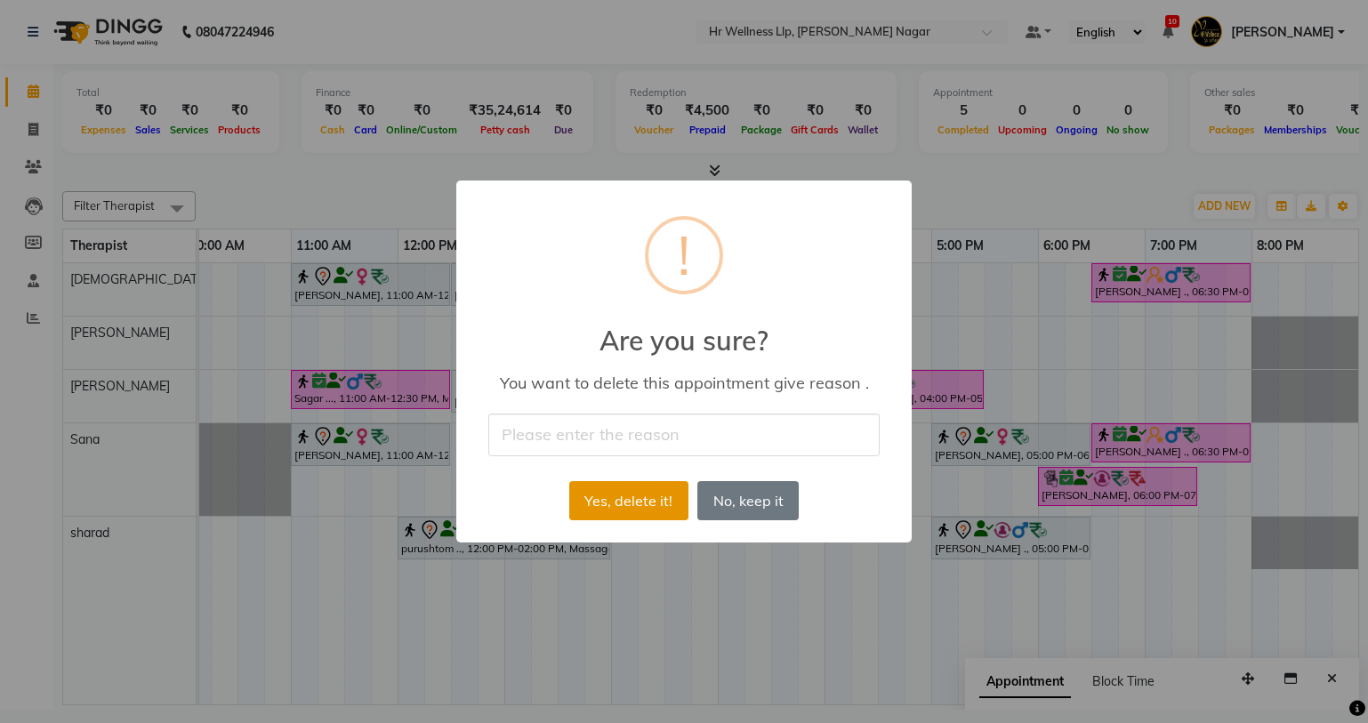
click at [624, 496] on button "Yes, delete it!" at bounding box center [628, 500] width 119 height 39
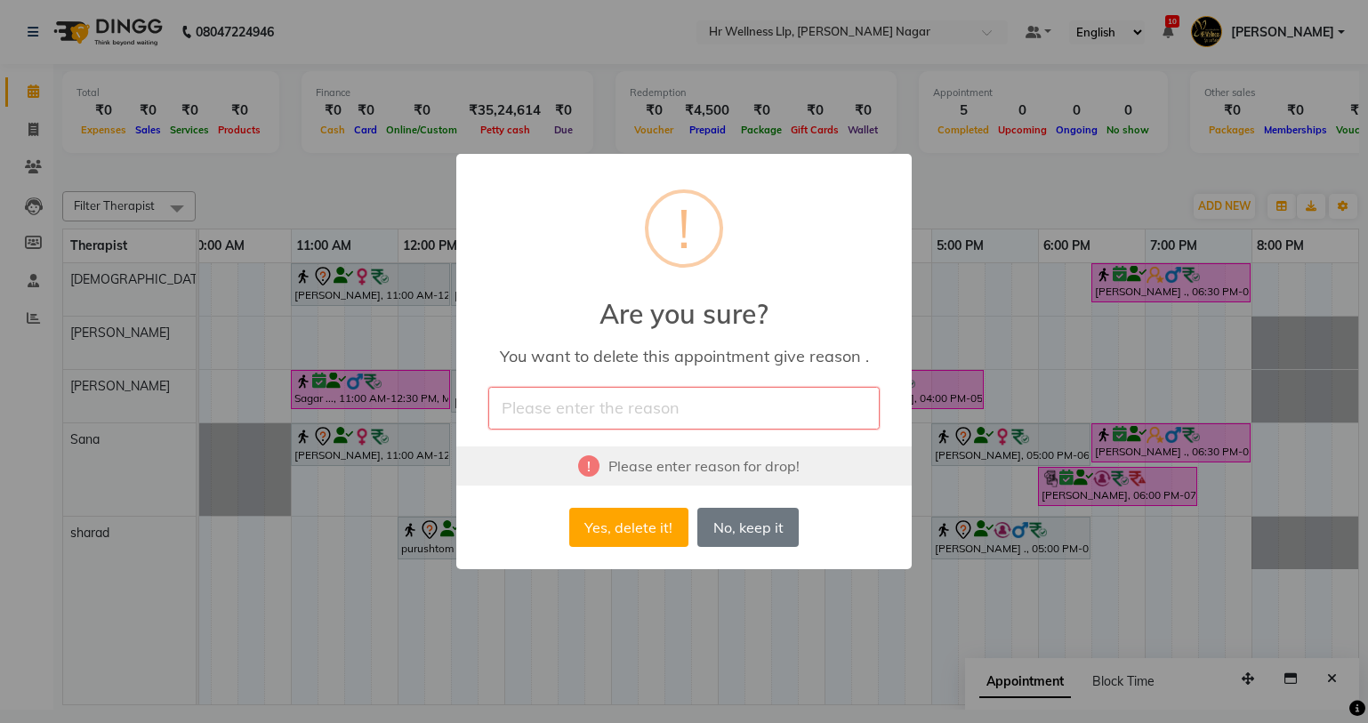
click at [599, 424] on input "text" at bounding box center [683, 408] width 391 height 42
type input "for training"
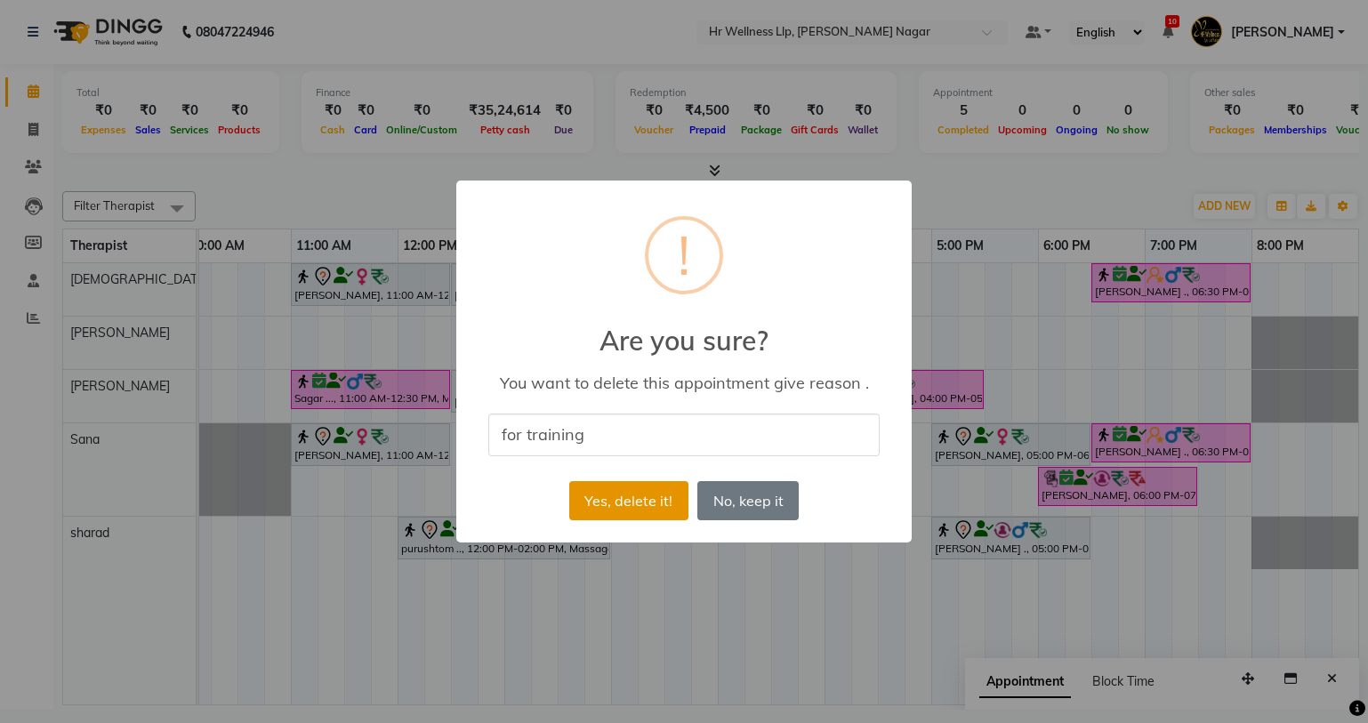
click at [650, 501] on button "Yes, delete it!" at bounding box center [628, 500] width 119 height 39
